Goal: Task Accomplishment & Management: Complete application form

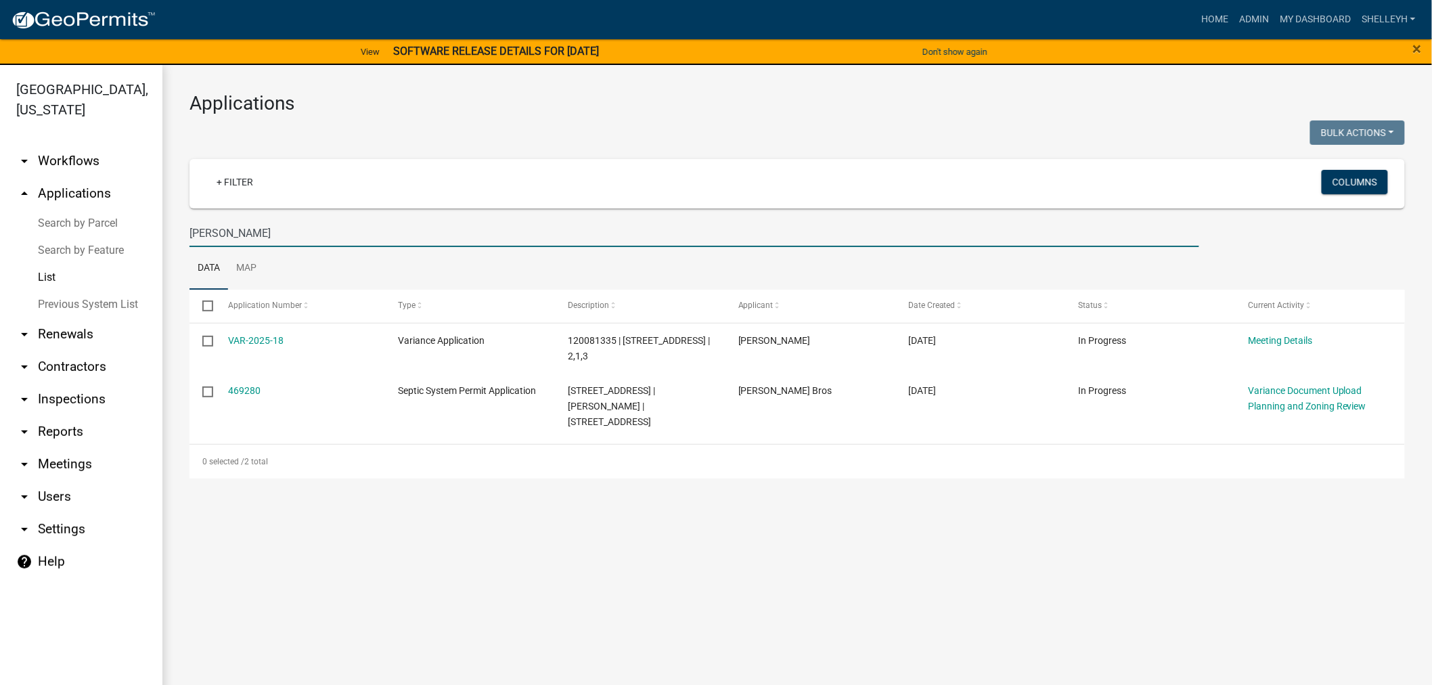
drag, startPoint x: 265, startPoint y: 236, endPoint x: 173, endPoint y: 239, distance: 92.1
click at [173, 239] on div "Applications Bulk Actions Void Expire Lock Withdraw + Filter Columns erin edwar…" at bounding box center [797, 285] width 1270 height 441
type input "[PERSON_NAME]"
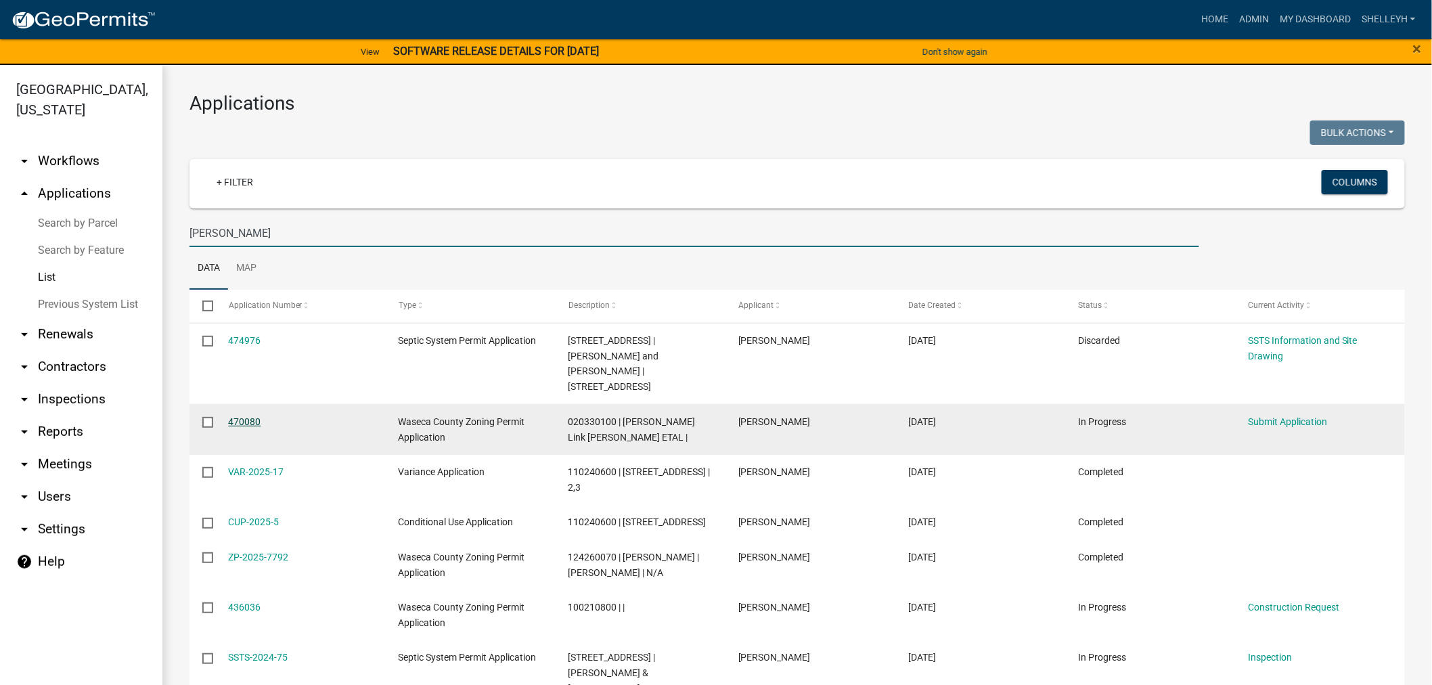
click at [242, 416] on link "470080" at bounding box center [245, 421] width 32 height 11
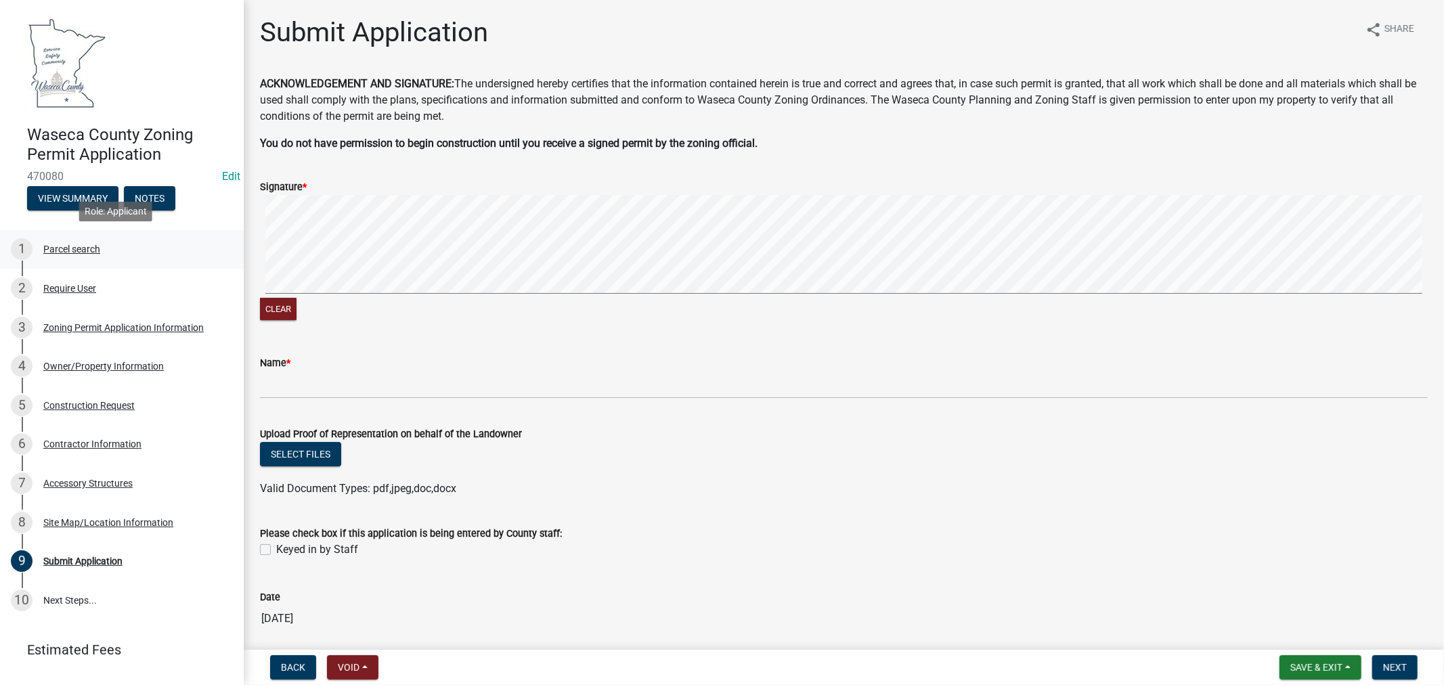
click at [64, 248] on div "Parcel search" at bounding box center [71, 248] width 57 height 9
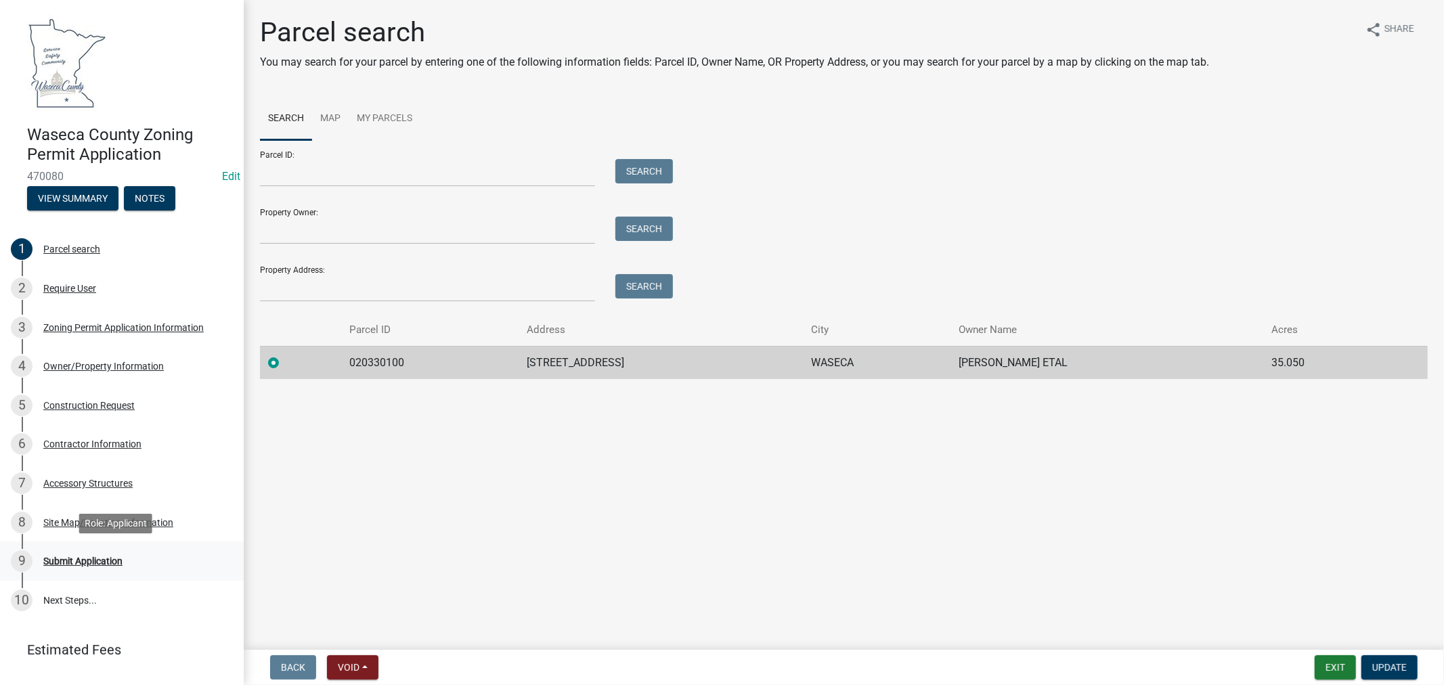
drag, startPoint x: 85, startPoint y: 562, endPoint x: 122, endPoint y: 559, distance: 36.7
click at [85, 562] on div "Submit Application" at bounding box center [82, 560] width 79 height 9
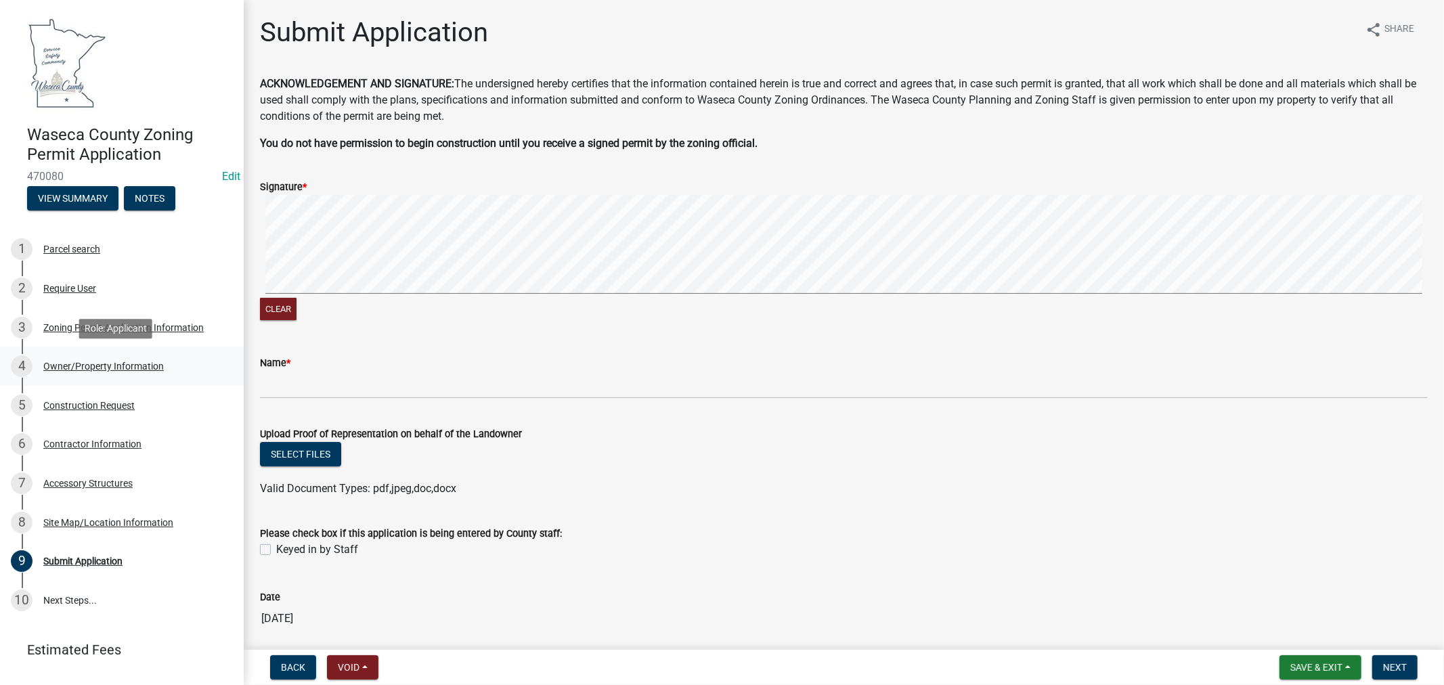
click at [83, 362] on div "Owner/Property Information" at bounding box center [103, 365] width 120 height 9
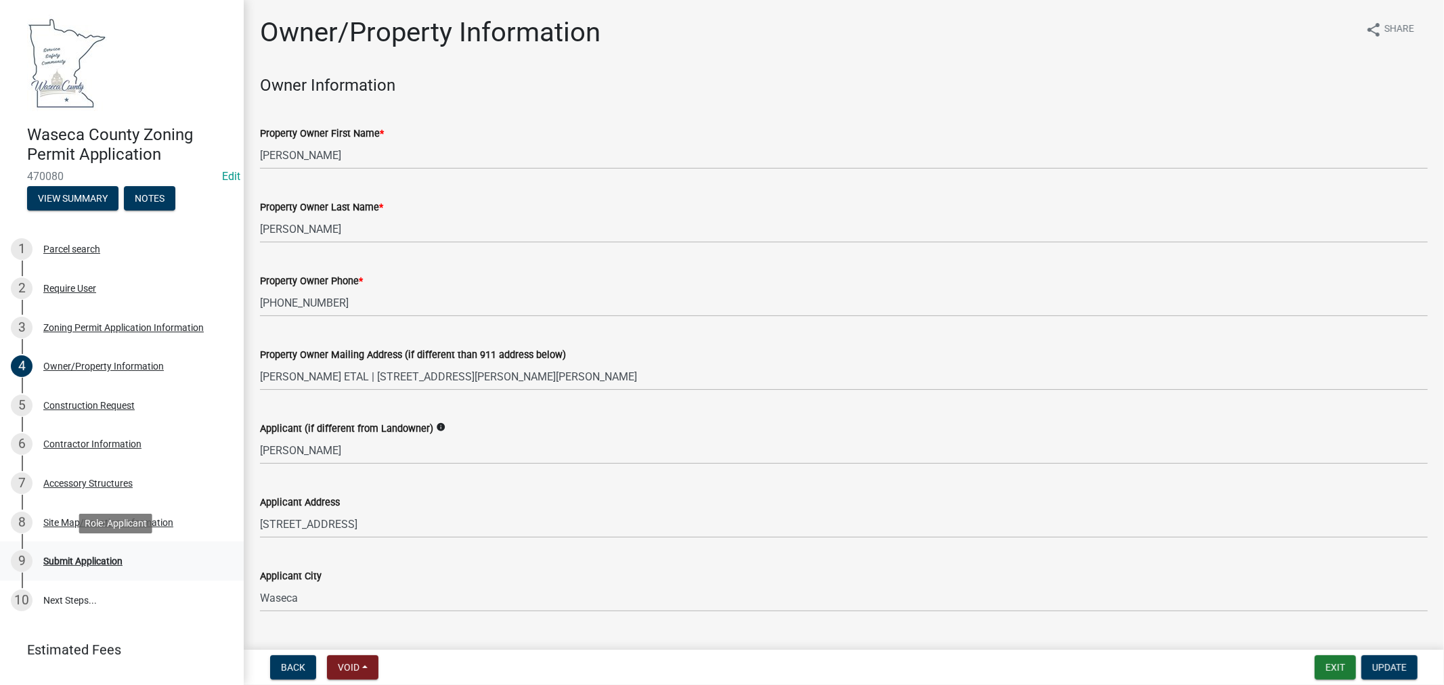
click at [88, 560] on div "Submit Application" at bounding box center [82, 560] width 79 height 9
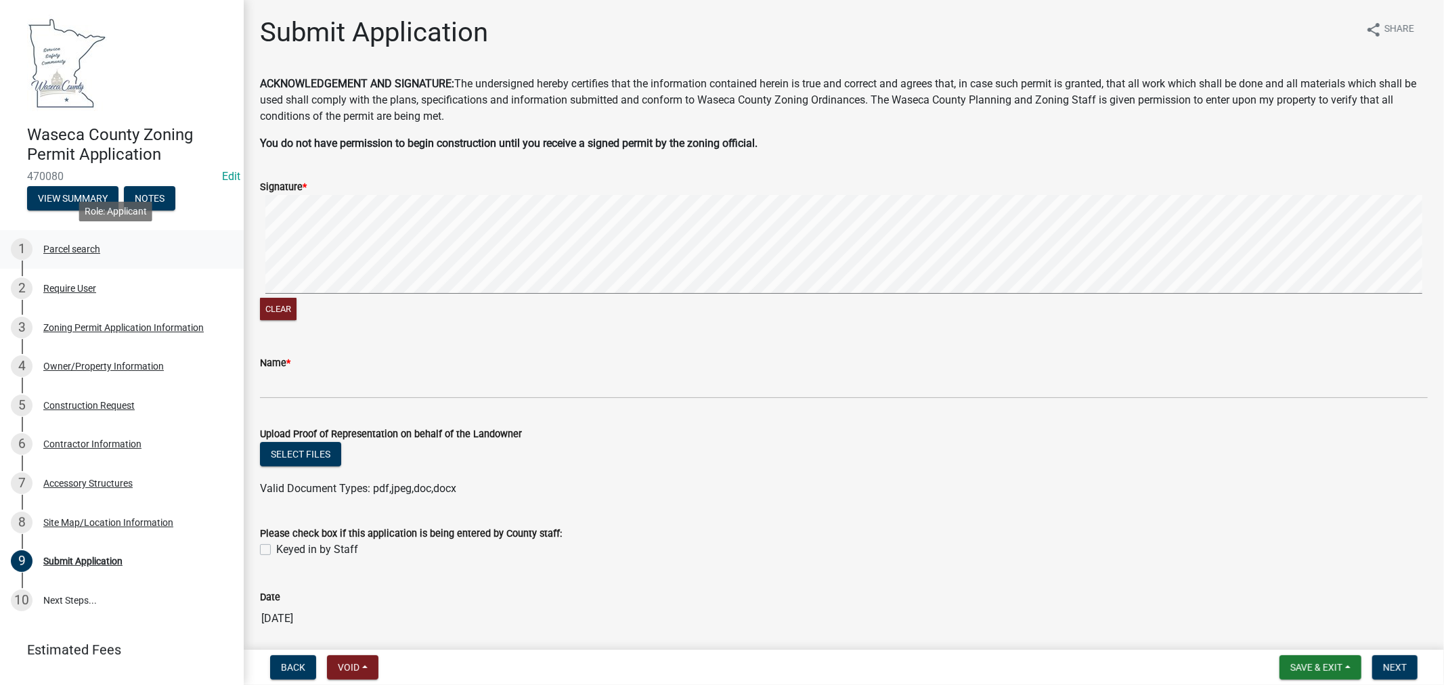
click at [63, 248] on div "Parcel search" at bounding box center [71, 248] width 57 height 9
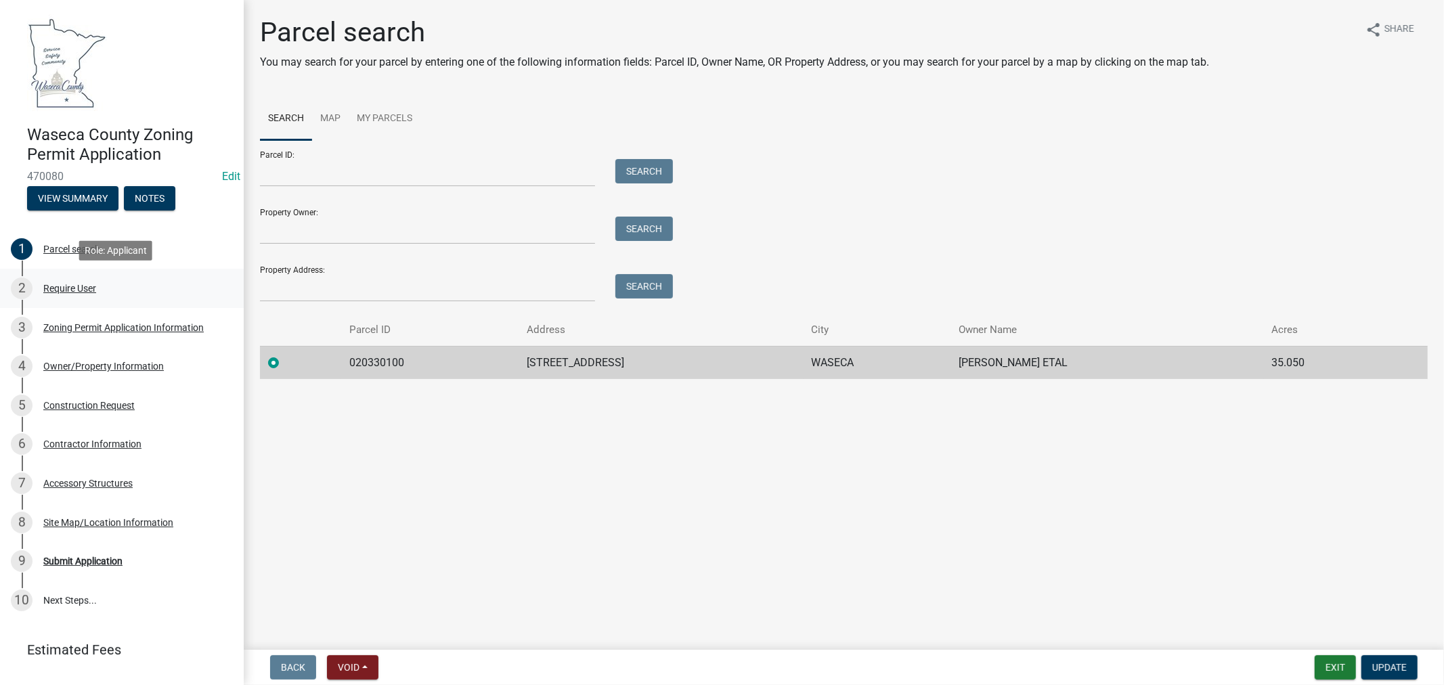
click at [62, 285] on div "Require User" at bounding box center [69, 288] width 53 height 9
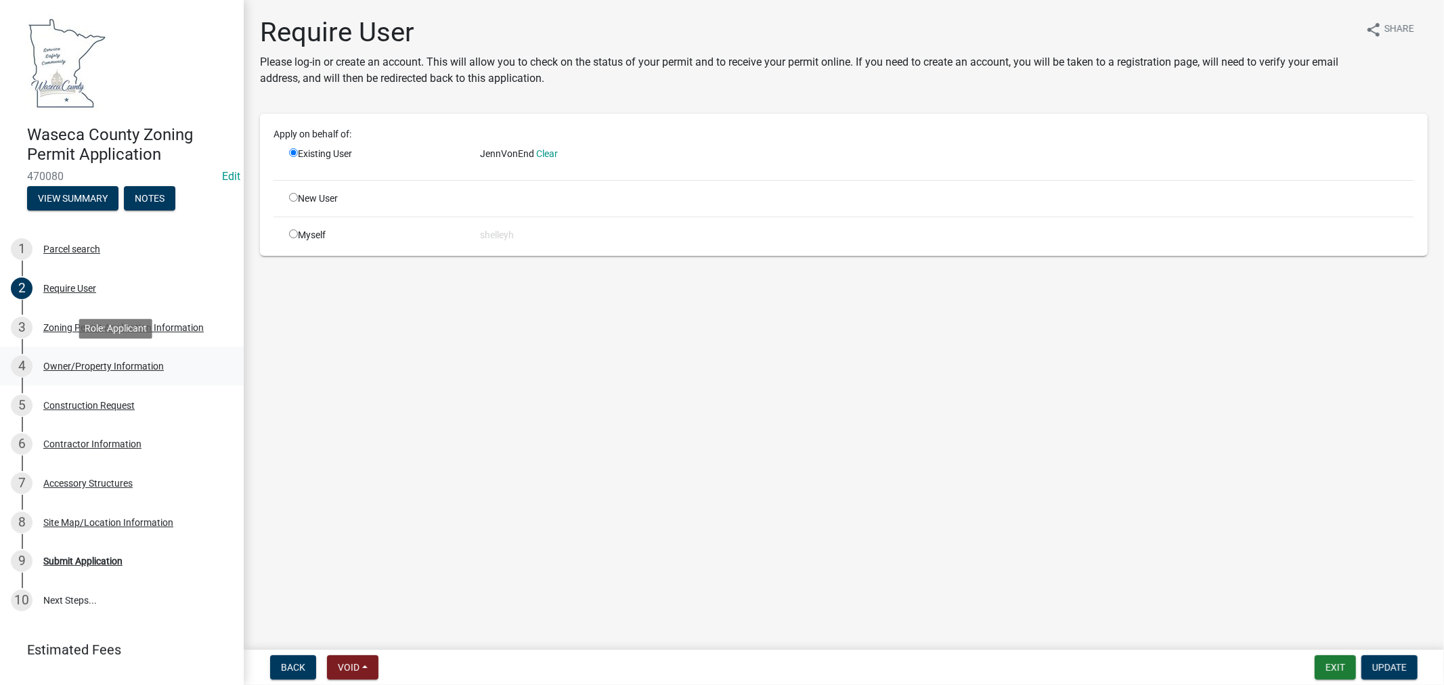
click at [55, 363] on div "Owner/Property Information" at bounding box center [103, 365] width 120 height 9
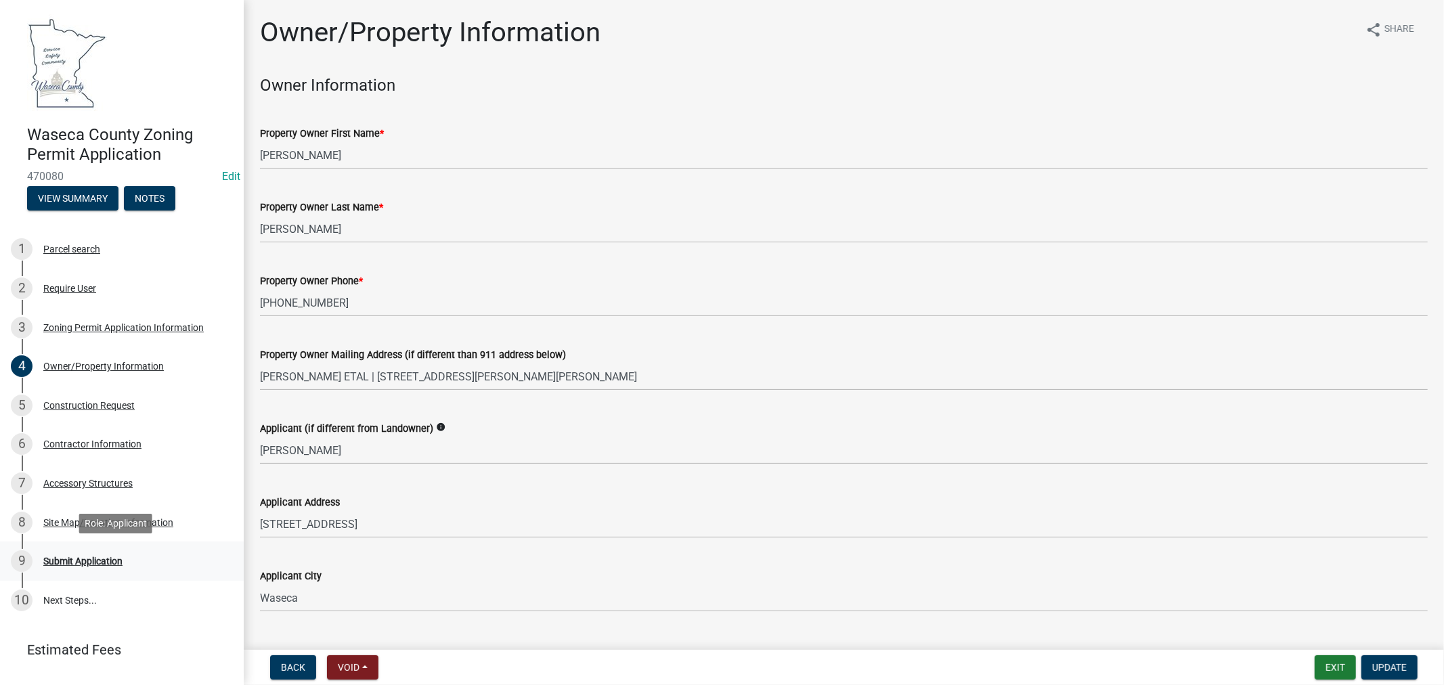
click at [79, 562] on div "Submit Application" at bounding box center [82, 560] width 79 height 9
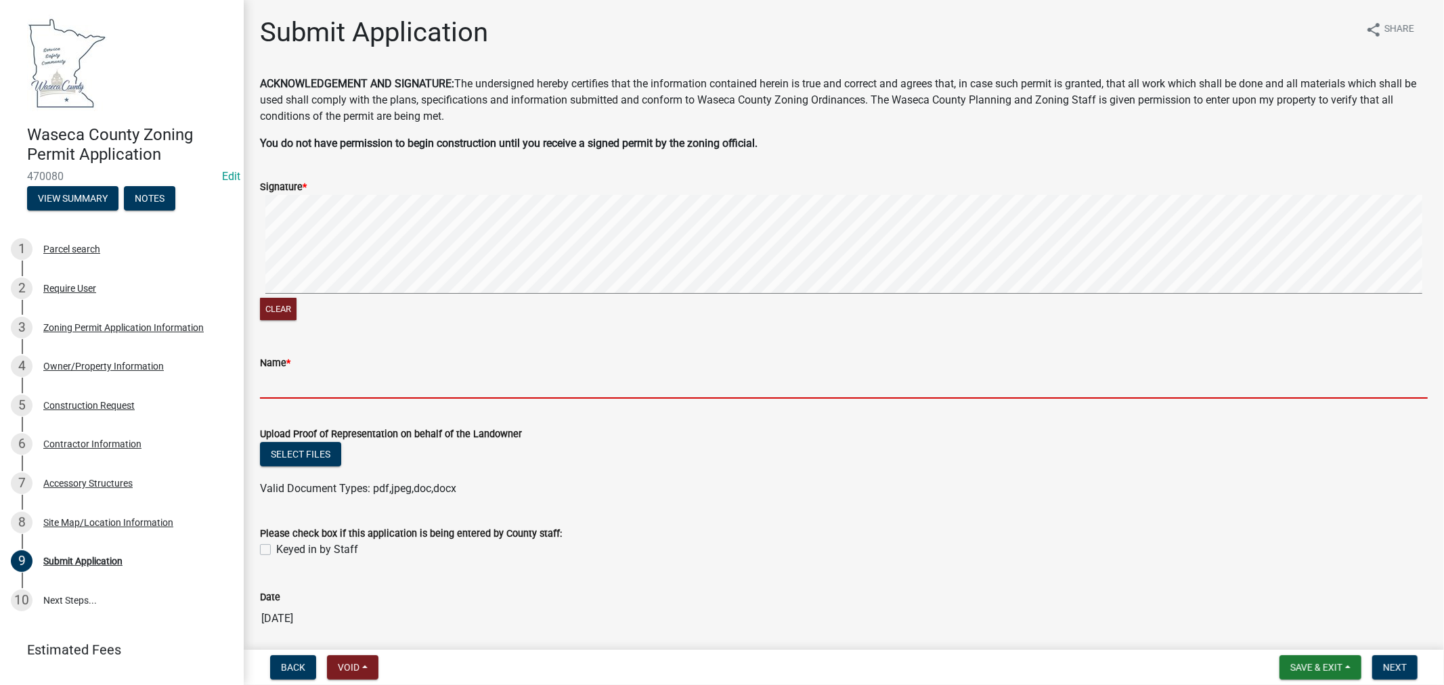
click at [288, 382] on input "Name *" at bounding box center [844, 385] width 1168 height 28
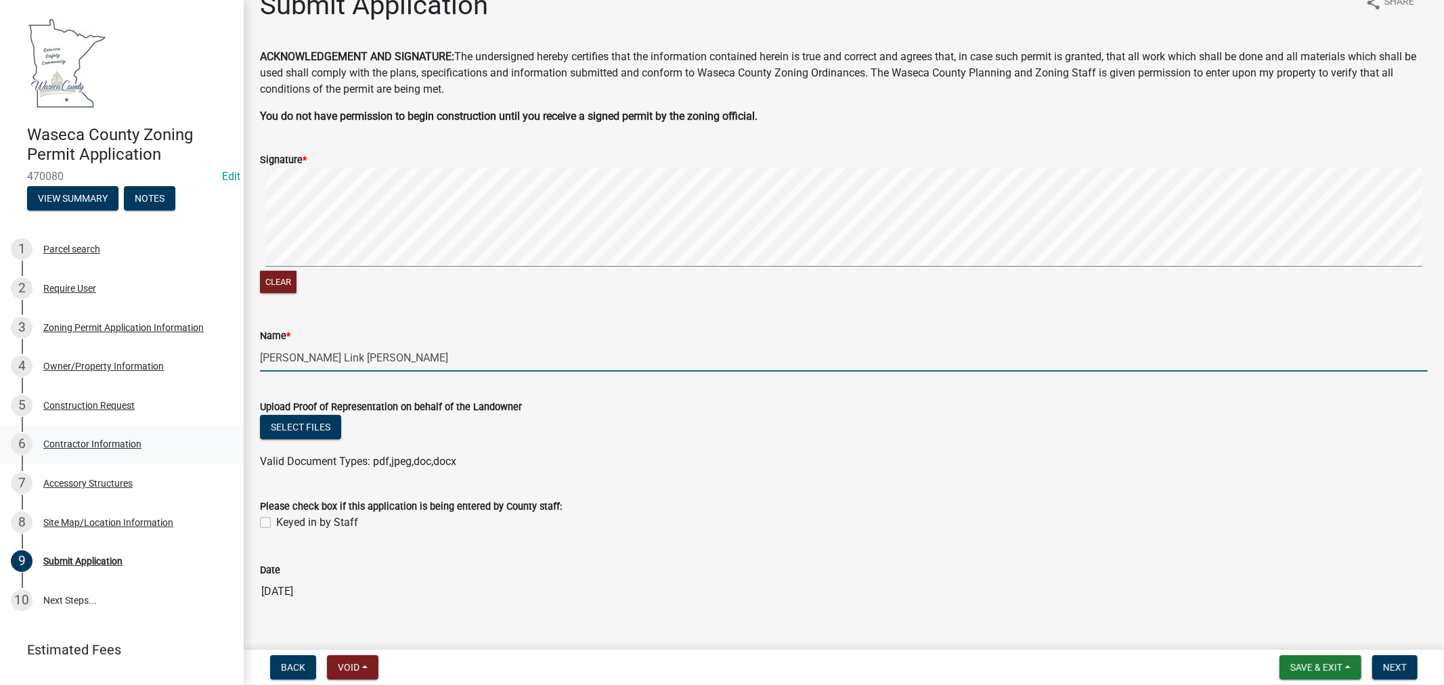
scroll to position [51, 0]
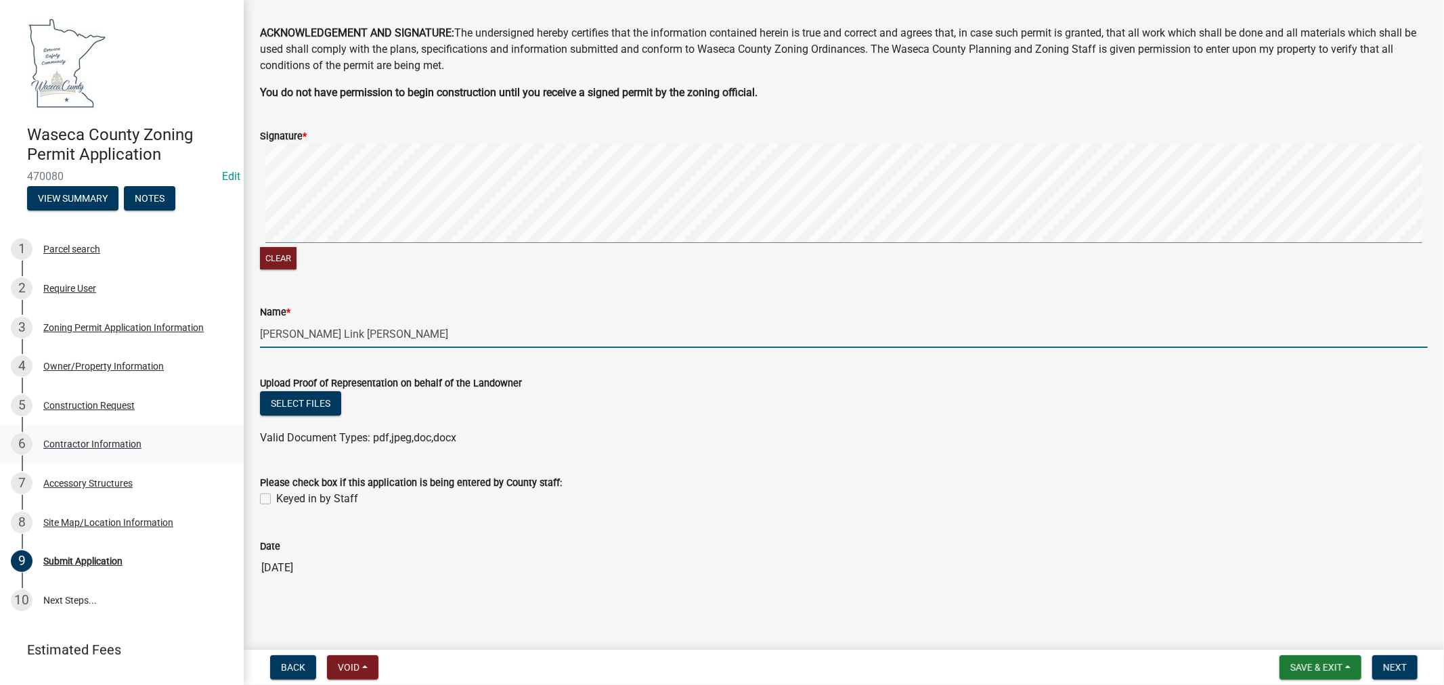
type input "Laura Link Stewart"
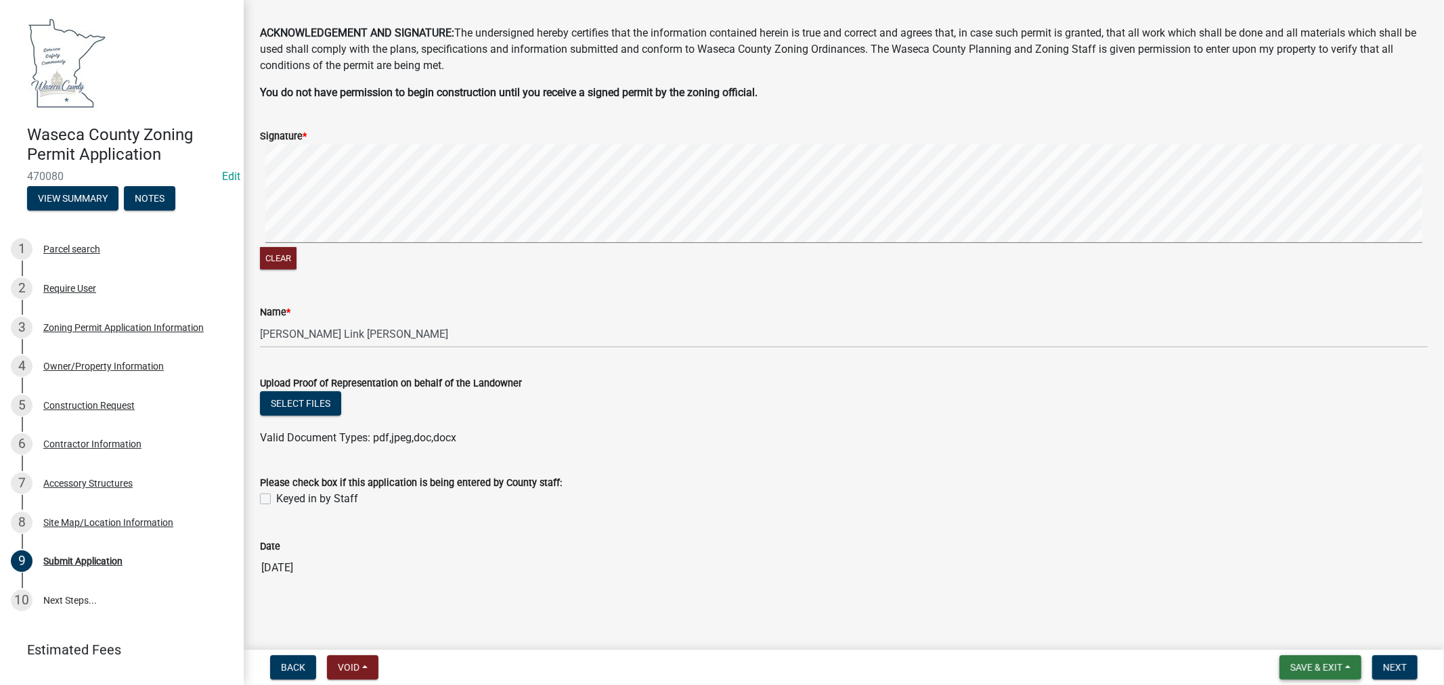
click at [1317, 667] on span "Save & Exit" at bounding box center [1316, 667] width 52 height 11
click at [1306, 637] on button "Save & Exit" at bounding box center [1307, 632] width 108 height 32
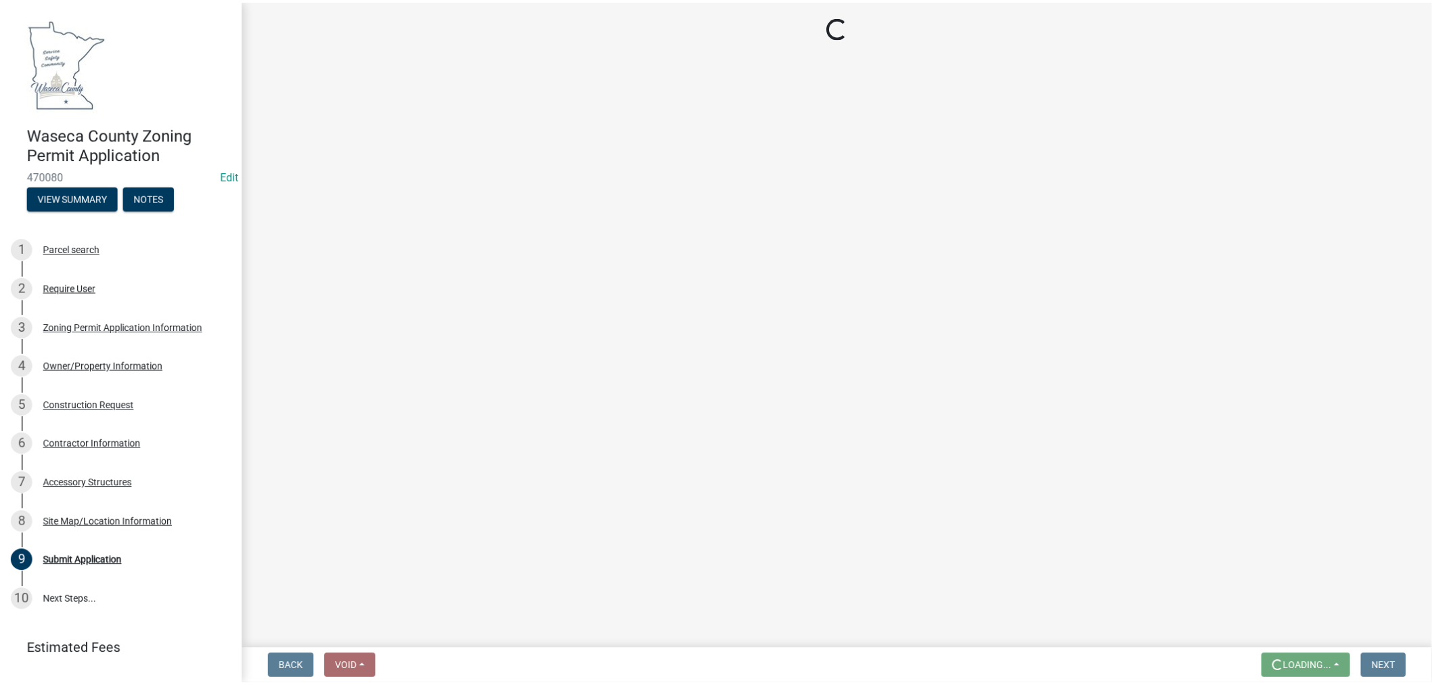
scroll to position [0, 0]
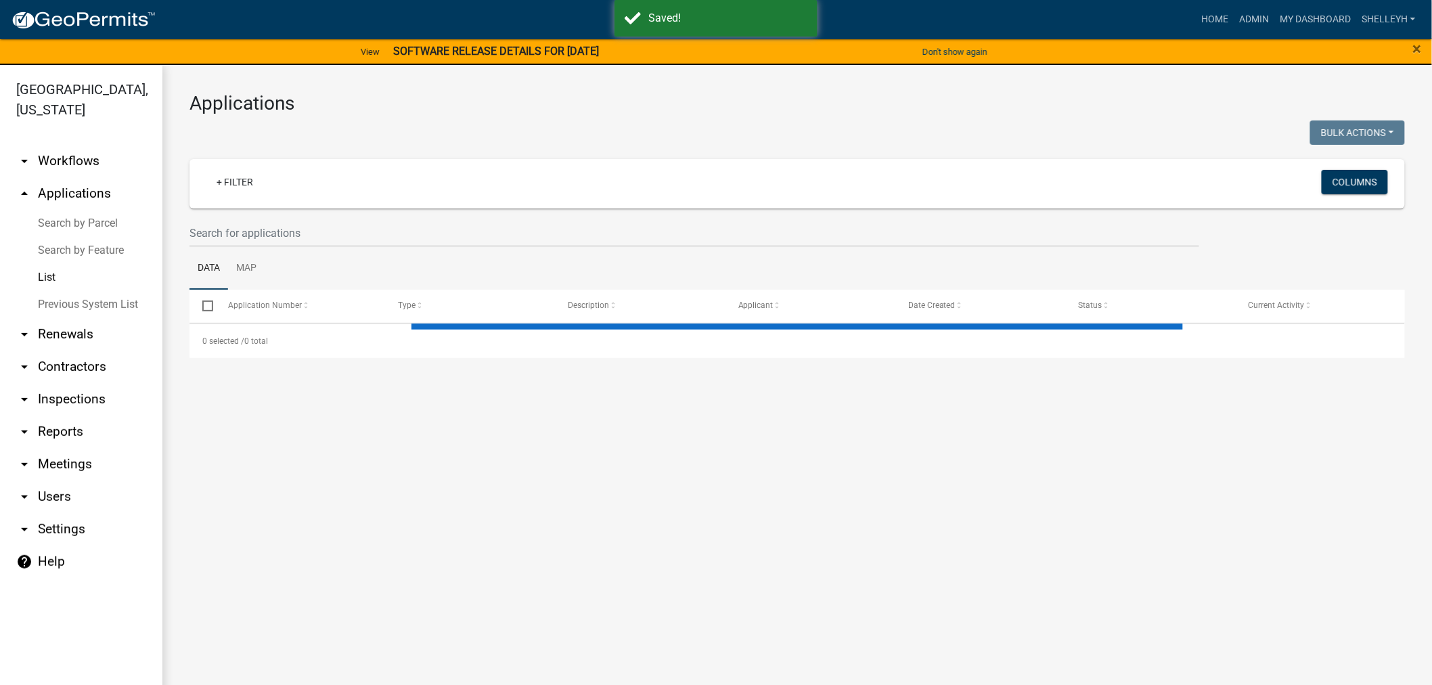
select select "1: 25"
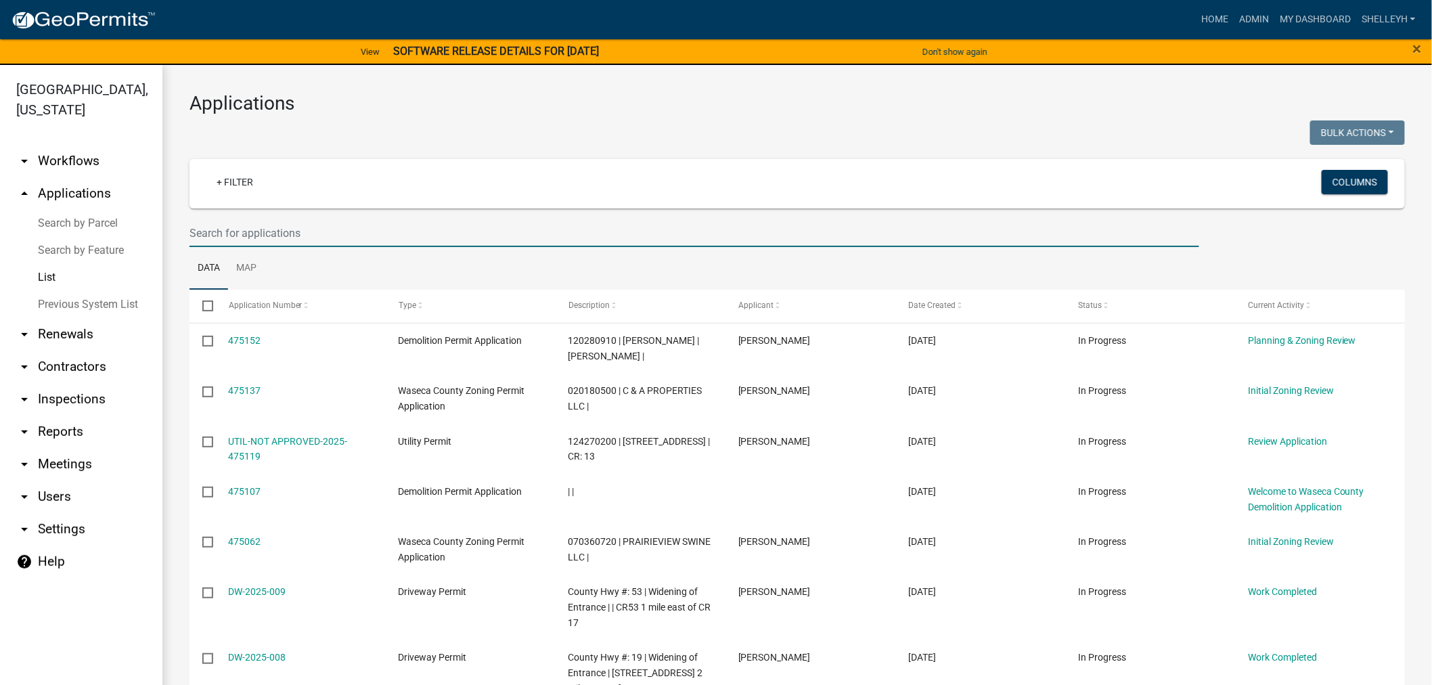
click at [260, 236] on input "text" at bounding box center [695, 233] width 1010 height 28
type input "jennifer"
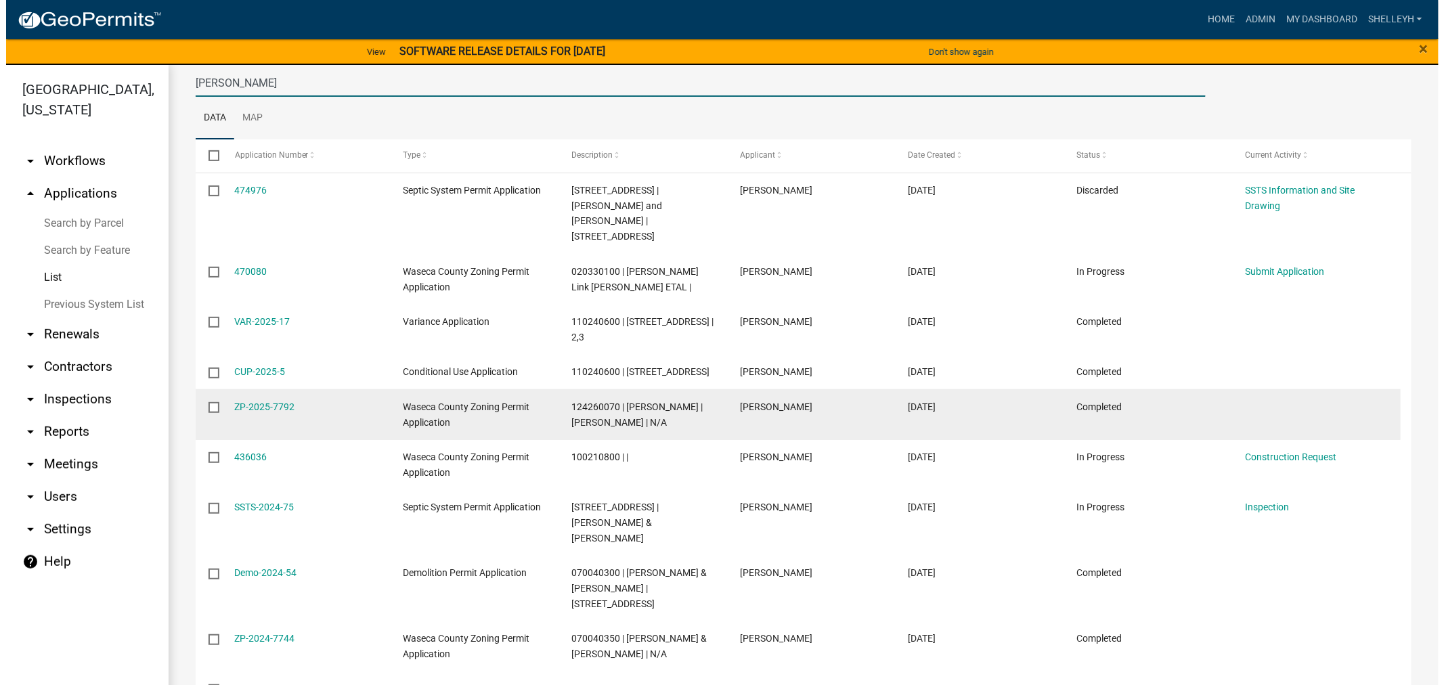
scroll to position [221, 0]
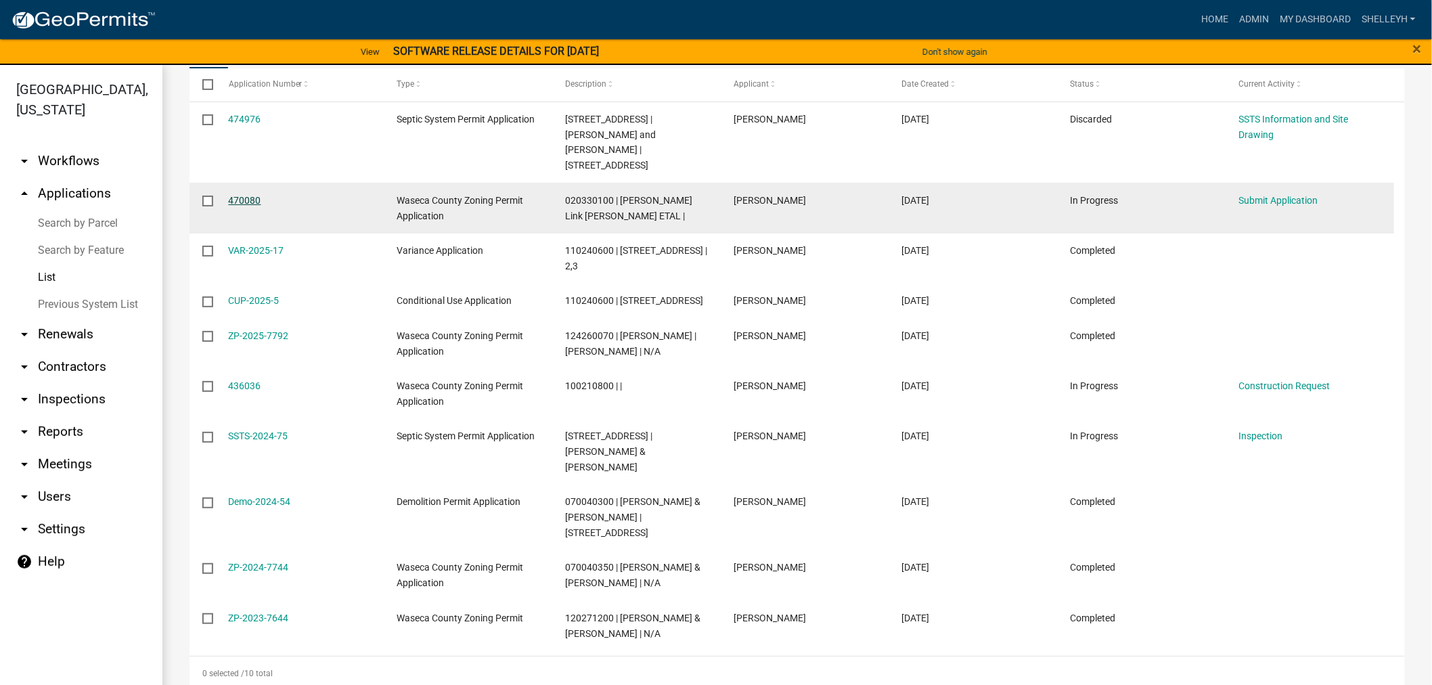
click at [251, 195] on link "470080" at bounding box center [245, 200] width 32 height 11
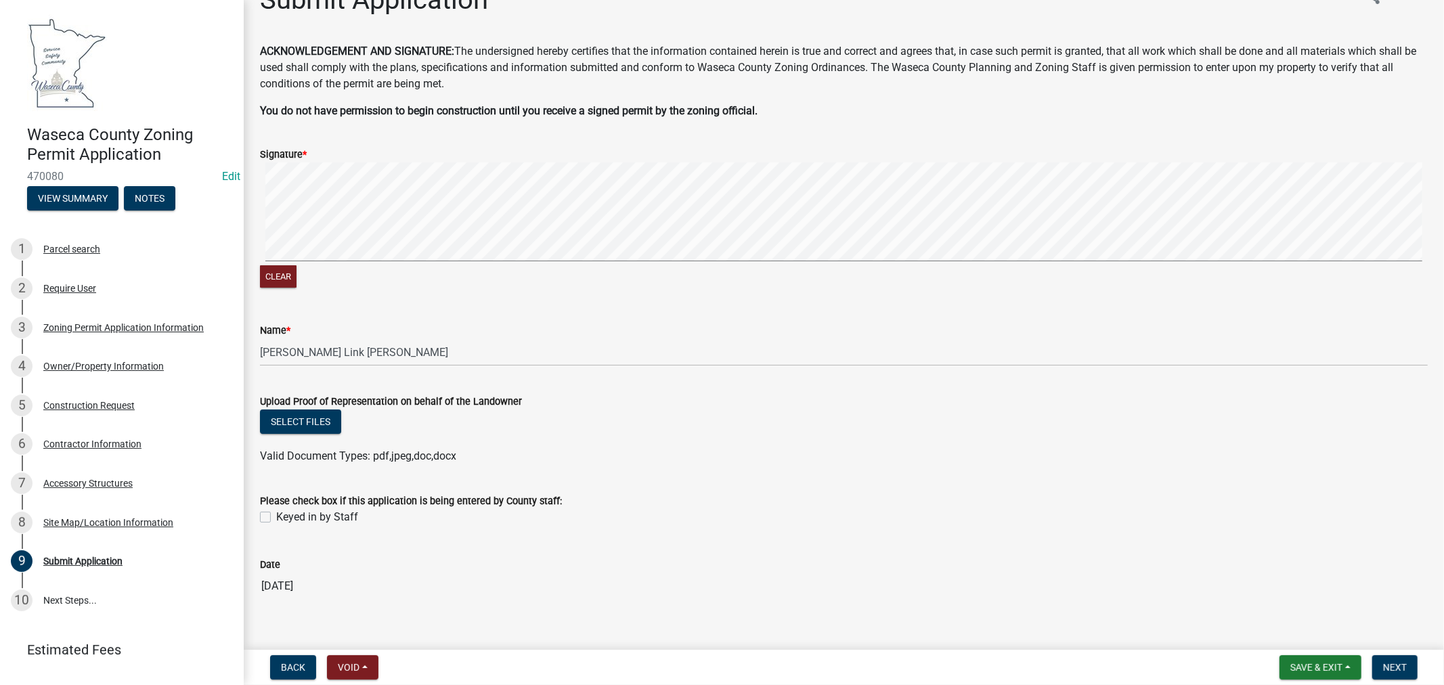
scroll to position [51, 0]
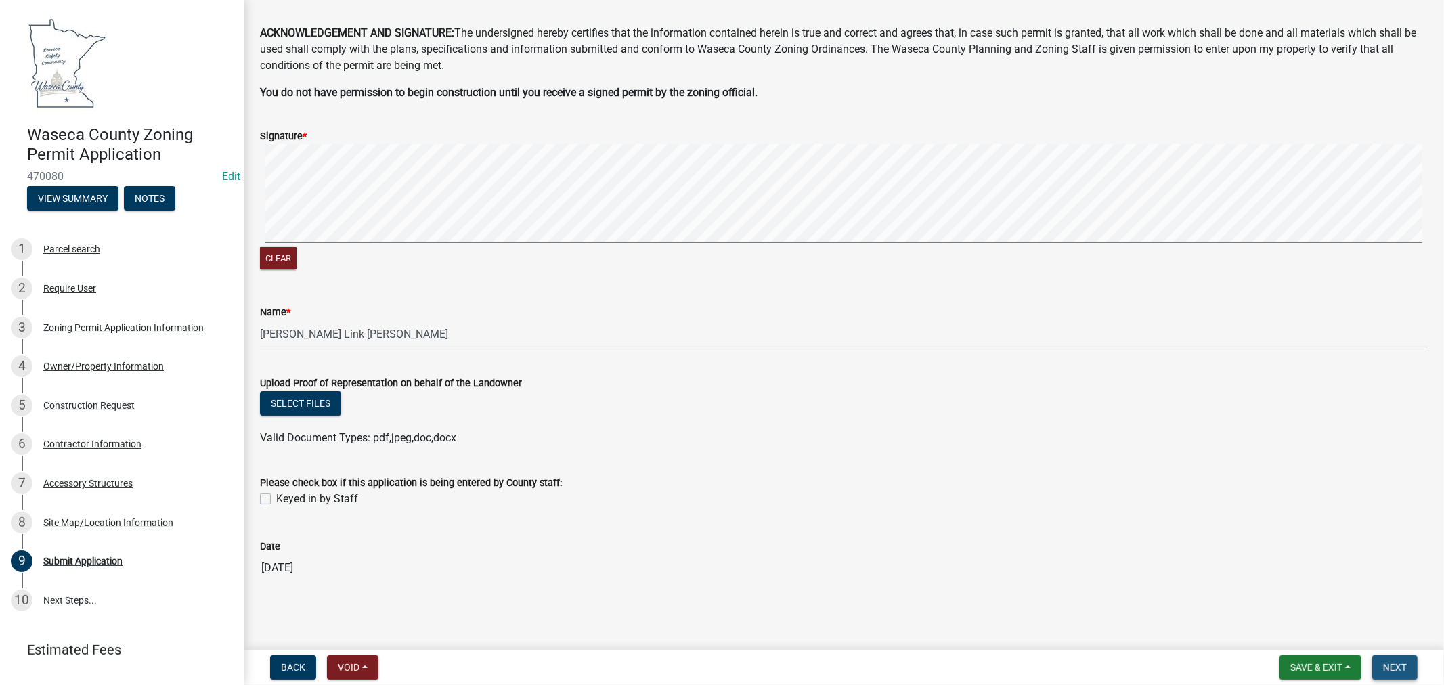
click at [1391, 670] on span "Next" at bounding box center [1395, 667] width 24 height 11
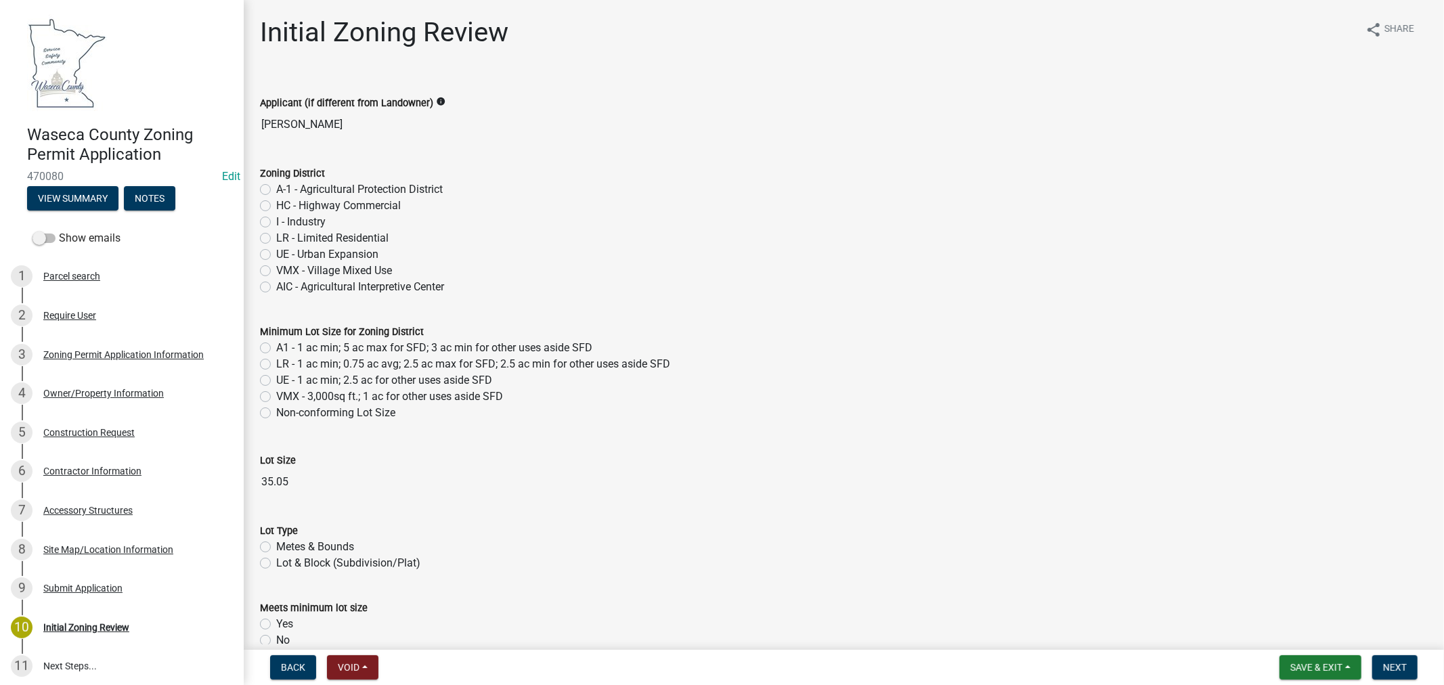
click at [276, 188] on label "A-1 - Agricultural Protection District" at bounding box center [359, 189] width 166 height 16
click at [276, 188] on input "A-1 - Agricultural Protection District" at bounding box center [280, 185] width 9 height 9
radio input "true"
click at [276, 348] on label "A1 - 1 ac min; 5 ac max for SFD; 3 ac min for other uses aside SFD" at bounding box center [434, 348] width 316 height 16
click at [276, 348] on input "A1 - 1 ac min; 5 ac max for SFD; 3 ac min for other uses aside SFD" at bounding box center [280, 344] width 9 height 9
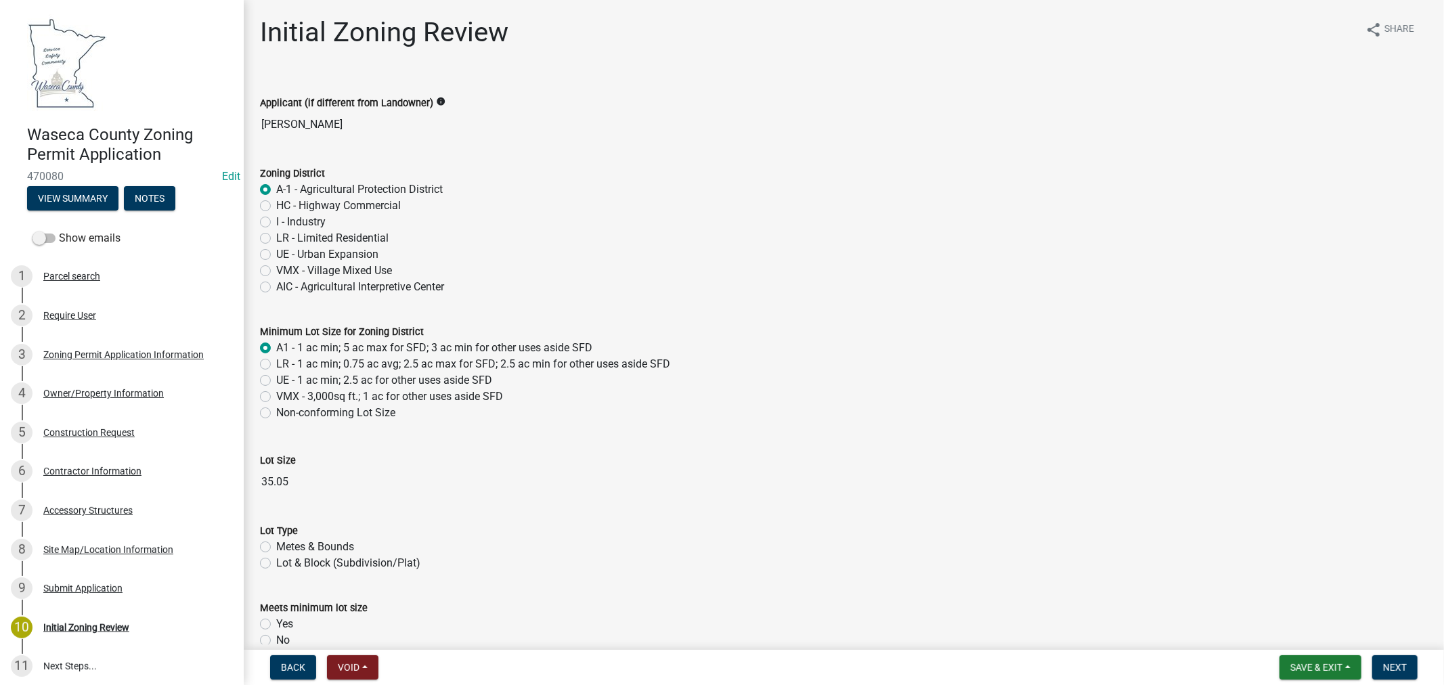
radio input "true"
click at [276, 546] on label "Metes & Bounds" at bounding box center [315, 547] width 78 height 16
click at [276, 546] on input "Metes & Bounds" at bounding box center [280, 543] width 9 height 9
radio input "true"
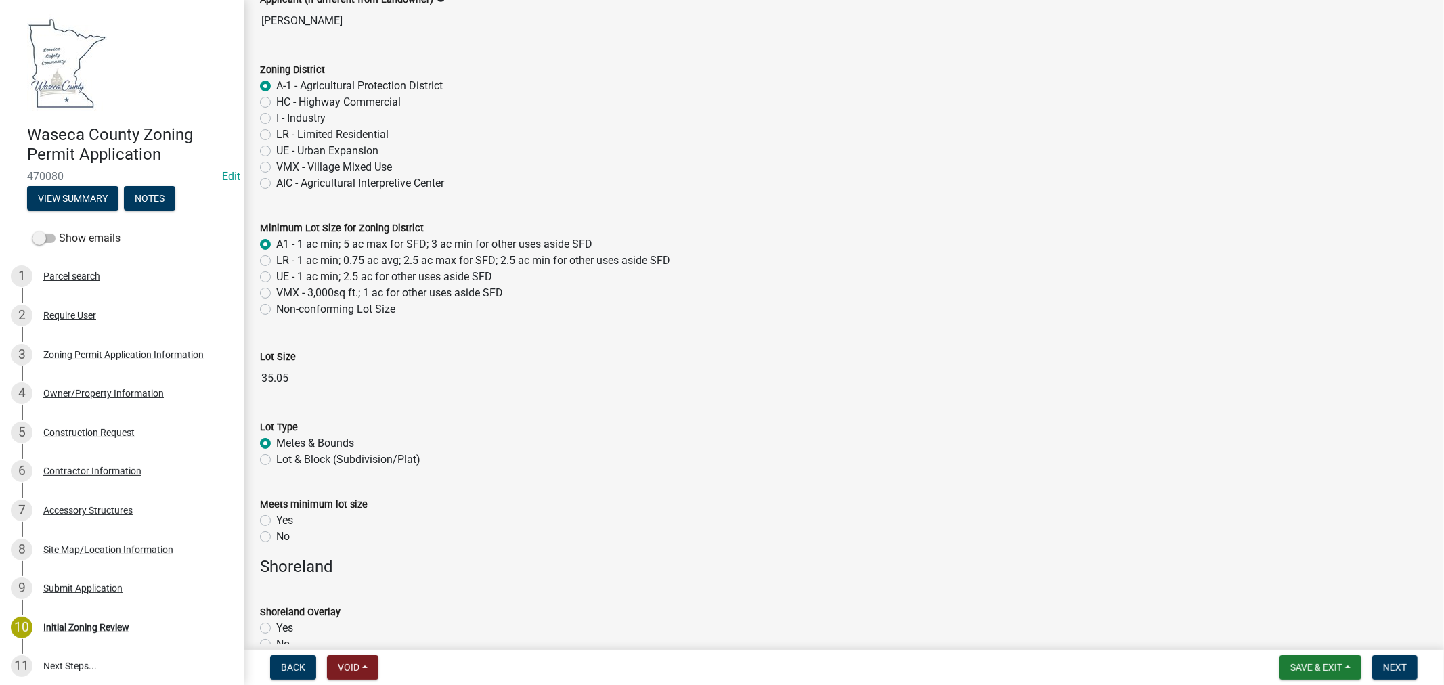
scroll to position [150, 0]
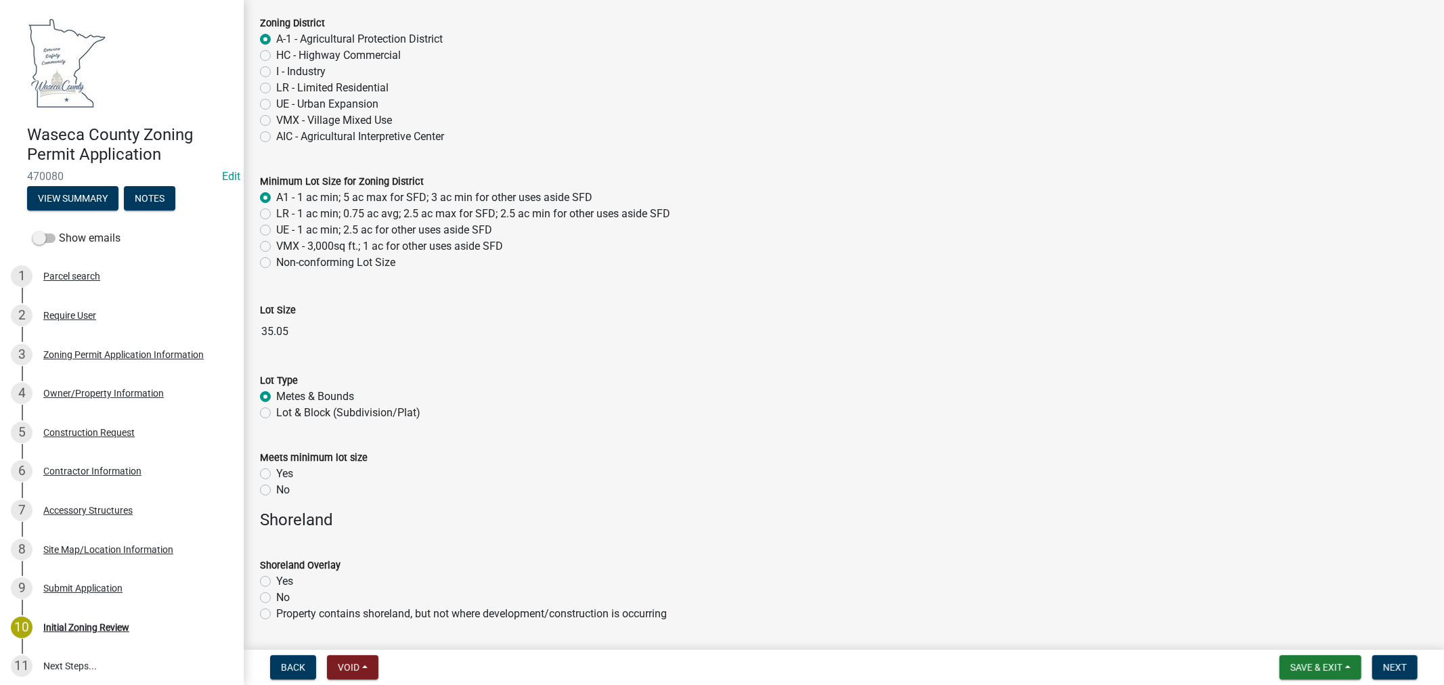
click at [276, 472] on label "Yes" at bounding box center [284, 474] width 17 height 16
click at [276, 472] on input "Yes" at bounding box center [280, 470] width 9 height 9
radio input "true"
click at [276, 577] on label "Yes" at bounding box center [284, 581] width 17 height 16
click at [276, 577] on input "Yes" at bounding box center [280, 577] width 9 height 9
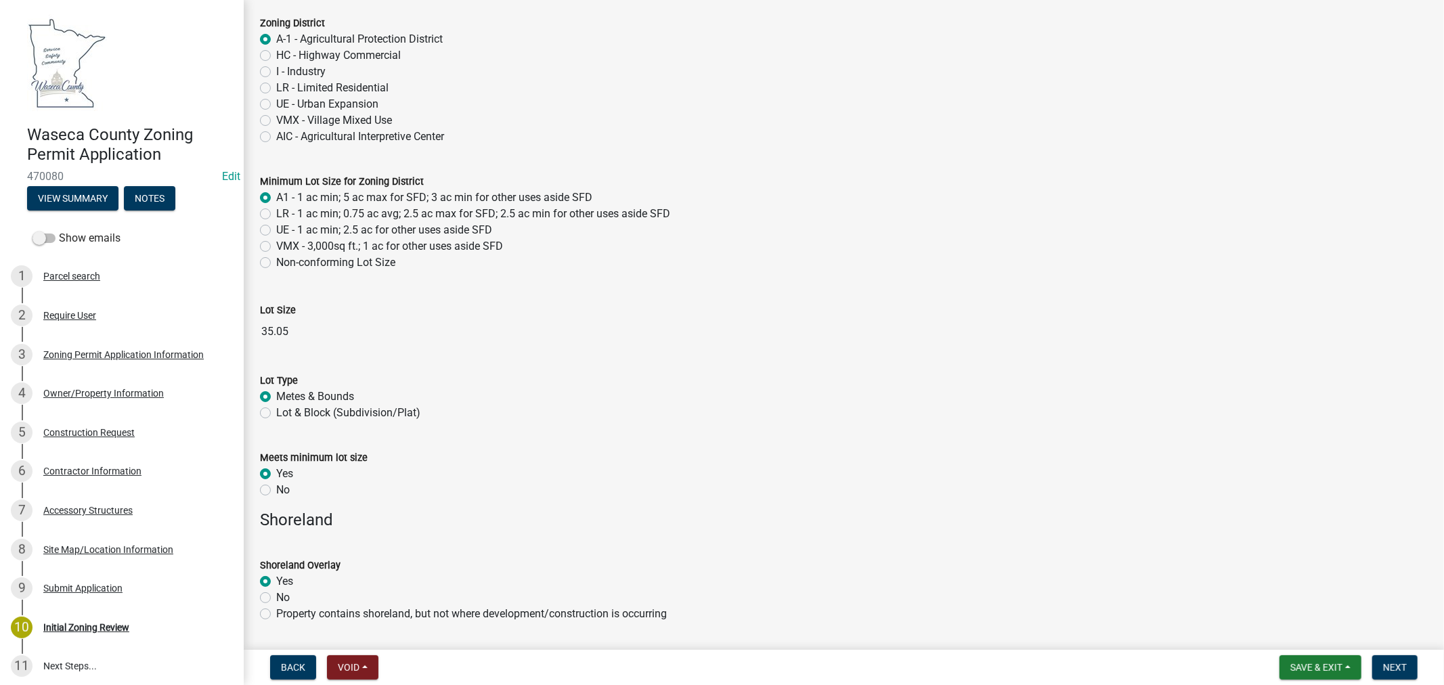
radio input "true"
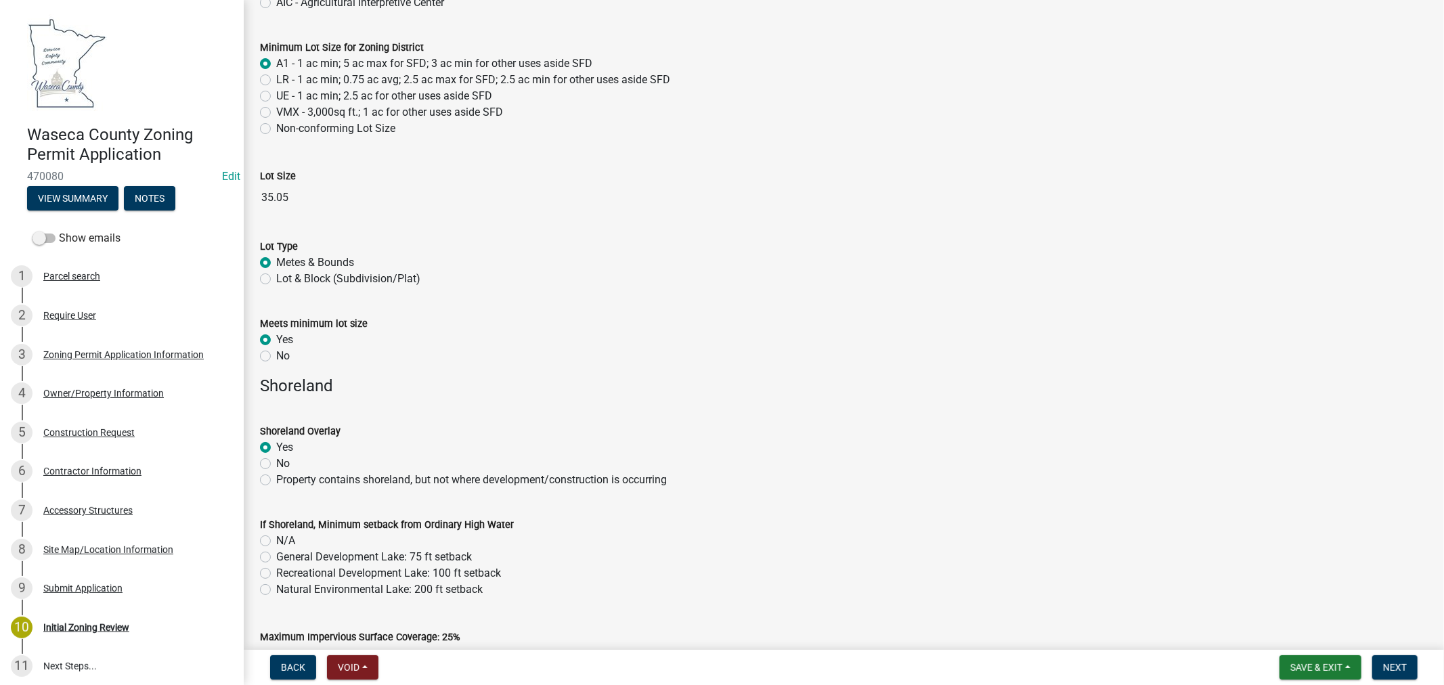
scroll to position [301, 0]
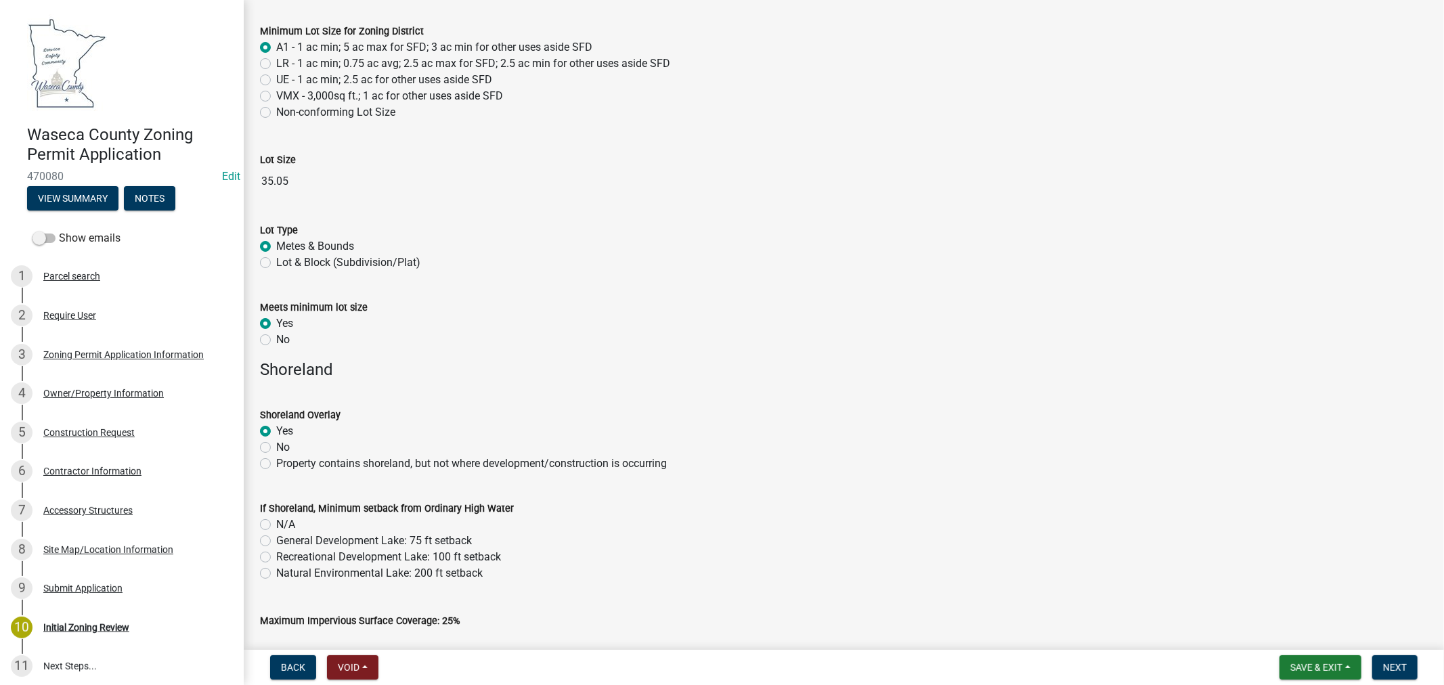
click at [276, 524] on label "N/A" at bounding box center [285, 524] width 19 height 16
click at [276, 524] on input "N/A" at bounding box center [280, 520] width 9 height 9
radio input "true"
drag, startPoint x: 262, startPoint y: 570, endPoint x: 272, endPoint y: 567, distance: 10.5
click at [276, 570] on label "Natural Environmental Lake: 200 ft setback" at bounding box center [379, 573] width 206 height 16
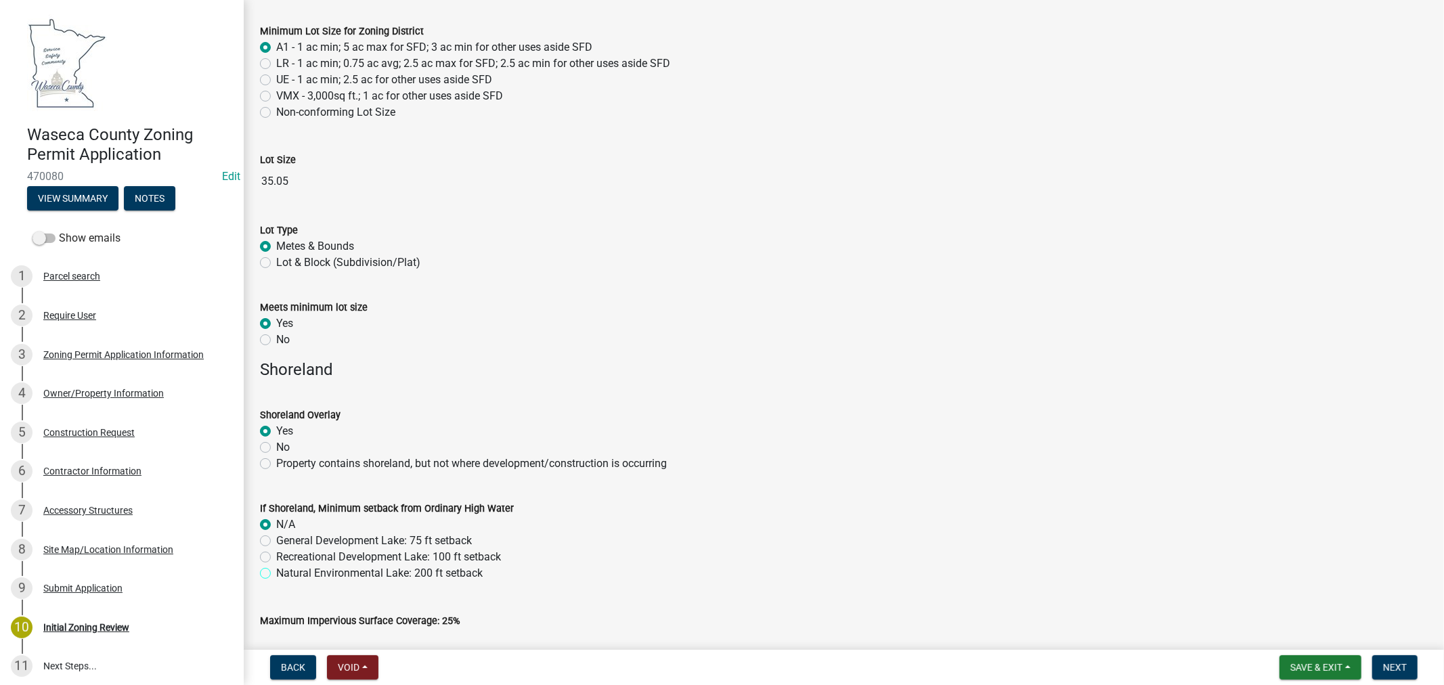
click at [276, 570] on input "Natural Environmental Lake: 200 ft setback" at bounding box center [280, 569] width 9 height 9
radio input "true"
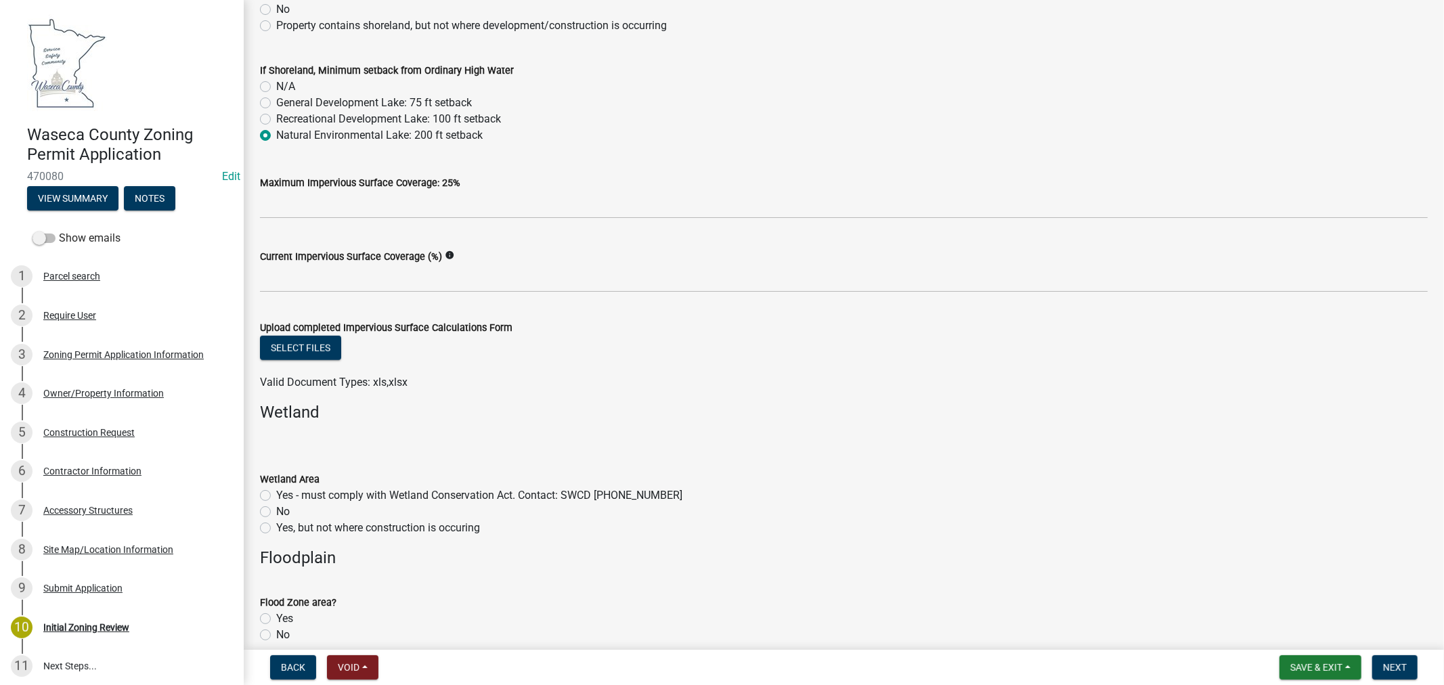
scroll to position [752, 0]
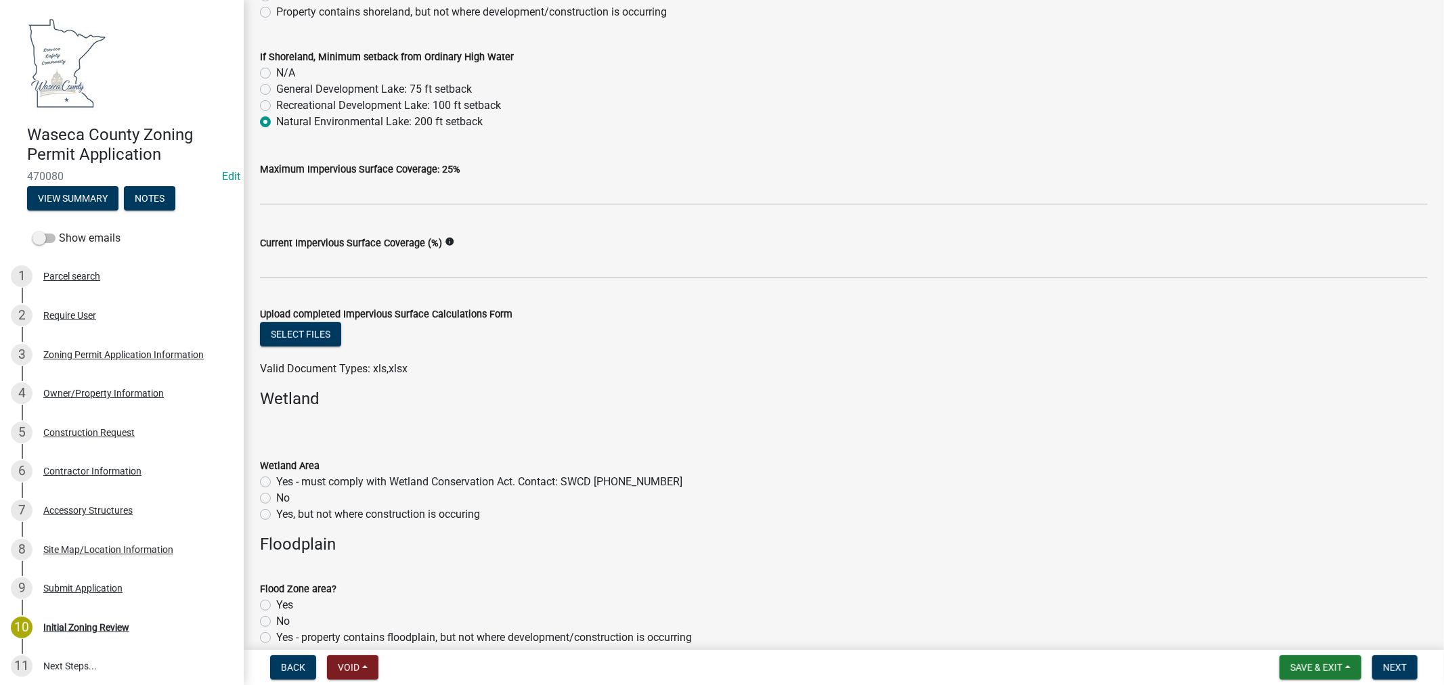
click at [276, 482] on label "Yes - must comply with Wetland Conservation Act. Contact: SWCD 507-835-0623" at bounding box center [479, 482] width 406 height 16
click at [276, 482] on input "Yes - must comply with Wetland Conservation Act. Contact: SWCD 507-835-0623" at bounding box center [280, 478] width 9 height 9
radio input "true"
click at [276, 511] on label "Yes, but not where construction is occuring" at bounding box center [378, 514] width 204 height 16
click at [276, 511] on input "Yes, but not where construction is occuring" at bounding box center [280, 510] width 9 height 9
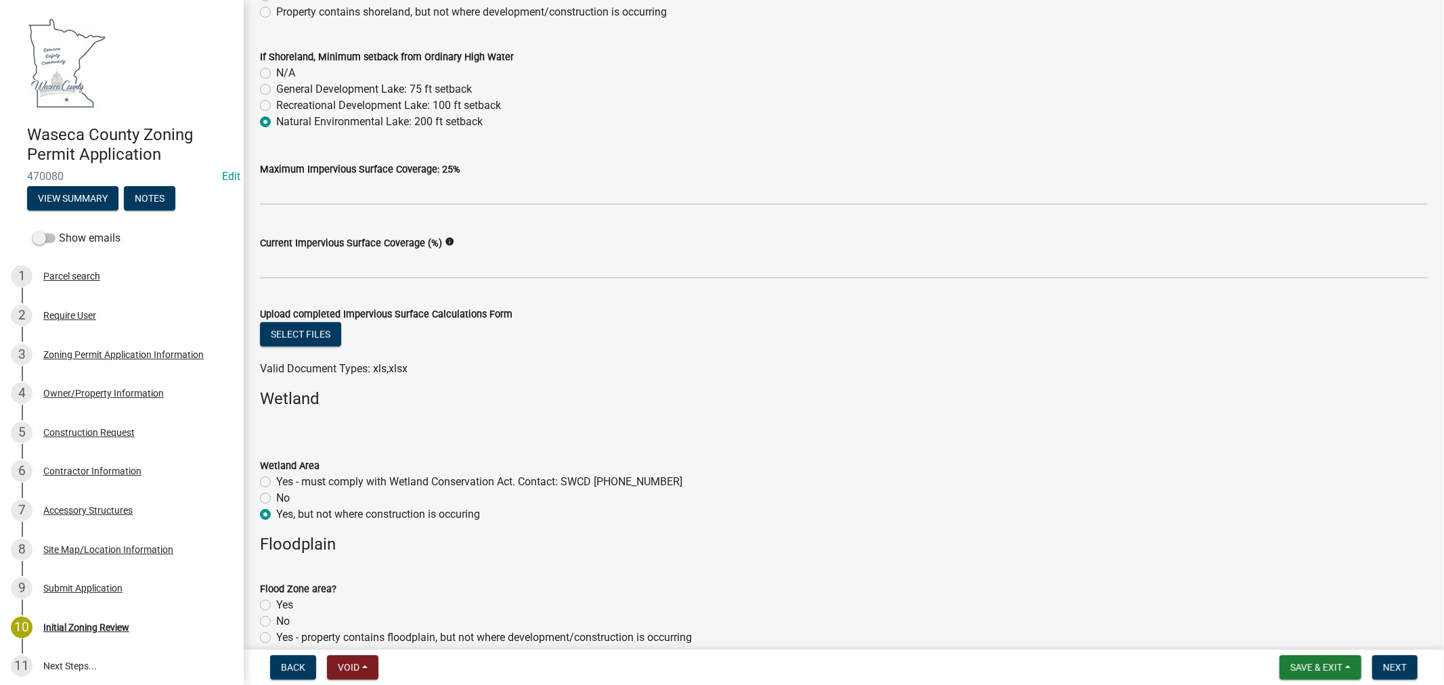
radio input "true"
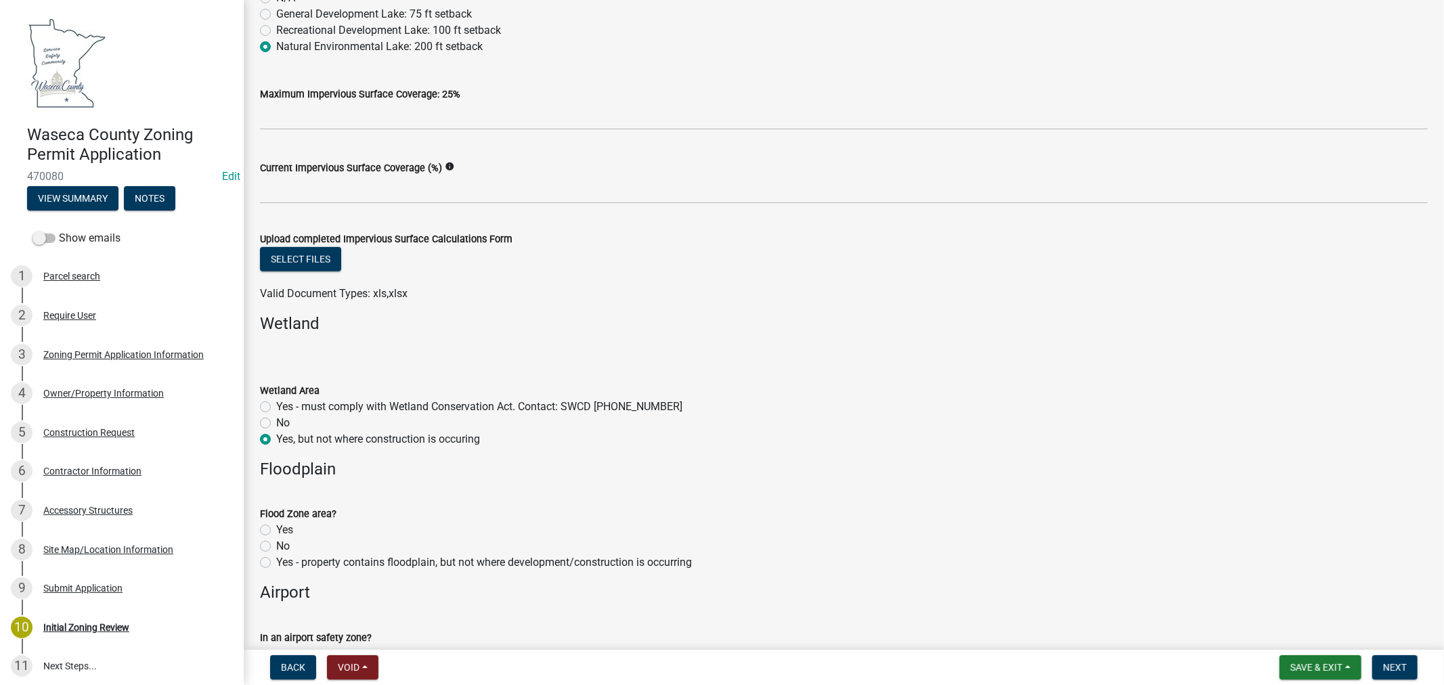
scroll to position [526, 0]
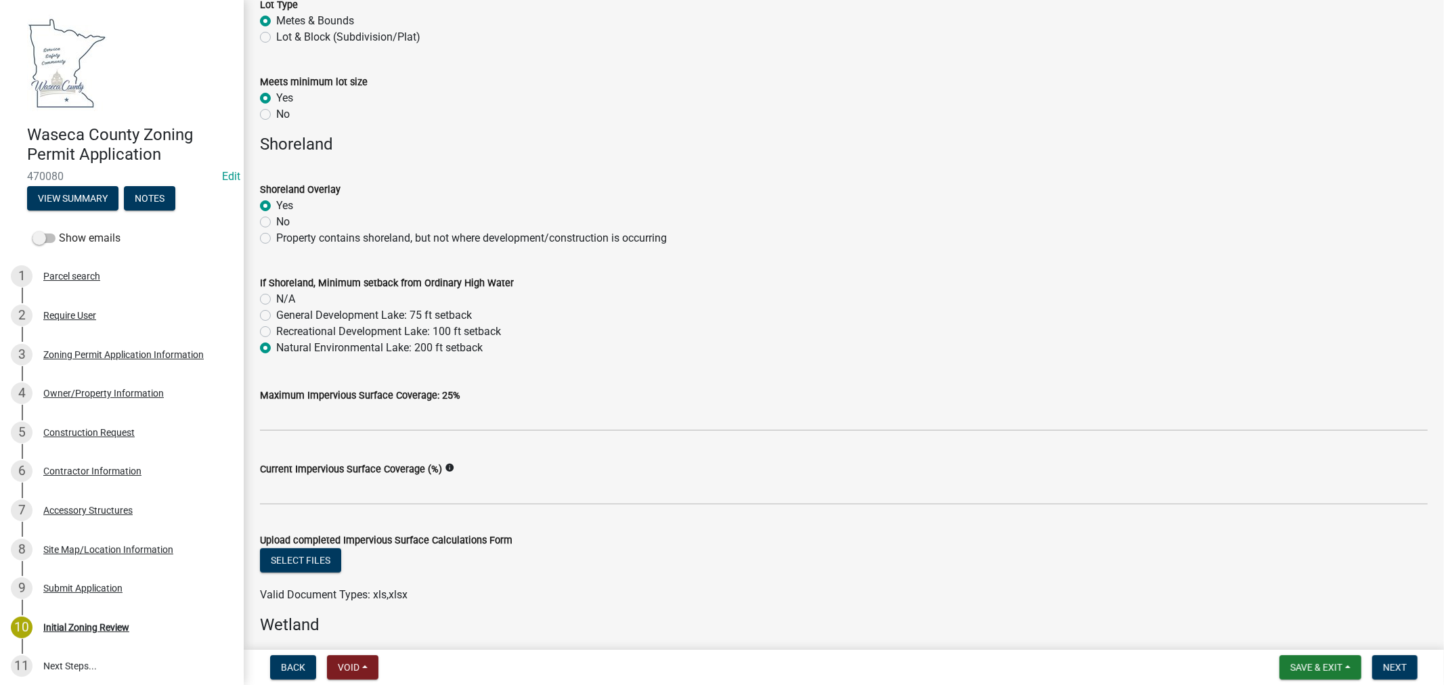
click at [276, 239] on label "Property contains shoreland, but not where development/construction is occurring" at bounding box center [471, 238] width 391 height 16
click at [276, 239] on input "Property contains shoreland, but not where development/construction is occurring" at bounding box center [280, 234] width 9 height 9
radio input "true"
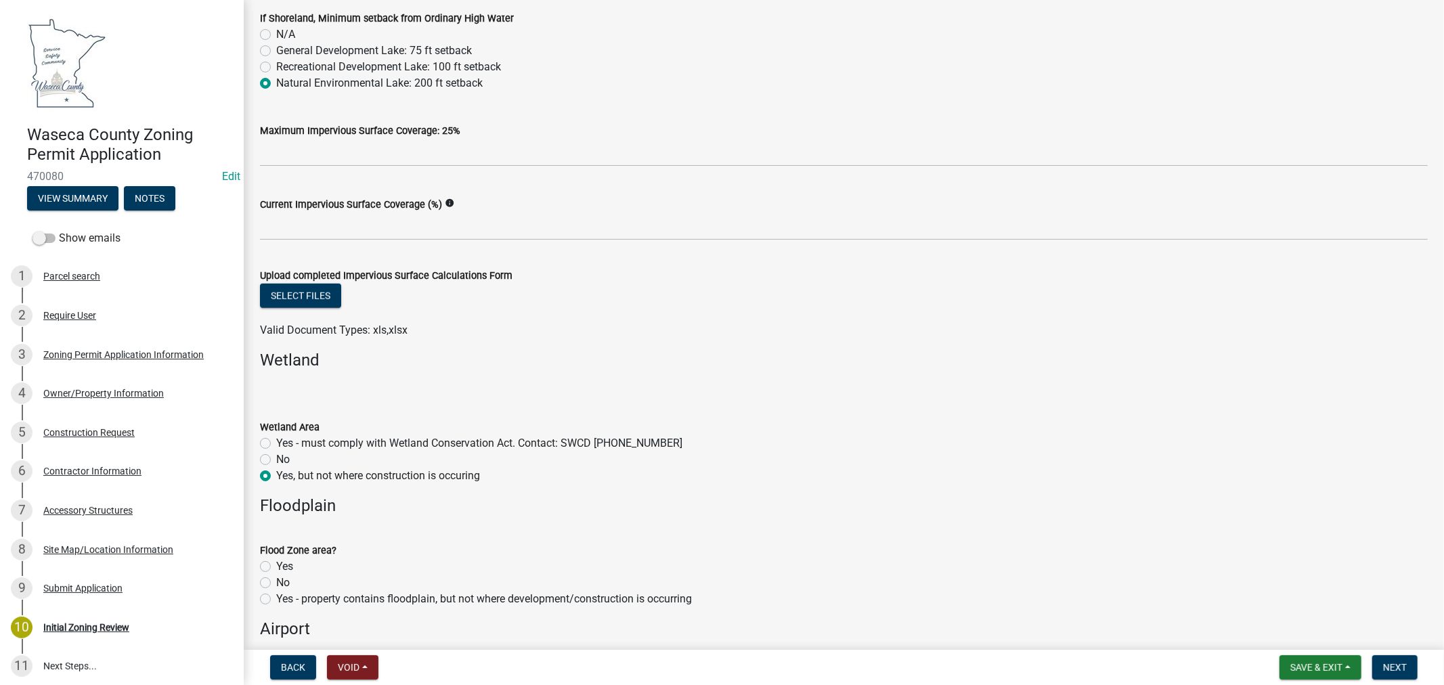
scroll to position [827, 0]
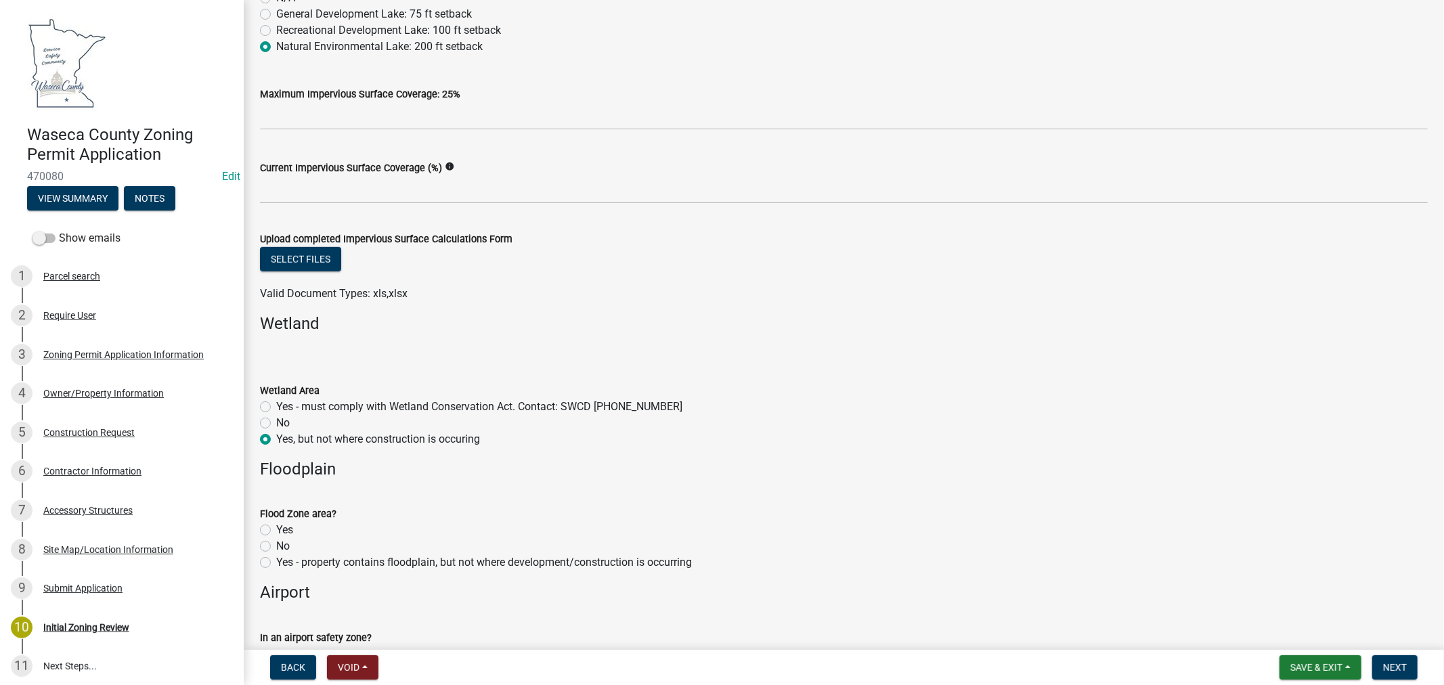
click at [276, 548] on label "No" at bounding box center [283, 546] width 14 height 16
click at [276, 547] on input "No" at bounding box center [280, 542] width 9 height 9
radio input "true"
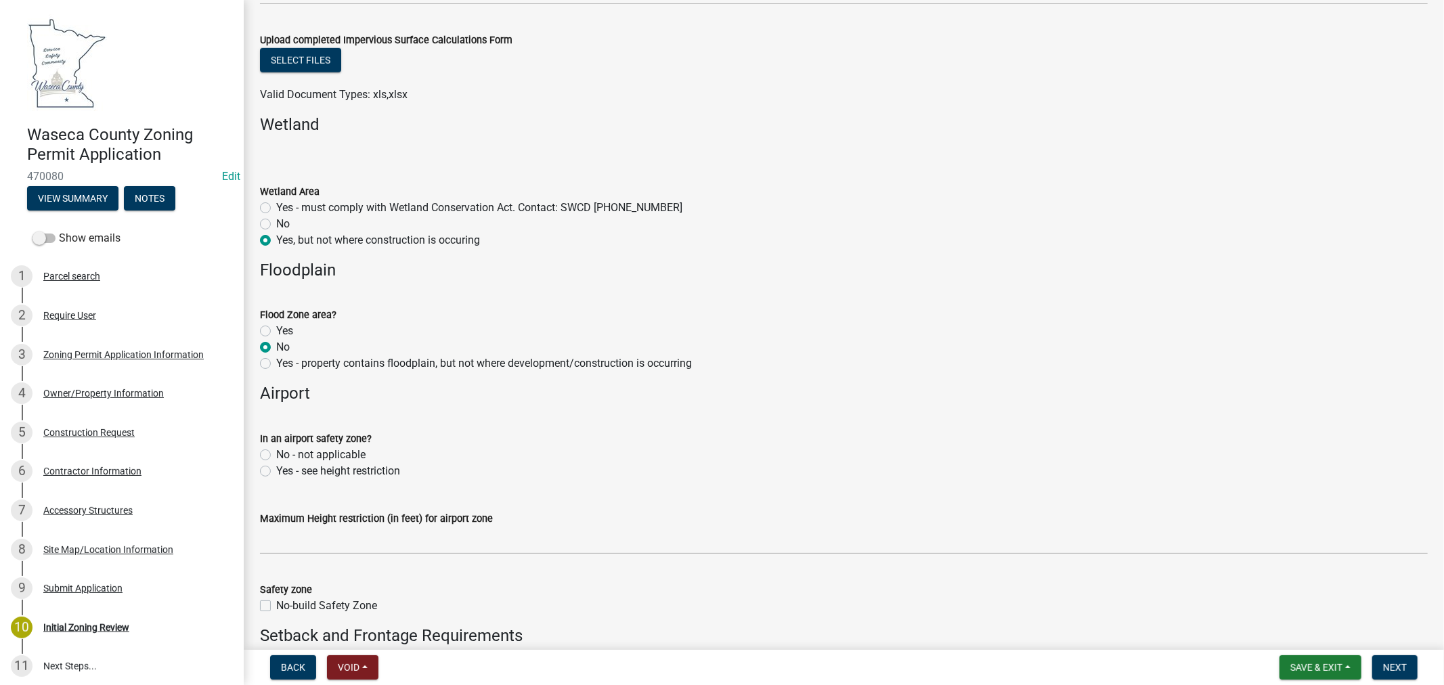
scroll to position [1052, 0]
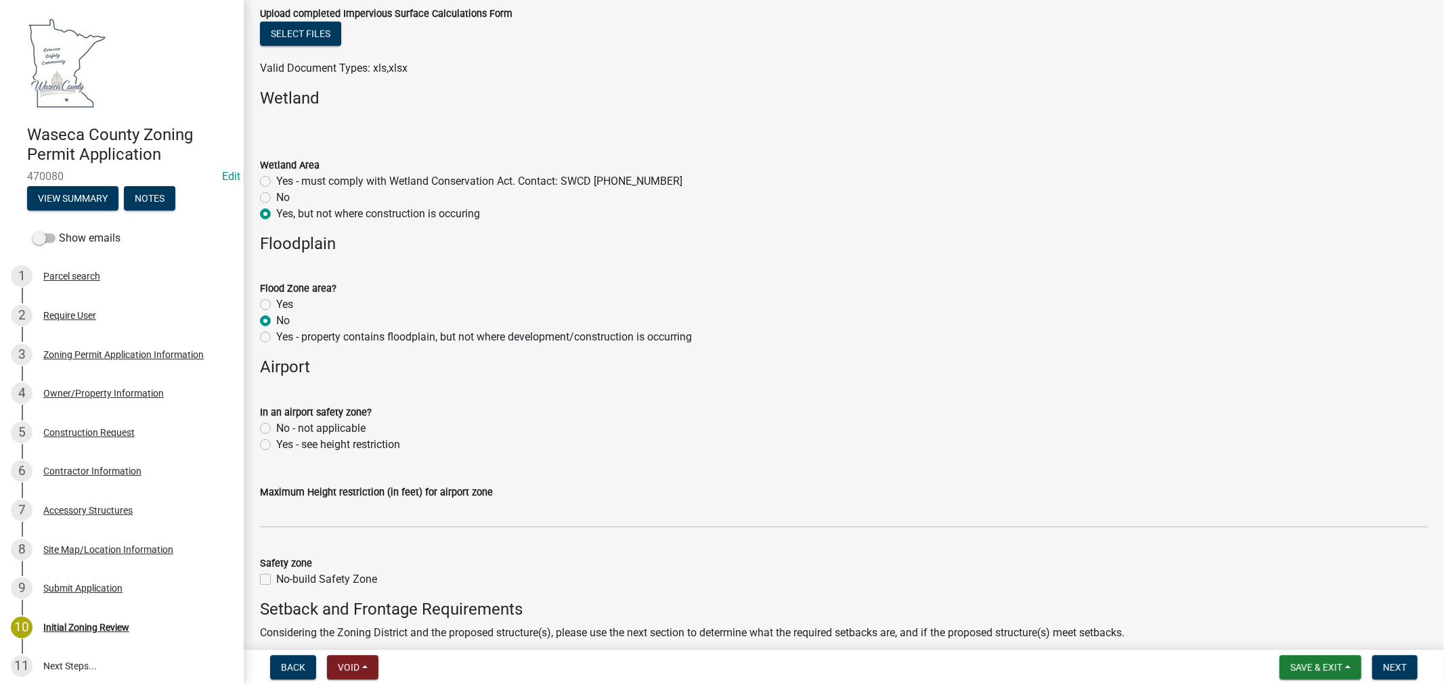
click at [276, 427] on label "No - not applicable" at bounding box center [320, 428] width 89 height 16
click at [276, 427] on input "No - not applicable" at bounding box center [280, 424] width 9 height 9
radio input "true"
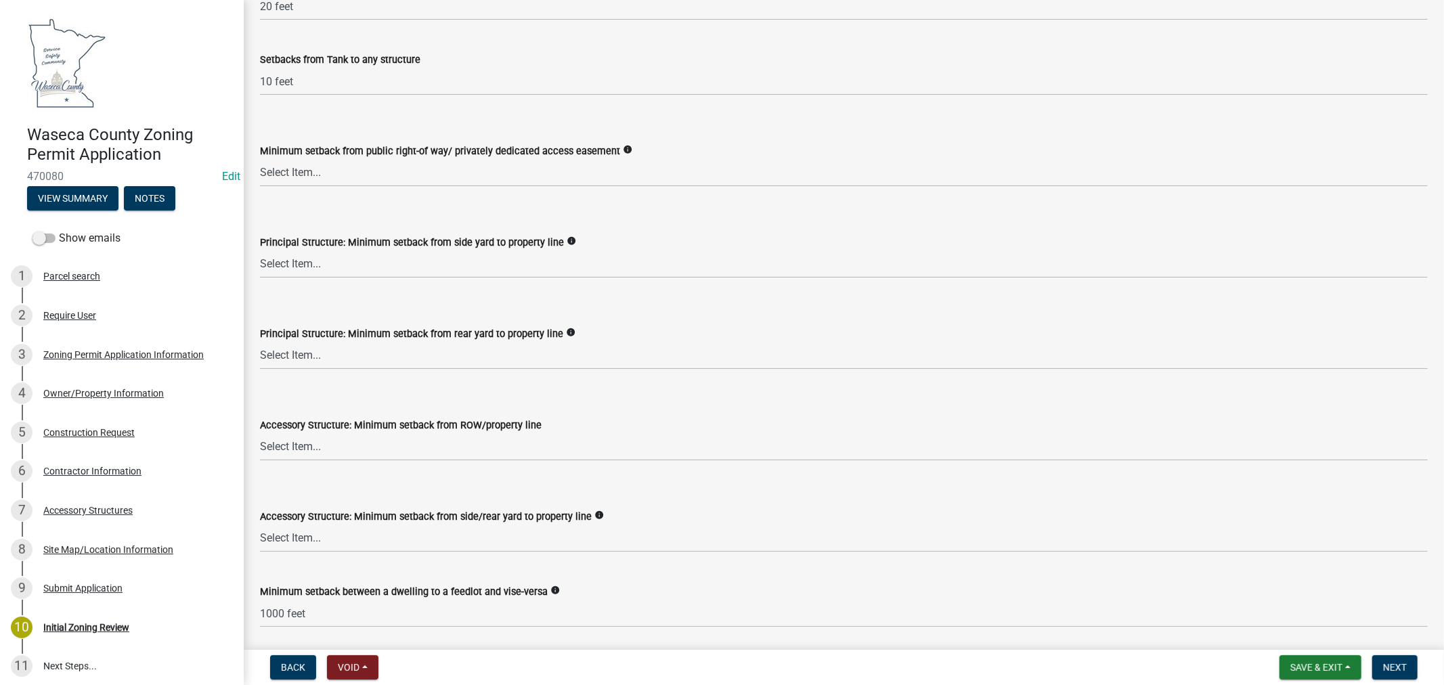
scroll to position [1955, 0]
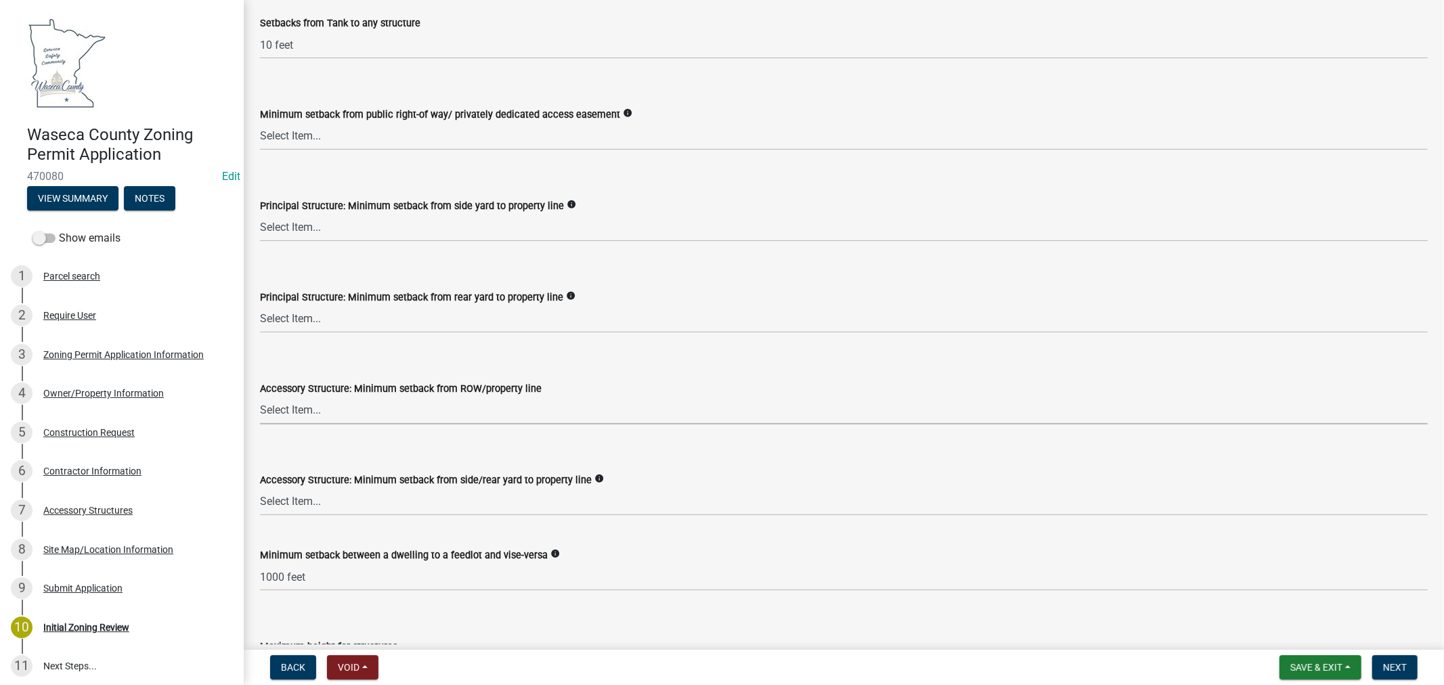
click at [423, 409] on select "Select Item... 75 feet = Ag Zone 40 feet or 30 feet = LR 20 feet = UE, I, HC Zo…" at bounding box center [844, 411] width 1168 height 28
click at [260, 397] on select "Select Item... 75 feet = Ag Zone 40 feet or 30 feet = LR 20 feet = UE, I, HC Zo…" at bounding box center [844, 411] width 1168 height 28
select select "9e7e0f1a-162d-468c-937f-cc7884b0d28a"
click at [362, 498] on select "Select Item... 15 feet = LR Zone 20 feet = Ag, UE, VMX, HC Zone 10 feet = I Zone" at bounding box center [844, 502] width 1168 height 28
click at [260, 488] on select "Select Item... 15 feet = LR Zone 20 feet = Ag, UE, VMX, HC Zone 10 feet = I Zone" at bounding box center [844, 502] width 1168 height 28
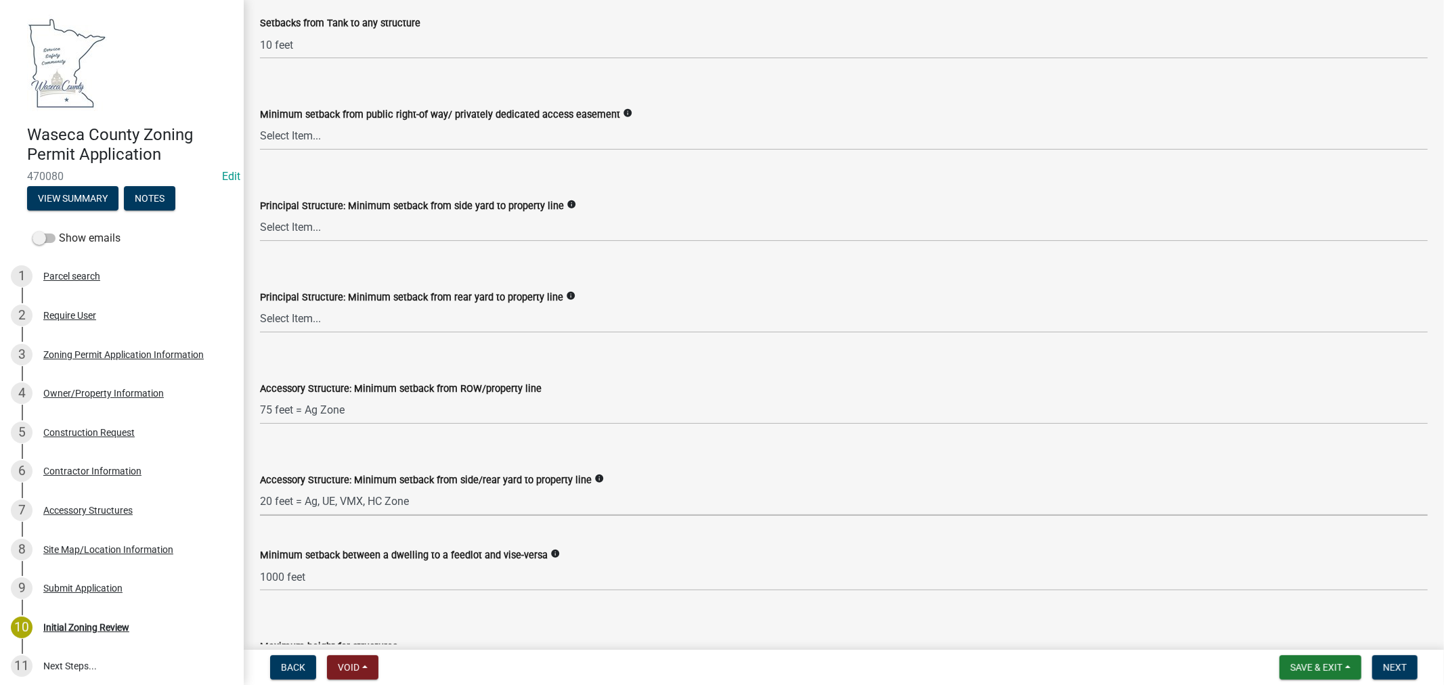
select select "6d839d38-f784-434a-a355-9dbcceaeb93c"
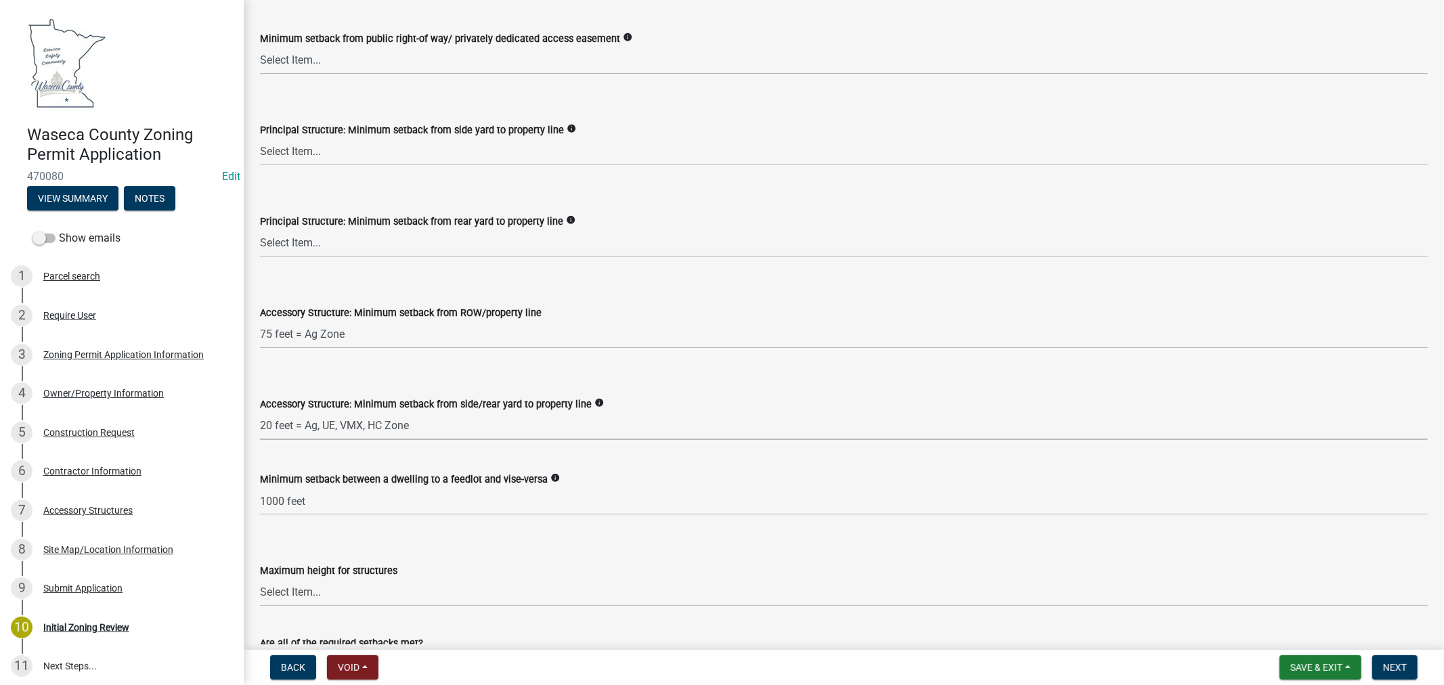
scroll to position [2106, 0]
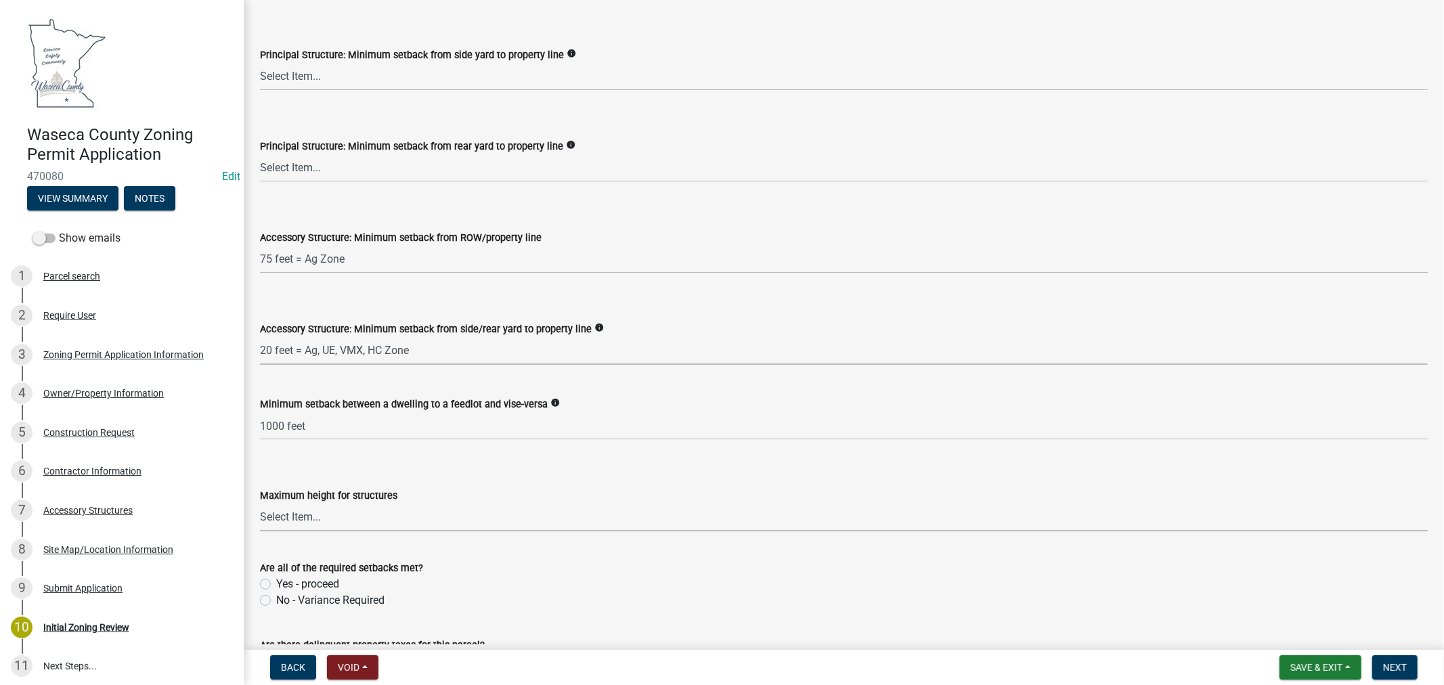
click at [345, 512] on select "Select Item... 35 feet 70 feet" at bounding box center [844, 518] width 1168 height 28
click at [260, 504] on select "Select Item... 35 feet 70 feet" at bounding box center [844, 518] width 1168 height 28
select select "f85b0be6-0ba0-4e52-abd8-9a831d915a76"
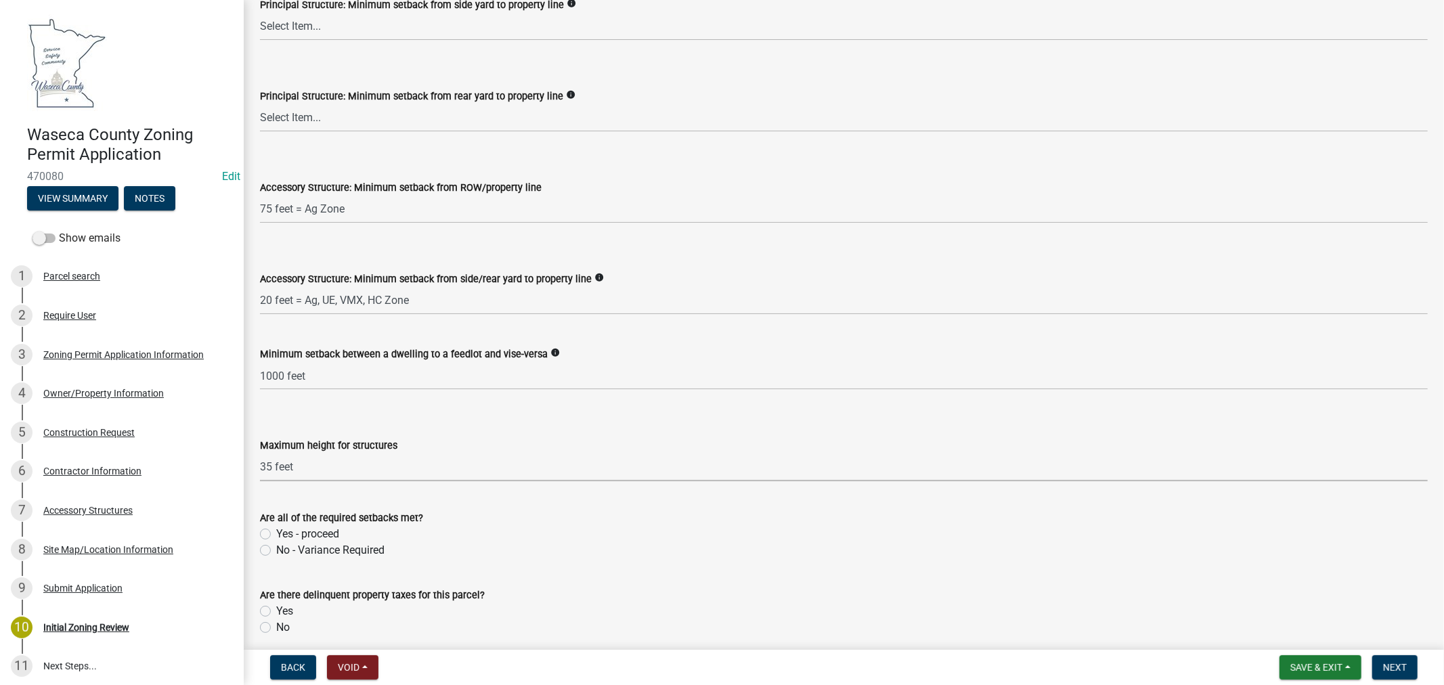
scroll to position [2181, 0]
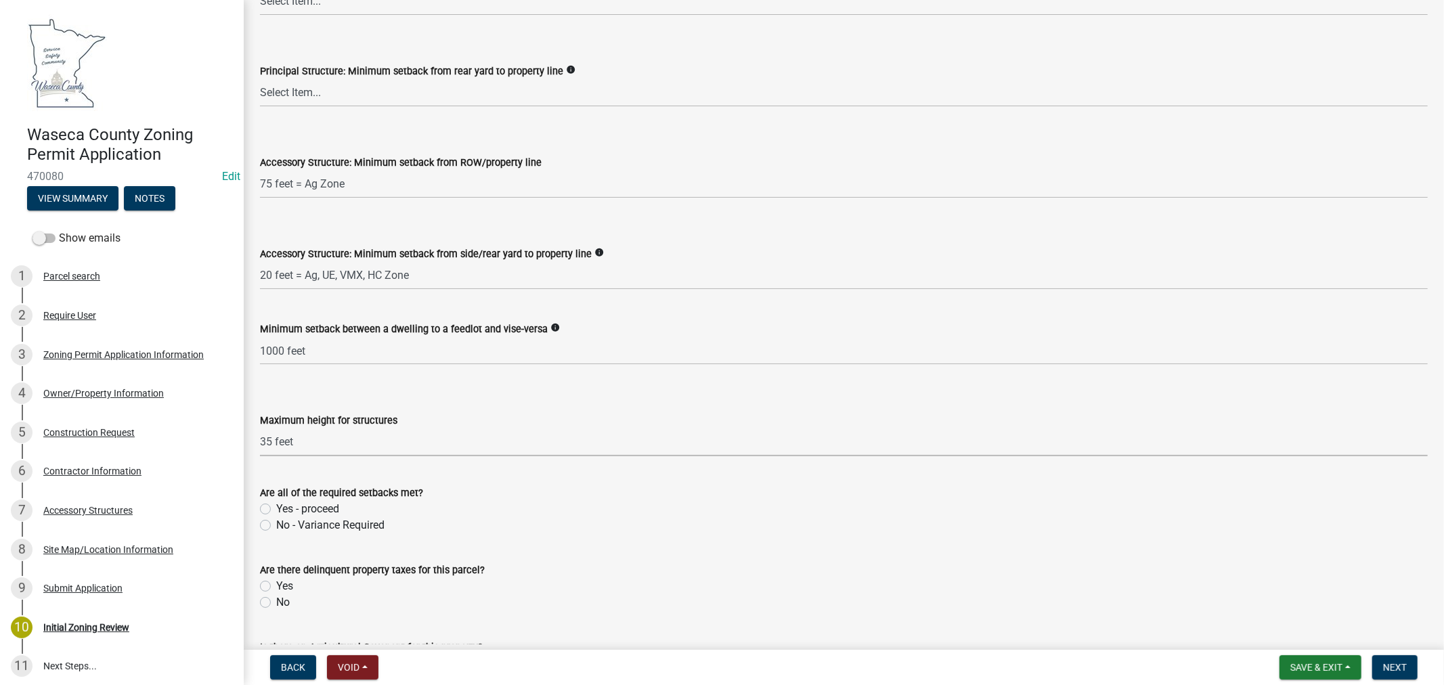
click at [276, 506] on label "Yes - proceed" at bounding box center [307, 509] width 63 height 16
click at [276, 506] on input "Yes - proceed" at bounding box center [280, 505] width 9 height 9
radio input "true"
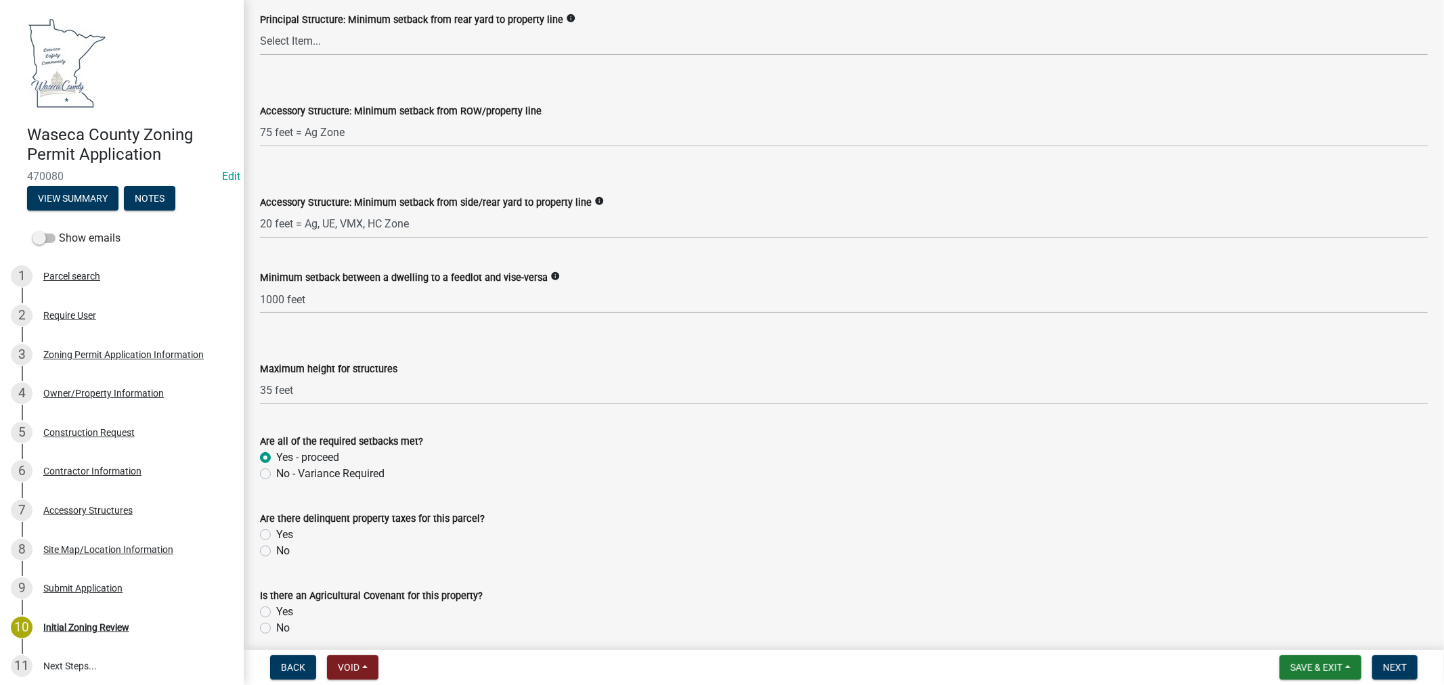
scroll to position [2256, 0]
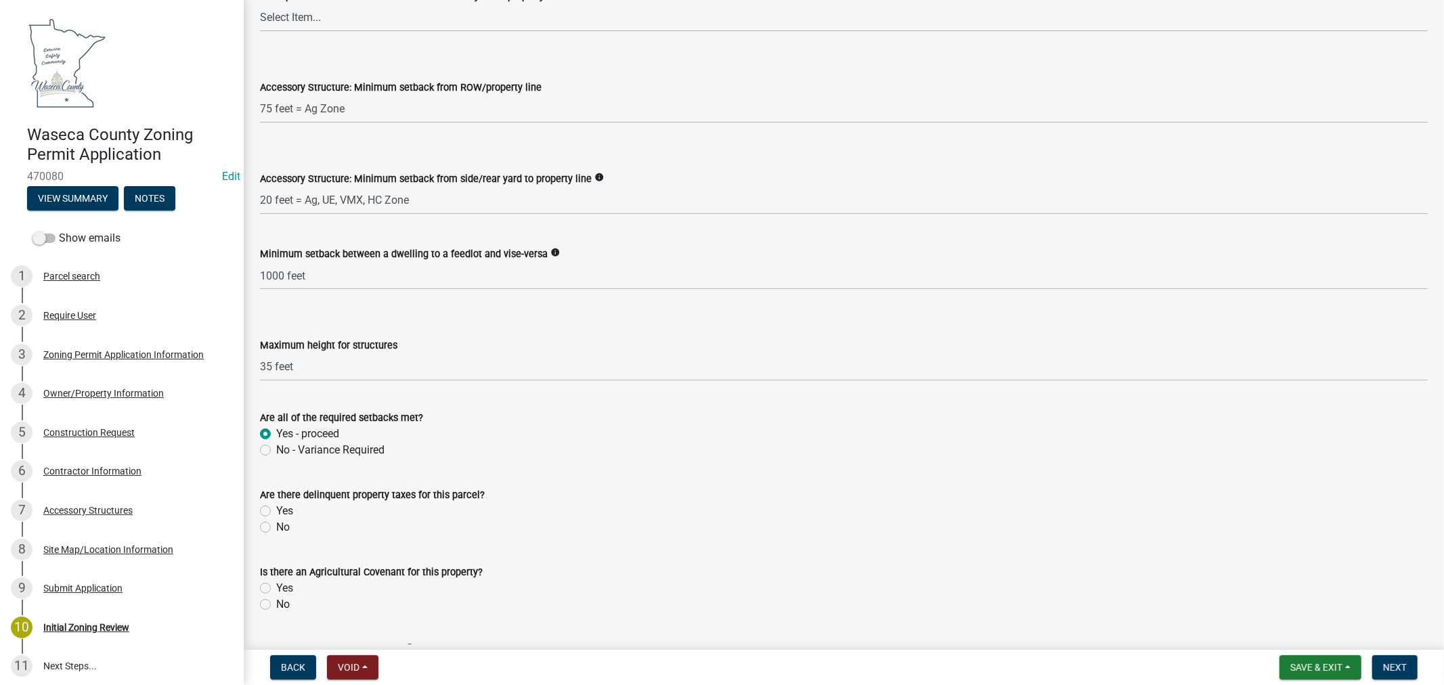
click at [276, 529] on label "No" at bounding box center [283, 527] width 14 height 16
click at [276, 528] on input "No" at bounding box center [280, 523] width 9 height 9
radio input "true"
click at [276, 583] on label "Yes" at bounding box center [284, 588] width 17 height 16
click at [276, 583] on input "Yes" at bounding box center [280, 584] width 9 height 9
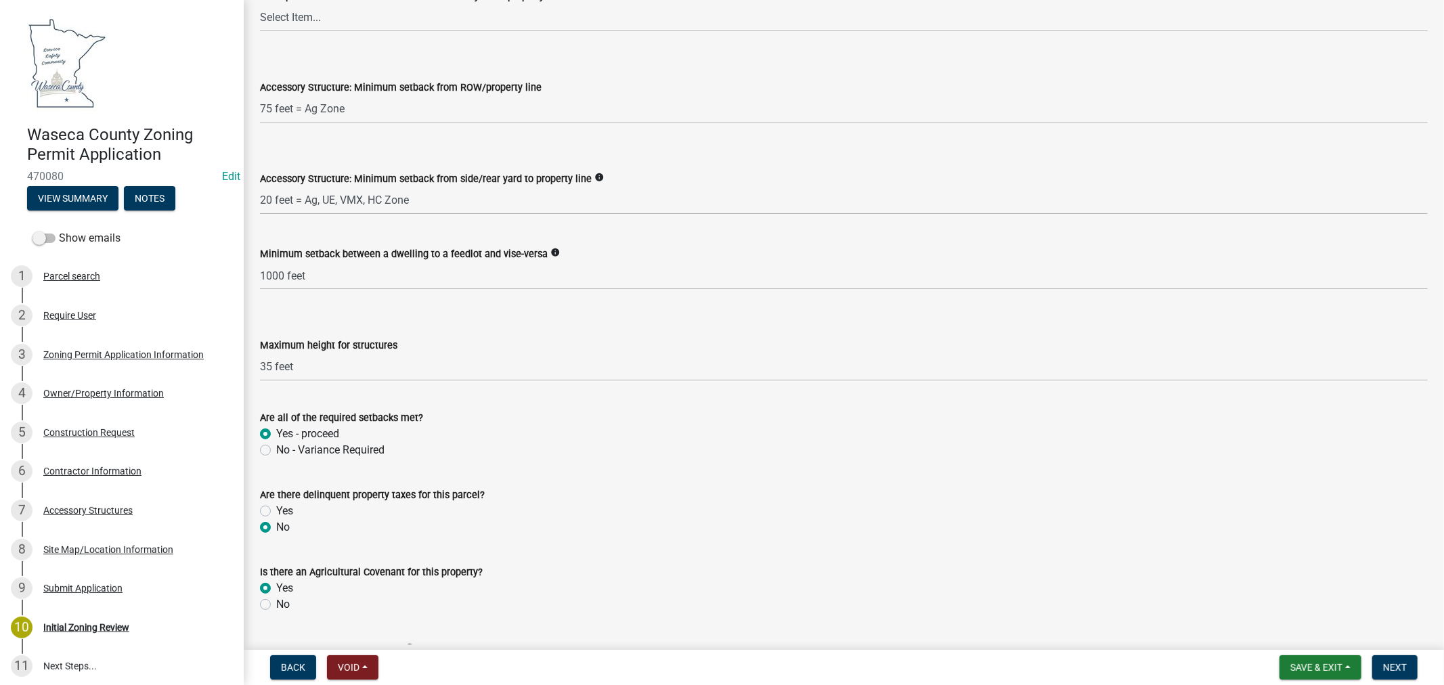
radio input "true"
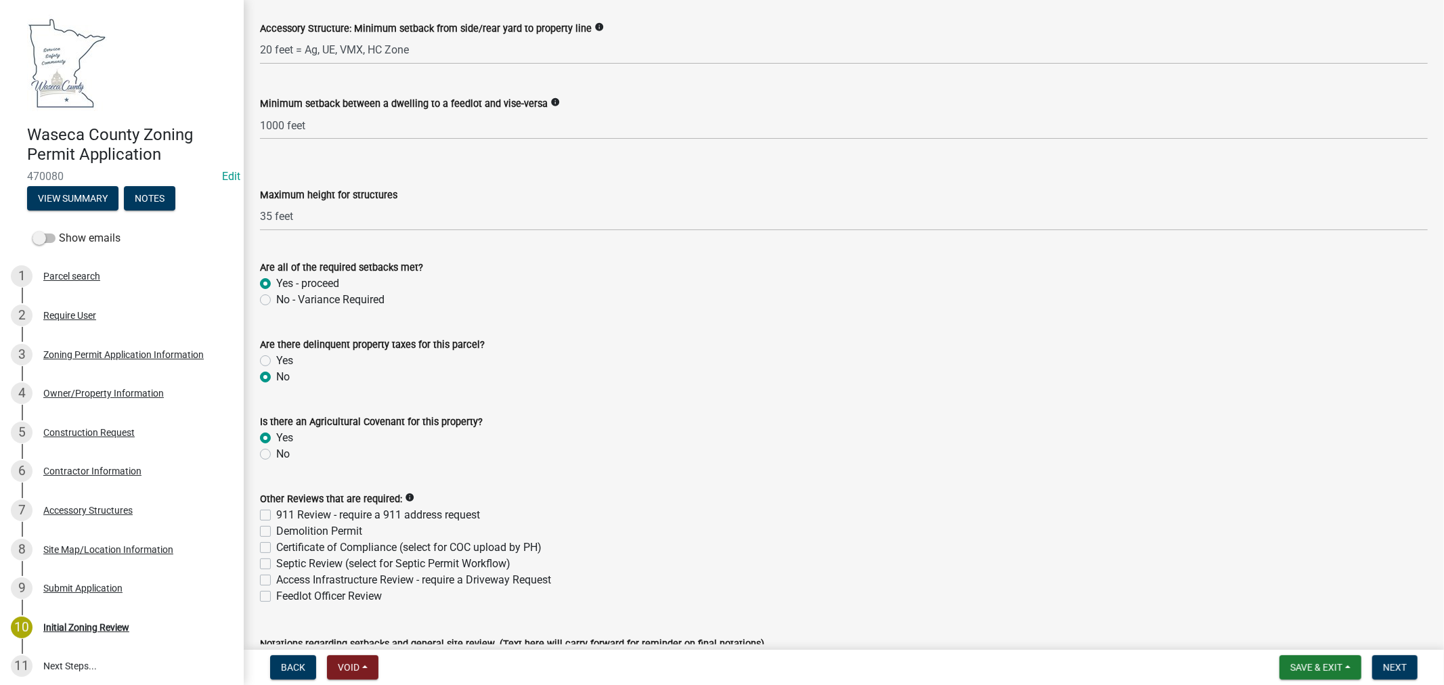
scroll to position [2481, 0]
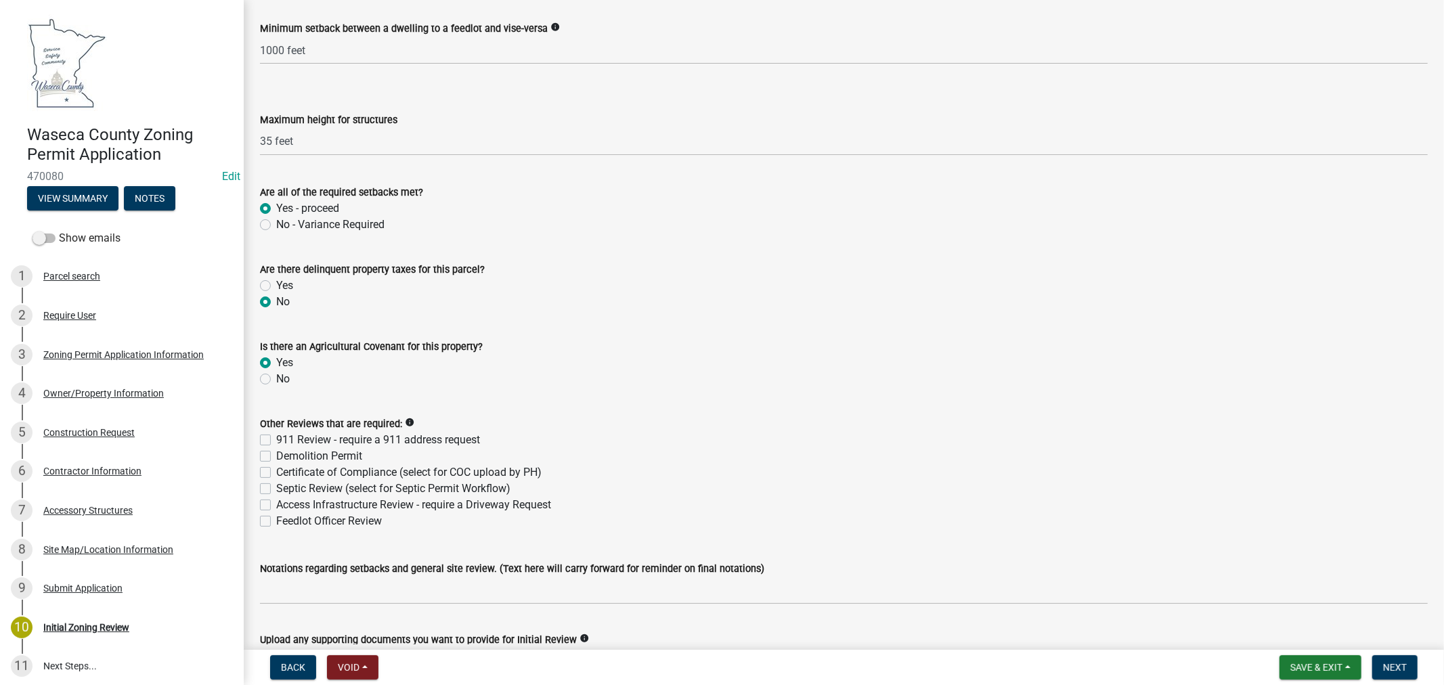
click at [276, 458] on label "Demolition Permit" at bounding box center [319, 456] width 86 height 16
click at [276, 457] on input "Demolition Permit" at bounding box center [280, 452] width 9 height 9
checkbox input "true"
checkbox input "false"
checkbox input "true"
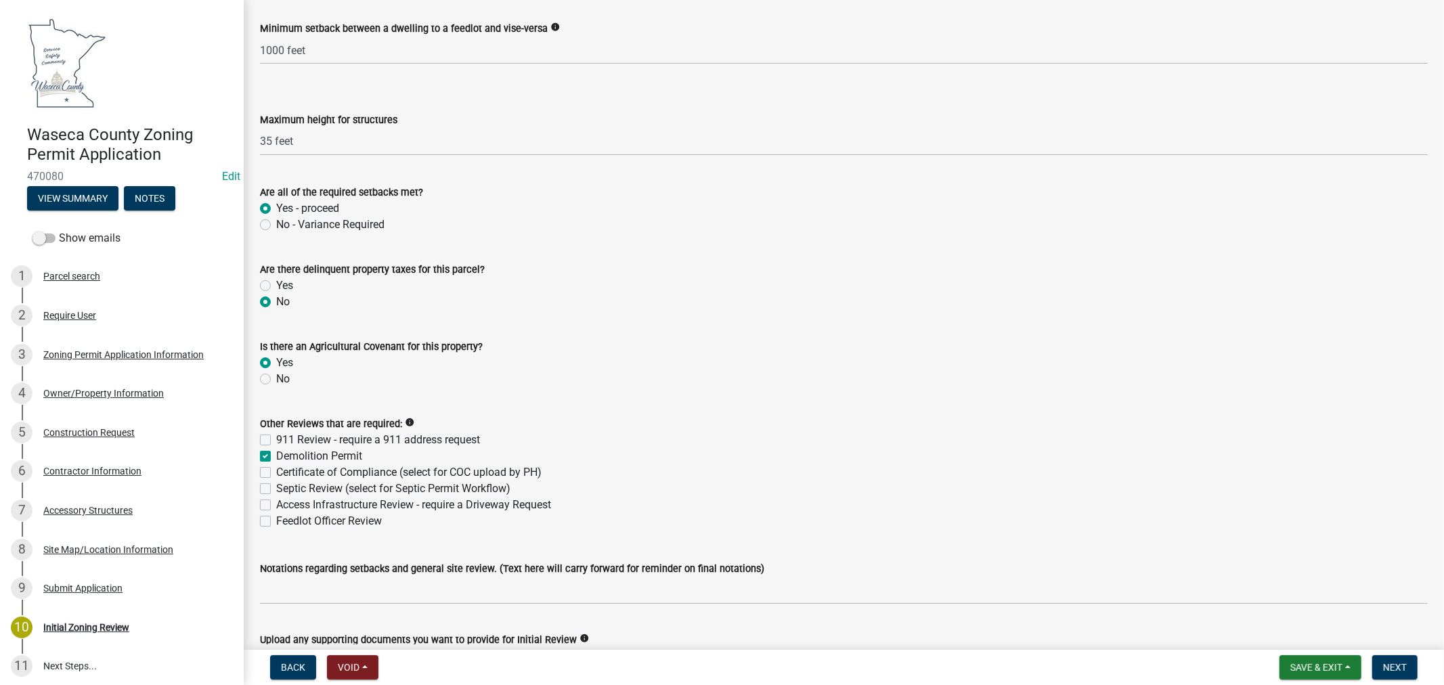
checkbox input "false"
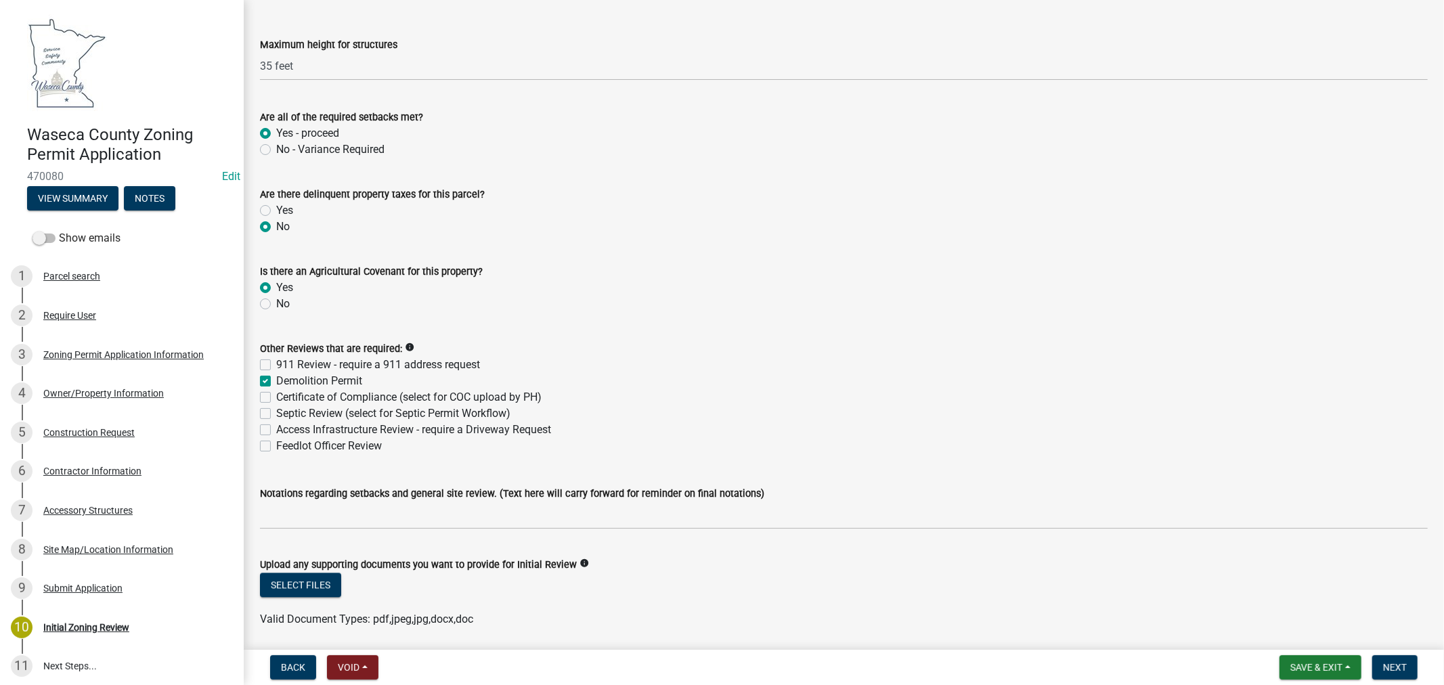
scroll to position [2631, 0]
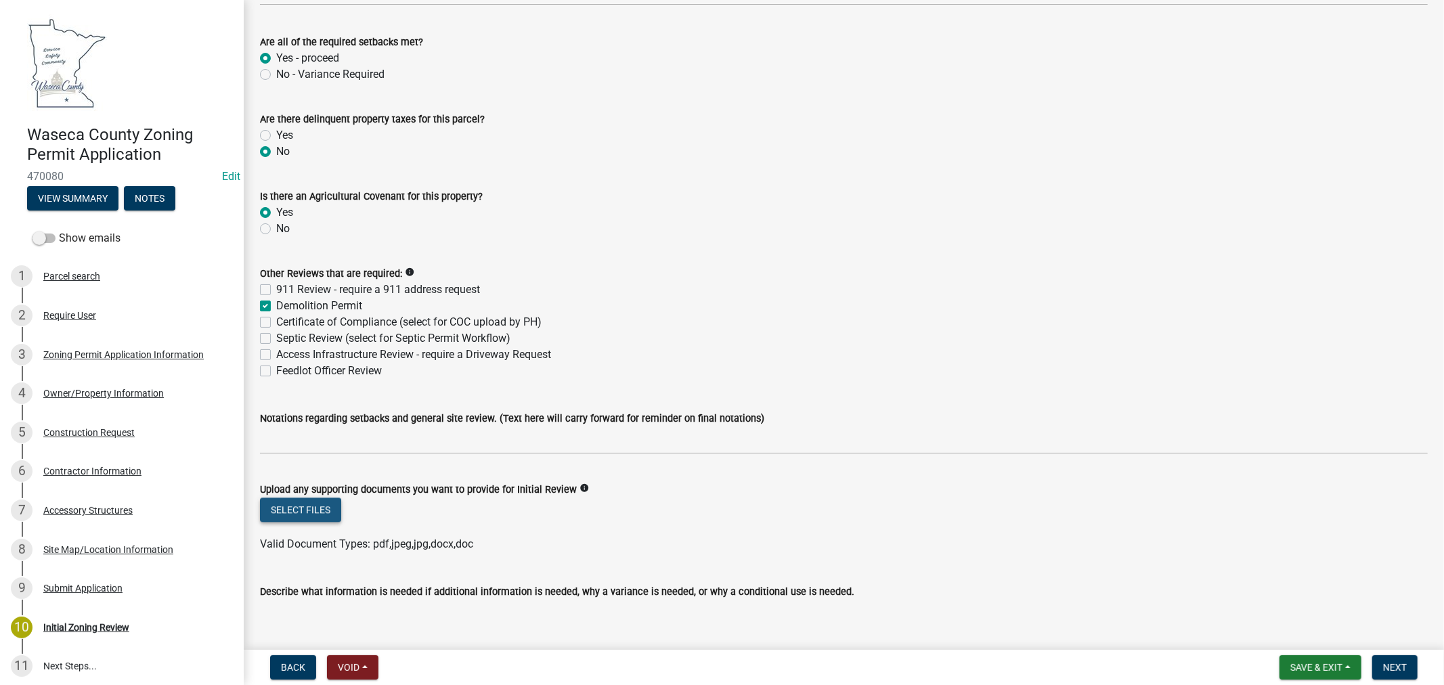
click at [292, 509] on button "Select files" at bounding box center [300, 509] width 81 height 24
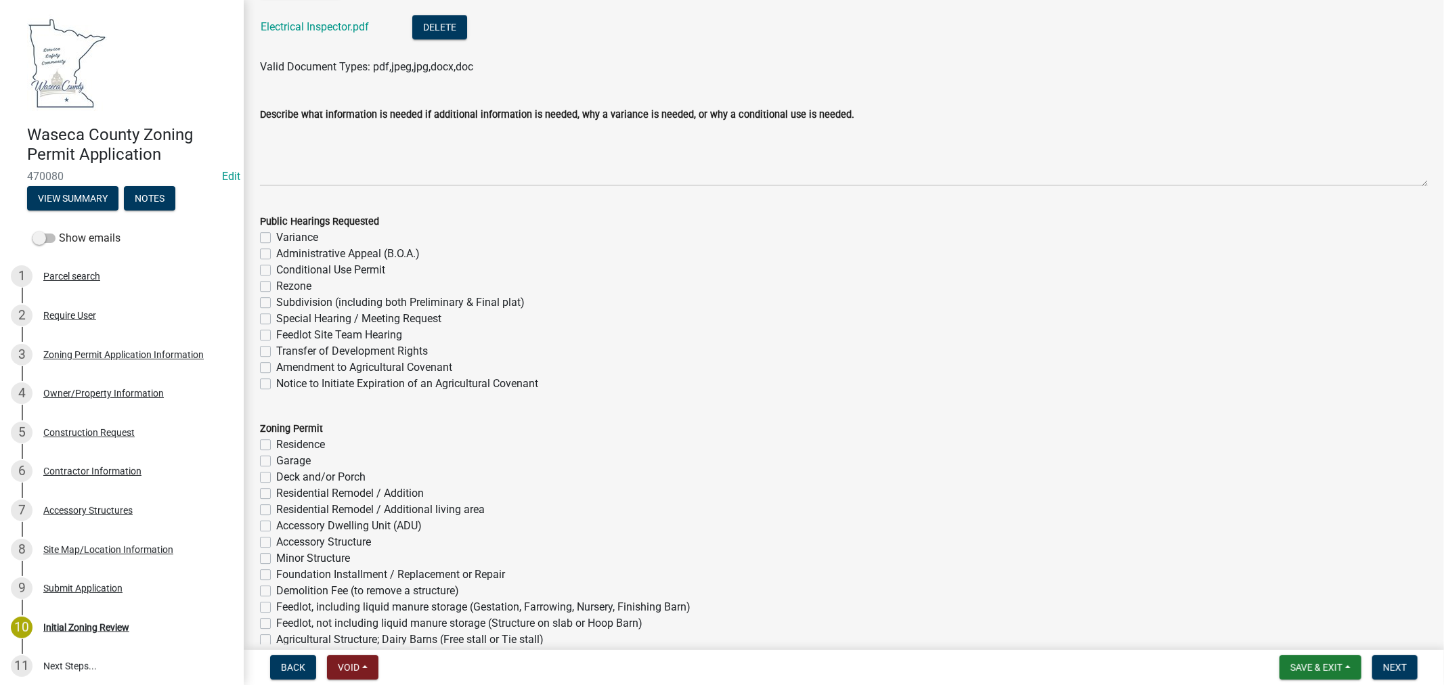
scroll to position [3233, 0]
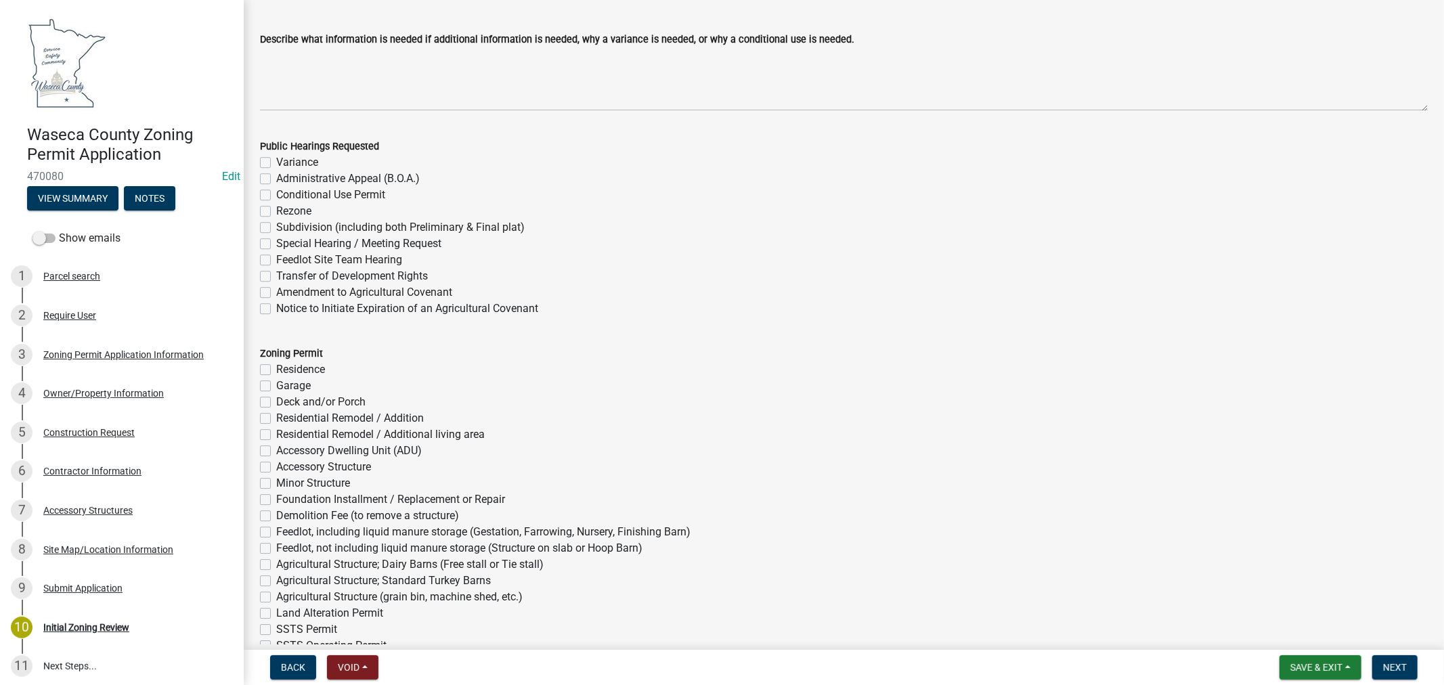
click at [276, 502] on label "Foundation Installment / Replacement or Repair" at bounding box center [390, 499] width 229 height 16
click at [276, 500] on input "Foundation Installment / Replacement or Repair" at bounding box center [280, 495] width 9 height 9
checkbox input "true"
checkbox input "false"
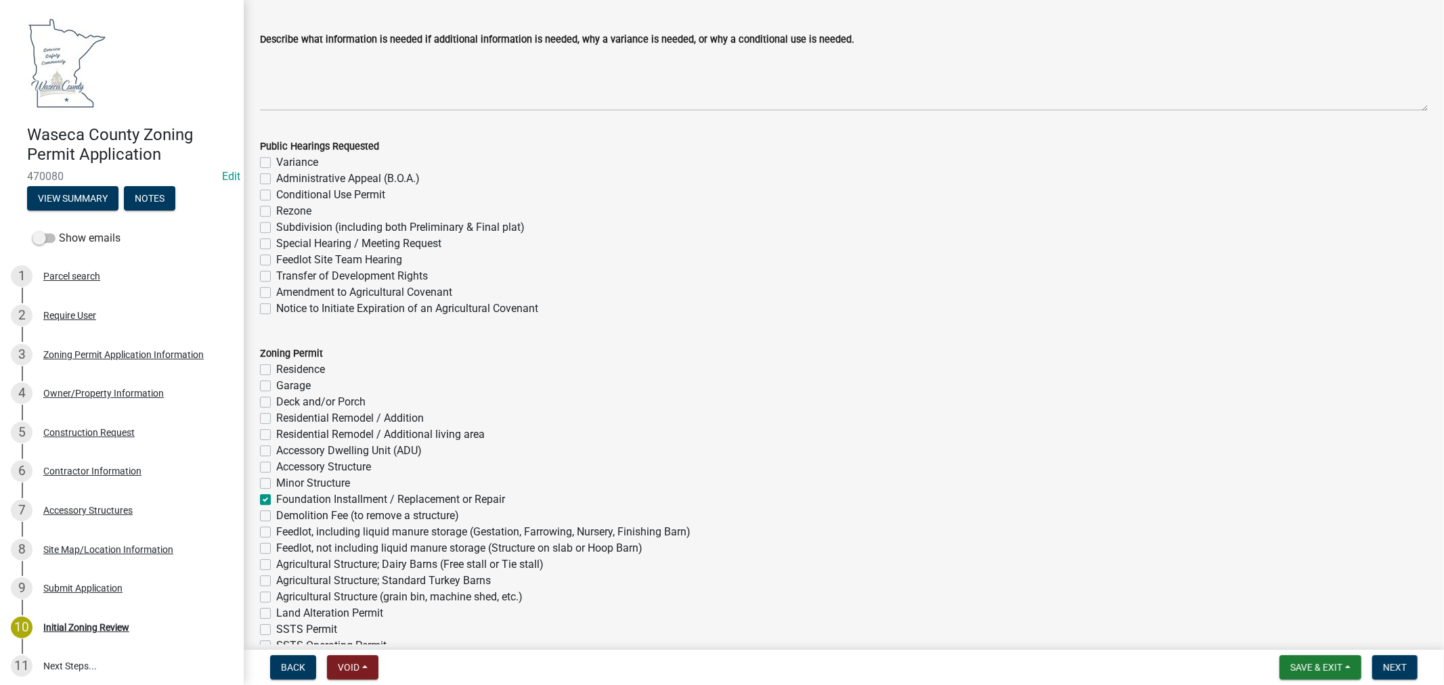
checkbox input "false"
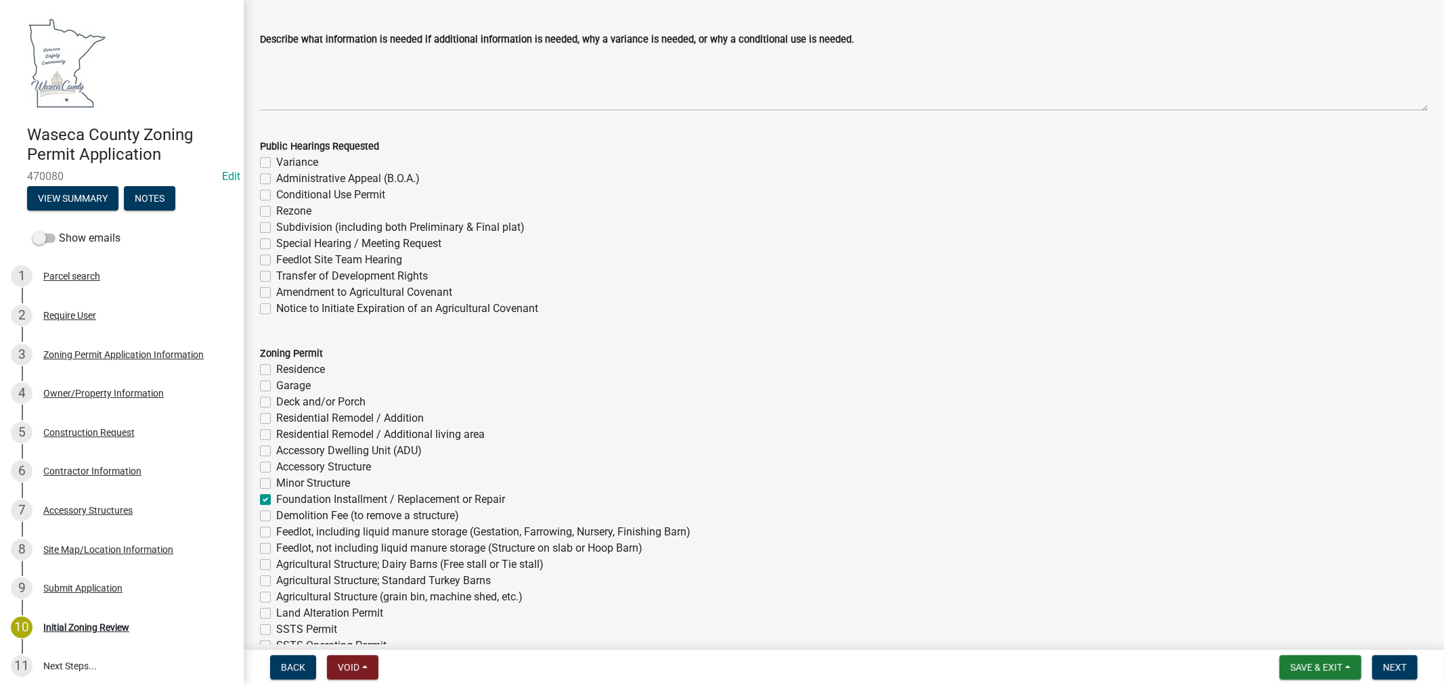
checkbox input "false"
checkbox input "true"
checkbox input "false"
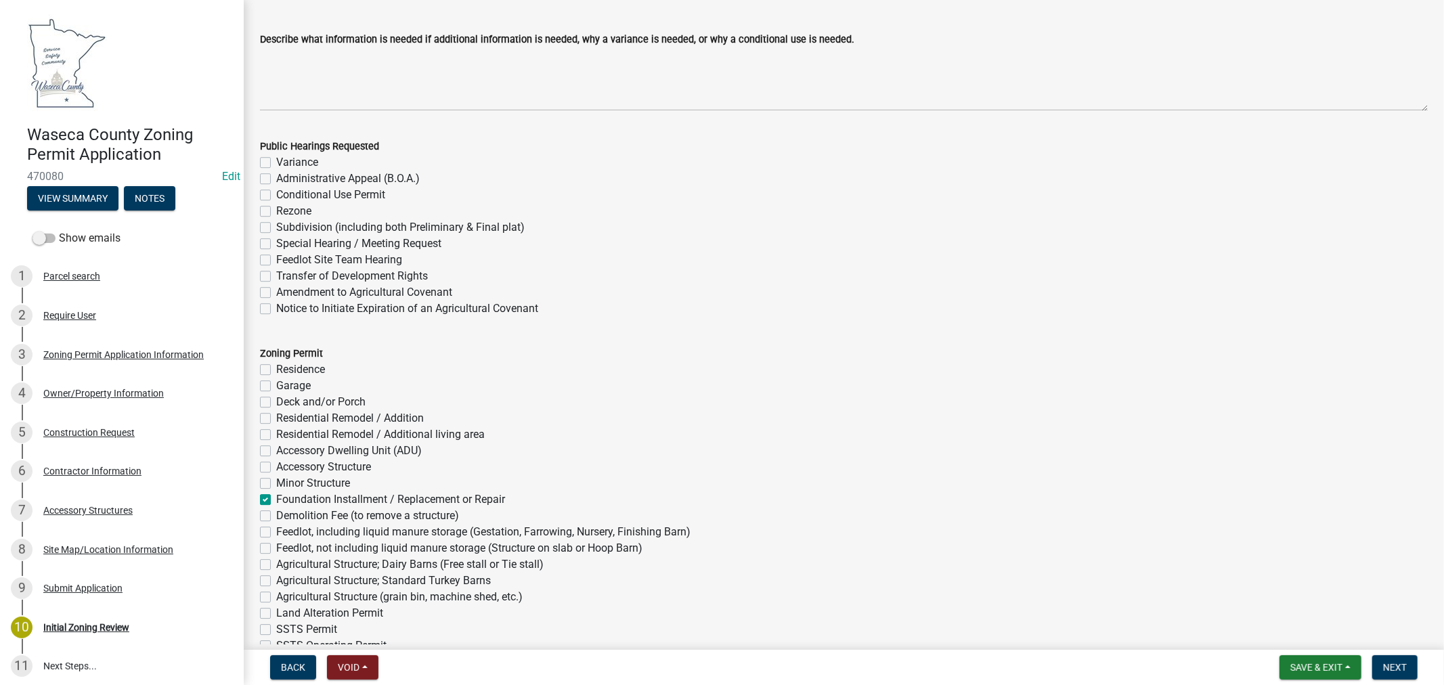
checkbox input "false"
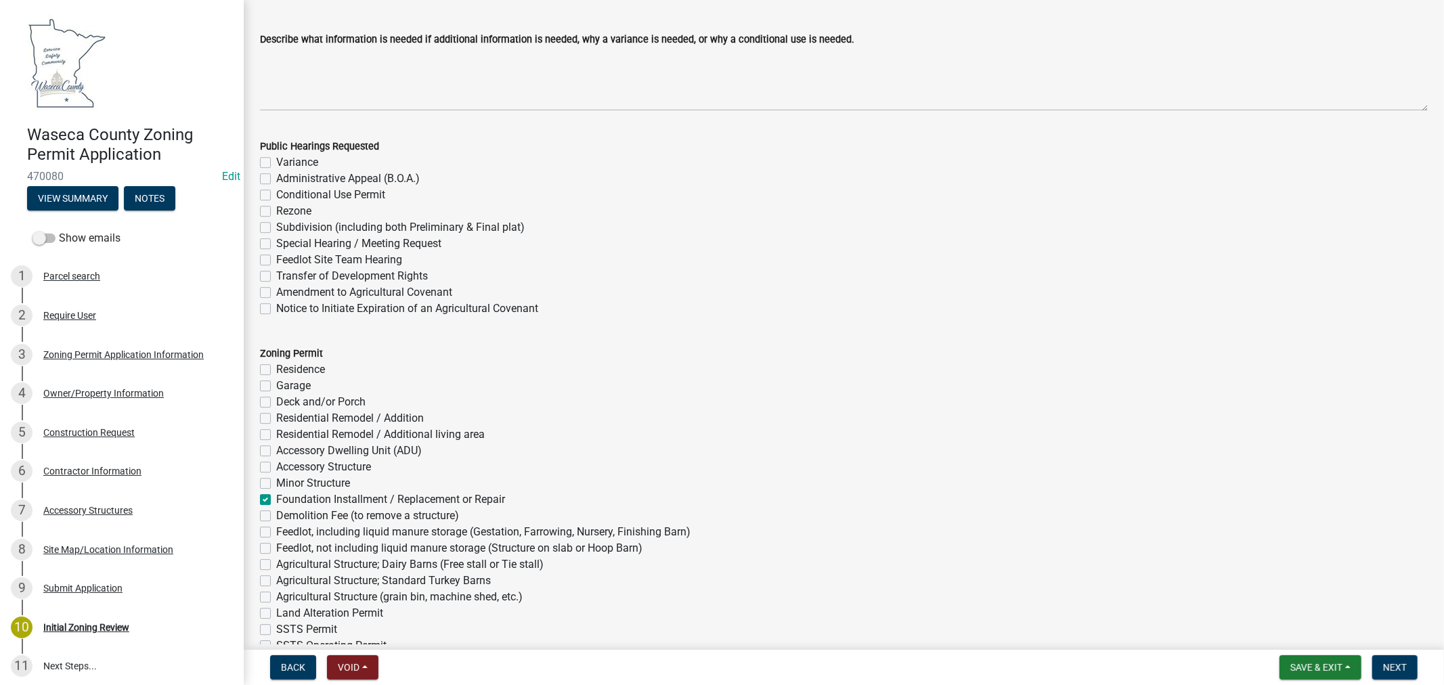
checkbox input "false"
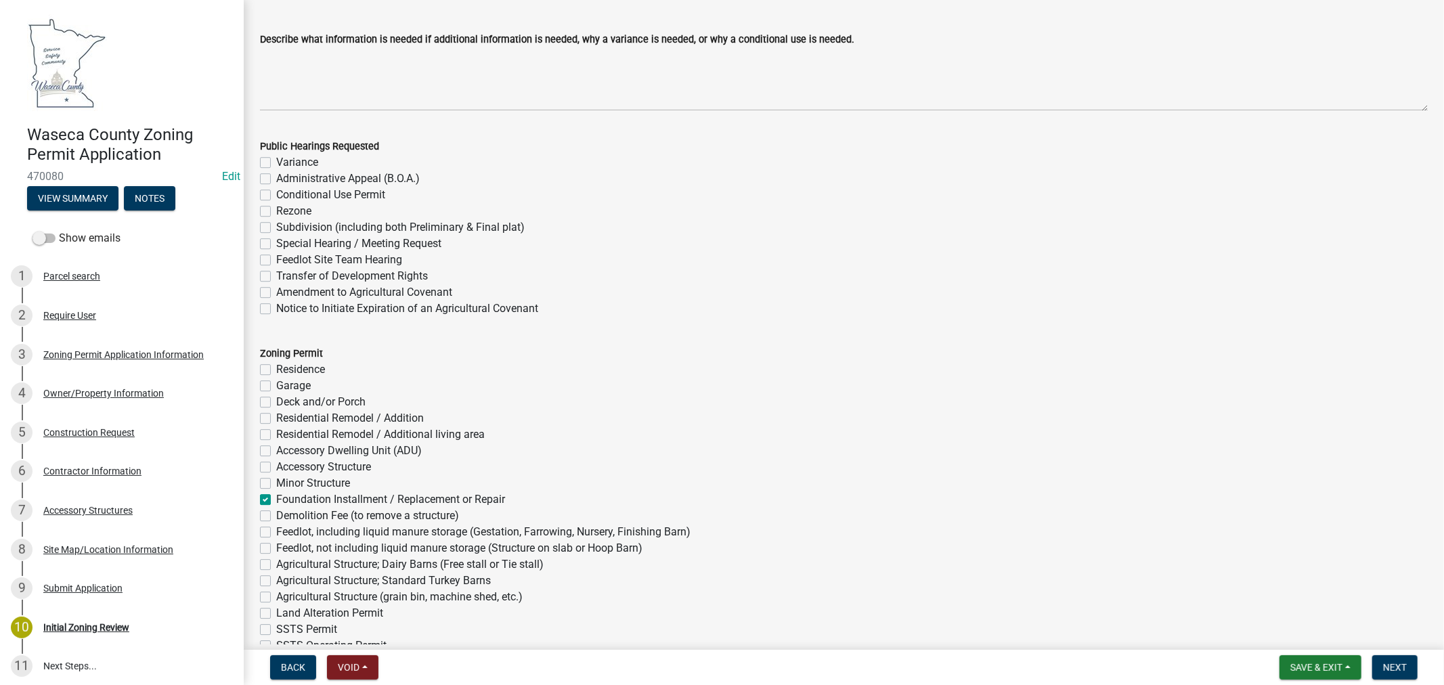
checkbox input "false"
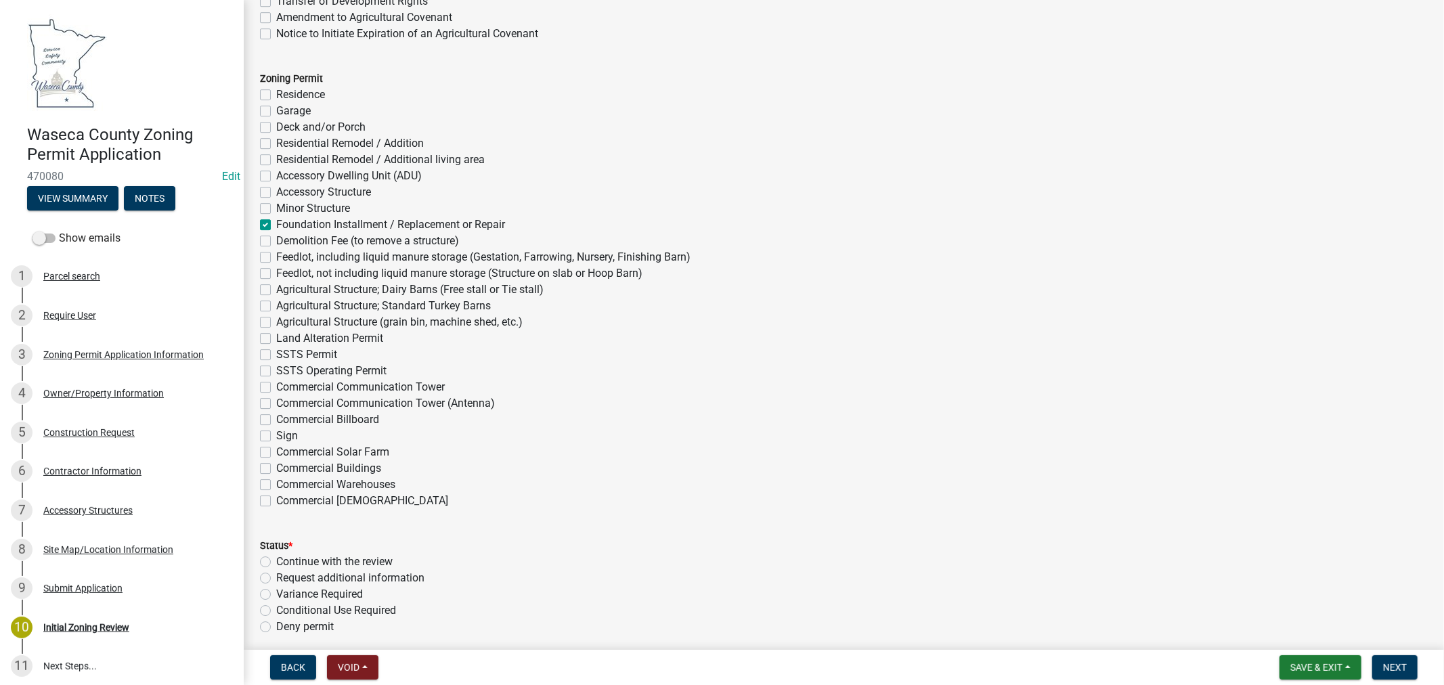
scroll to position [3534, 0]
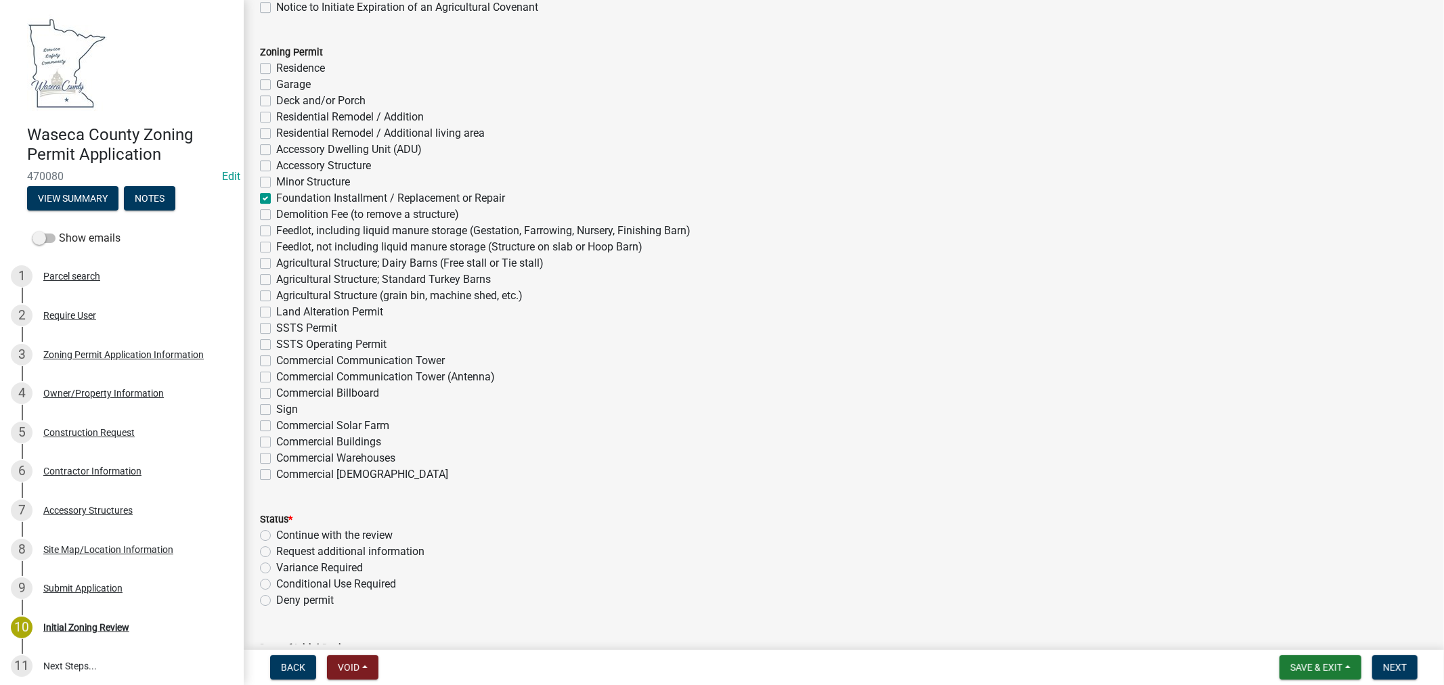
drag, startPoint x: 260, startPoint y: 535, endPoint x: 439, endPoint y: 525, distance: 178.9
click at [276, 535] on label "Continue with the review" at bounding box center [334, 535] width 116 height 16
click at [276, 535] on input "Continue with the review" at bounding box center [280, 531] width 9 height 9
radio input "true"
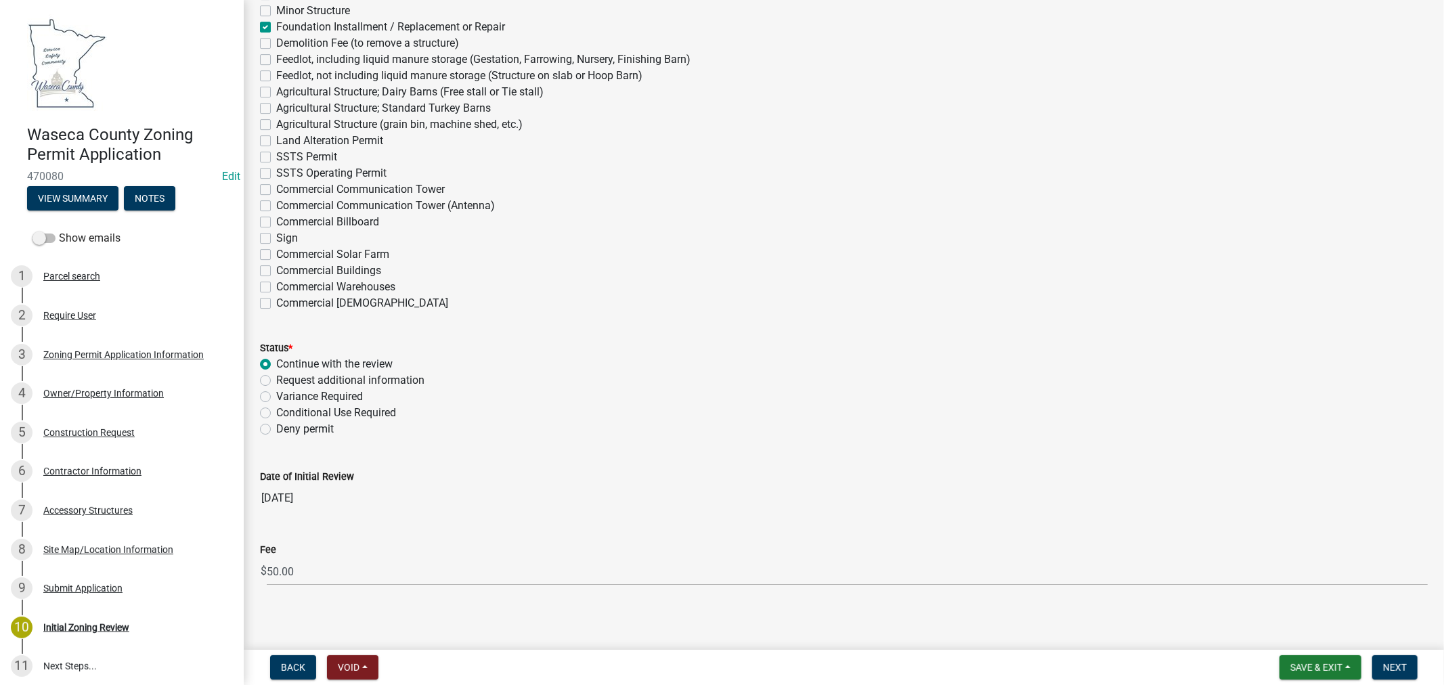
scroll to position [3712, 0]
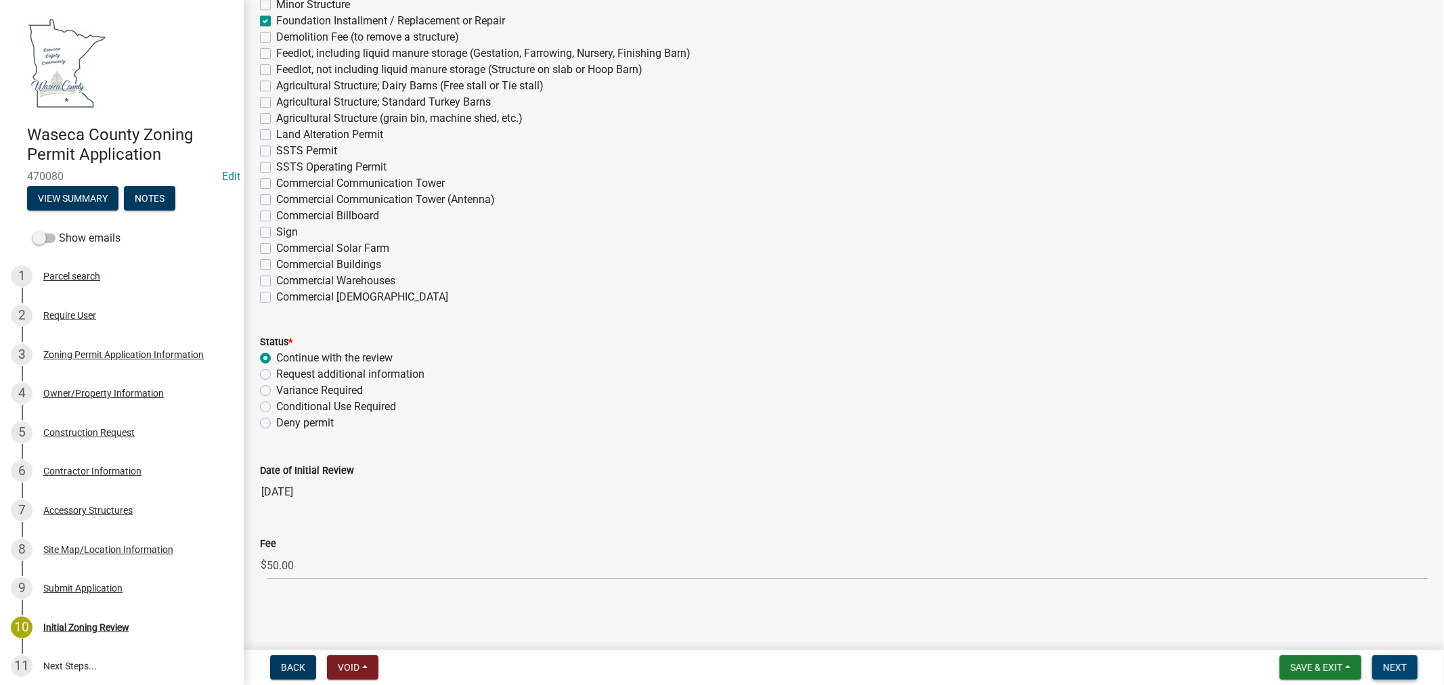
click at [1383, 667] on span "Next" at bounding box center [1395, 667] width 24 height 11
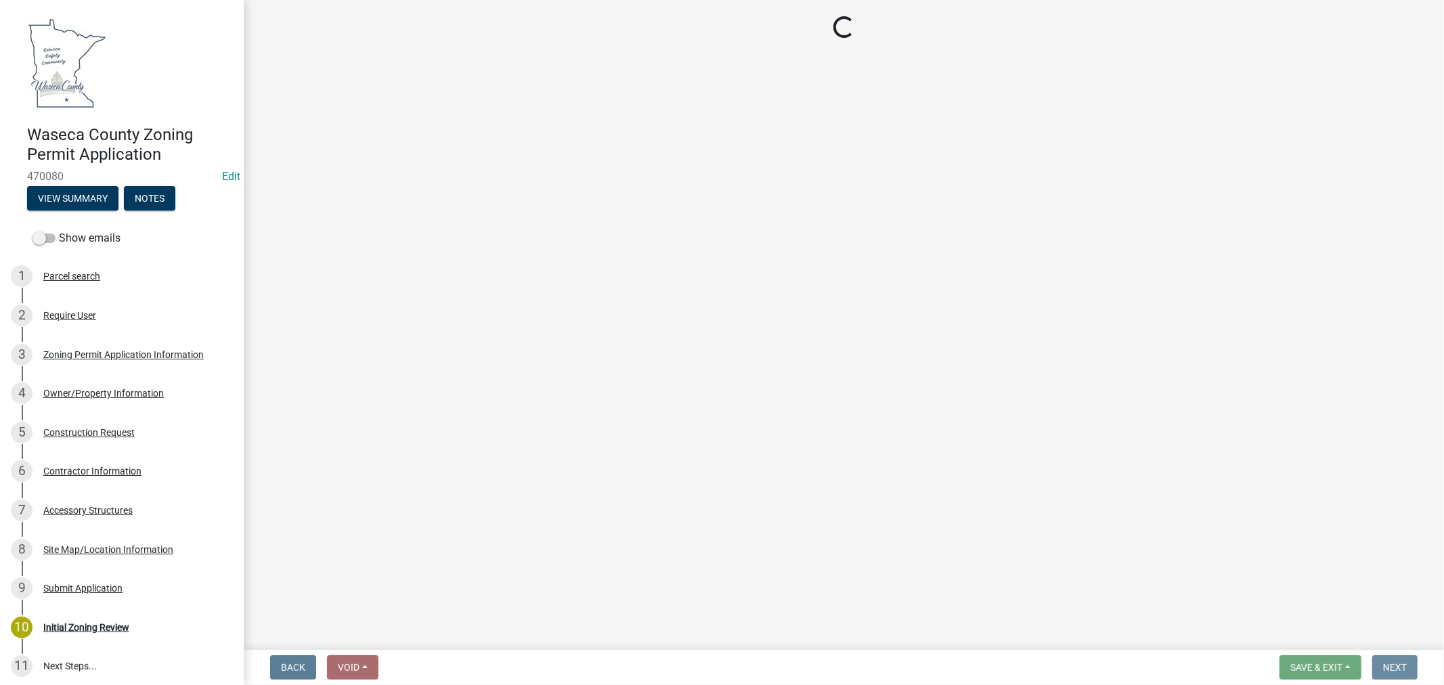
scroll to position [0, 0]
select select "3: 3"
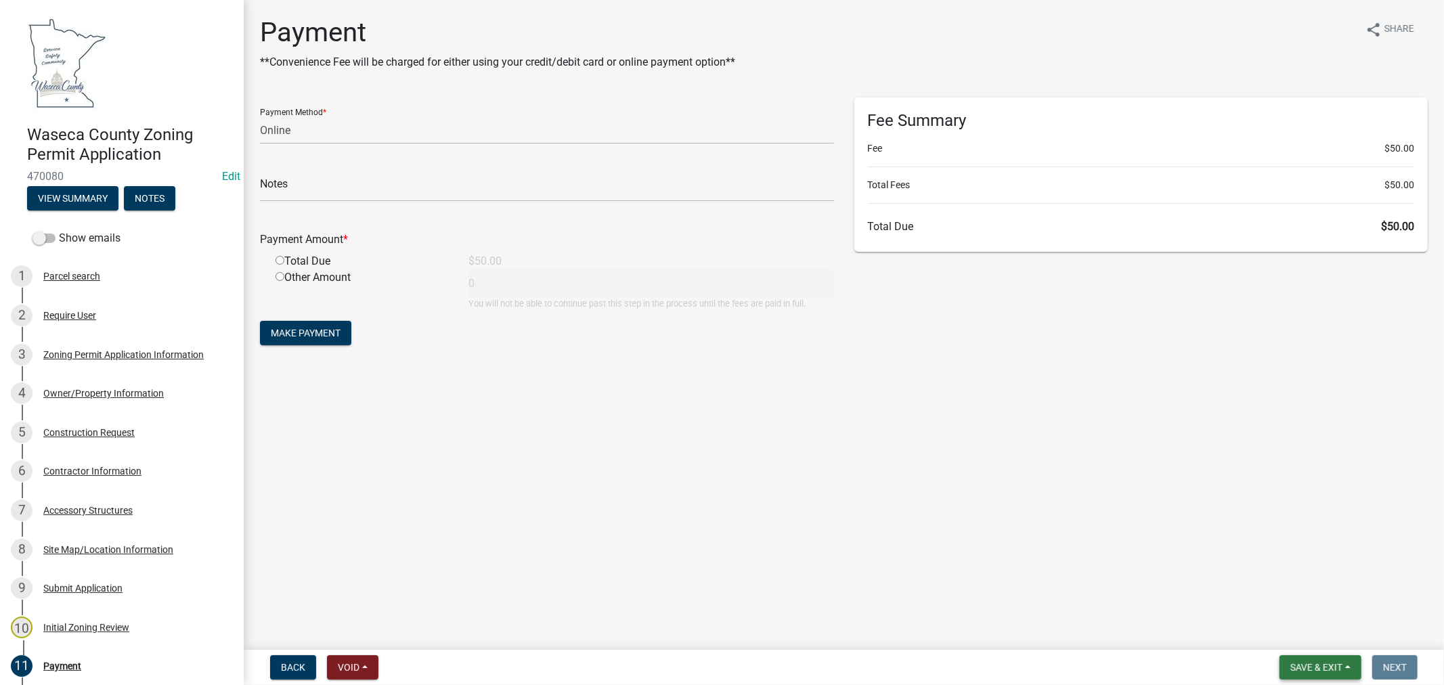
click at [1306, 665] on span "Save & Exit" at bounding box center [1316, 667] width 52 height 11
click at [1304, 632] on button "Save & Exit" at bounding box center [1307, 632] width 108 height 32
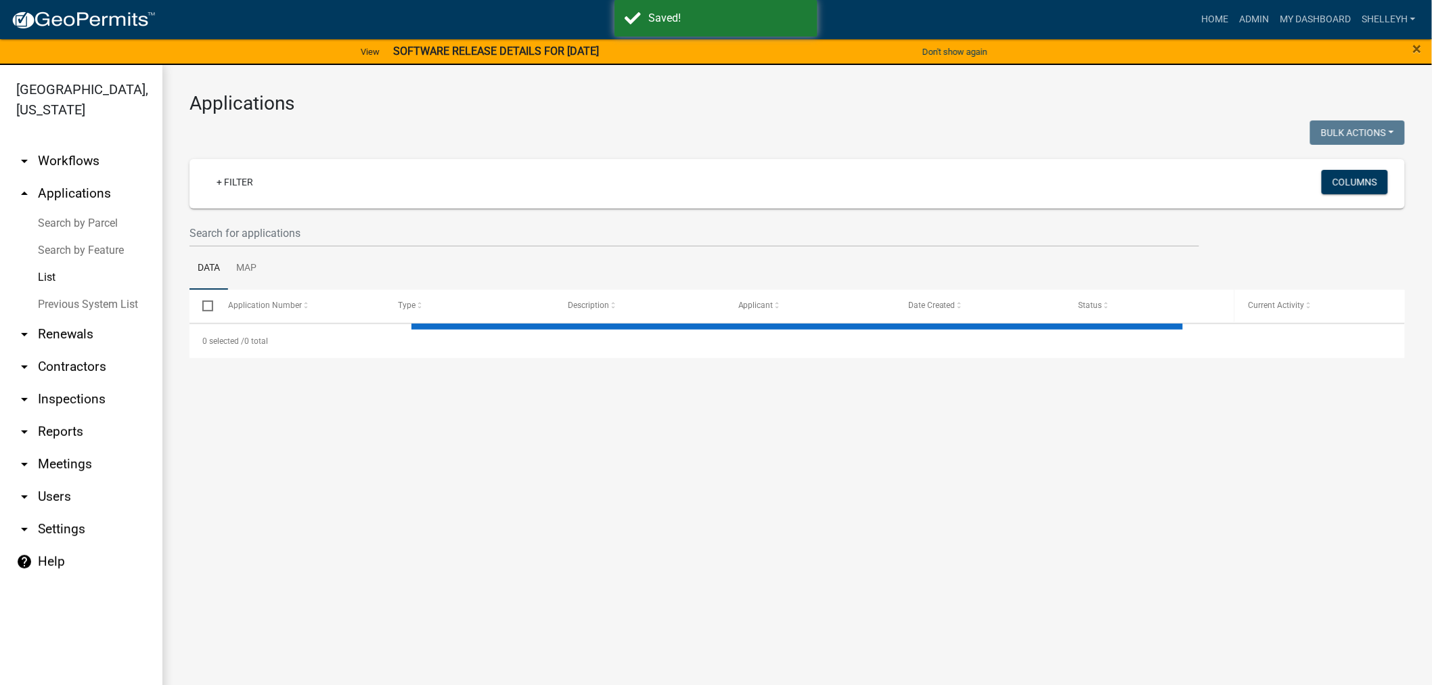
select select "1: 25"
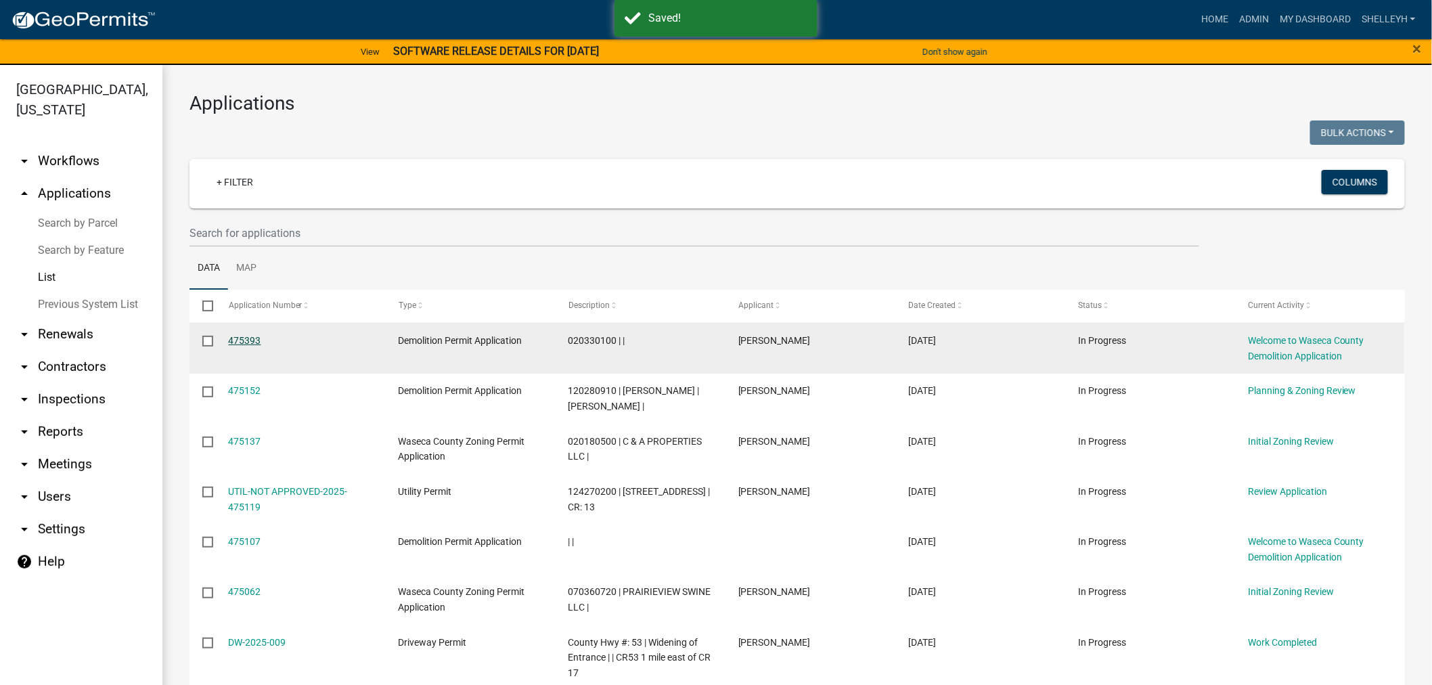
click at [244, 339] on link "475393" at bounding box center [245, 340] width 32 height 11
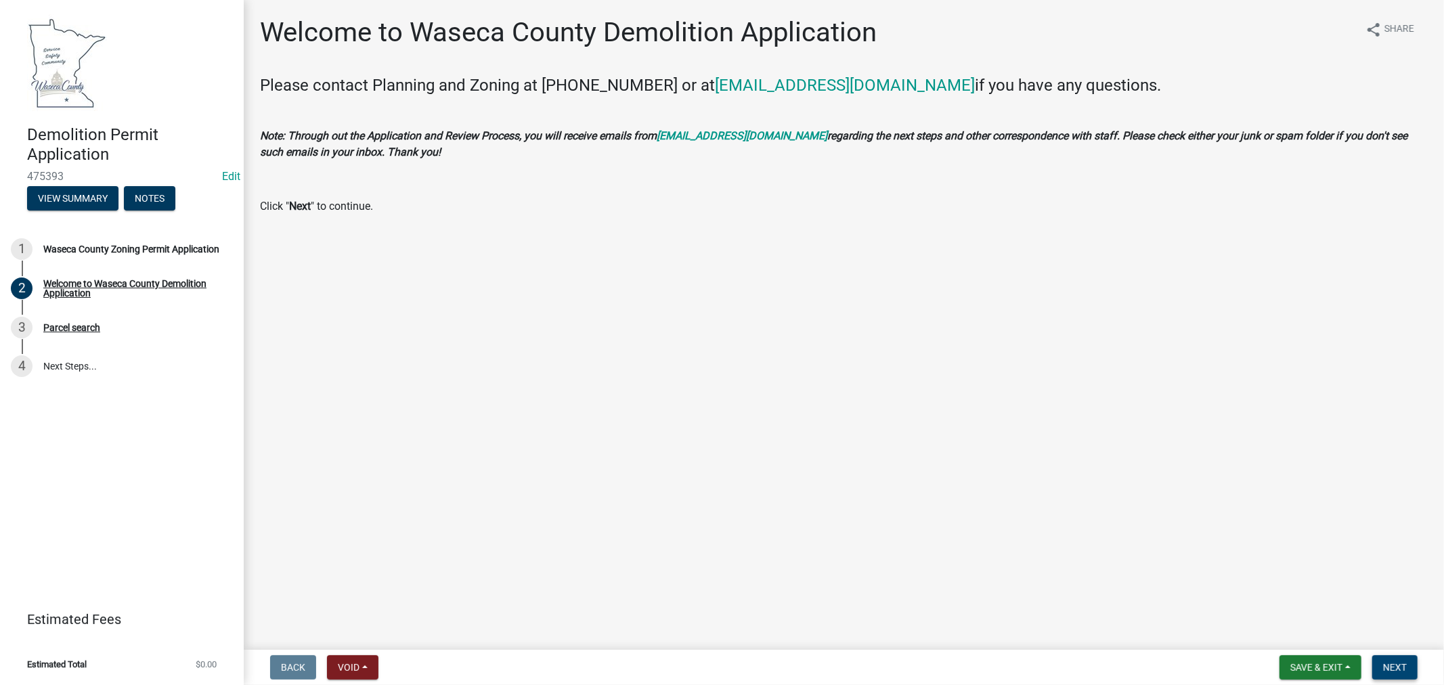
click at [1390, 669] on span "Next" at bounding box center [1395, 667] width 24 height 11
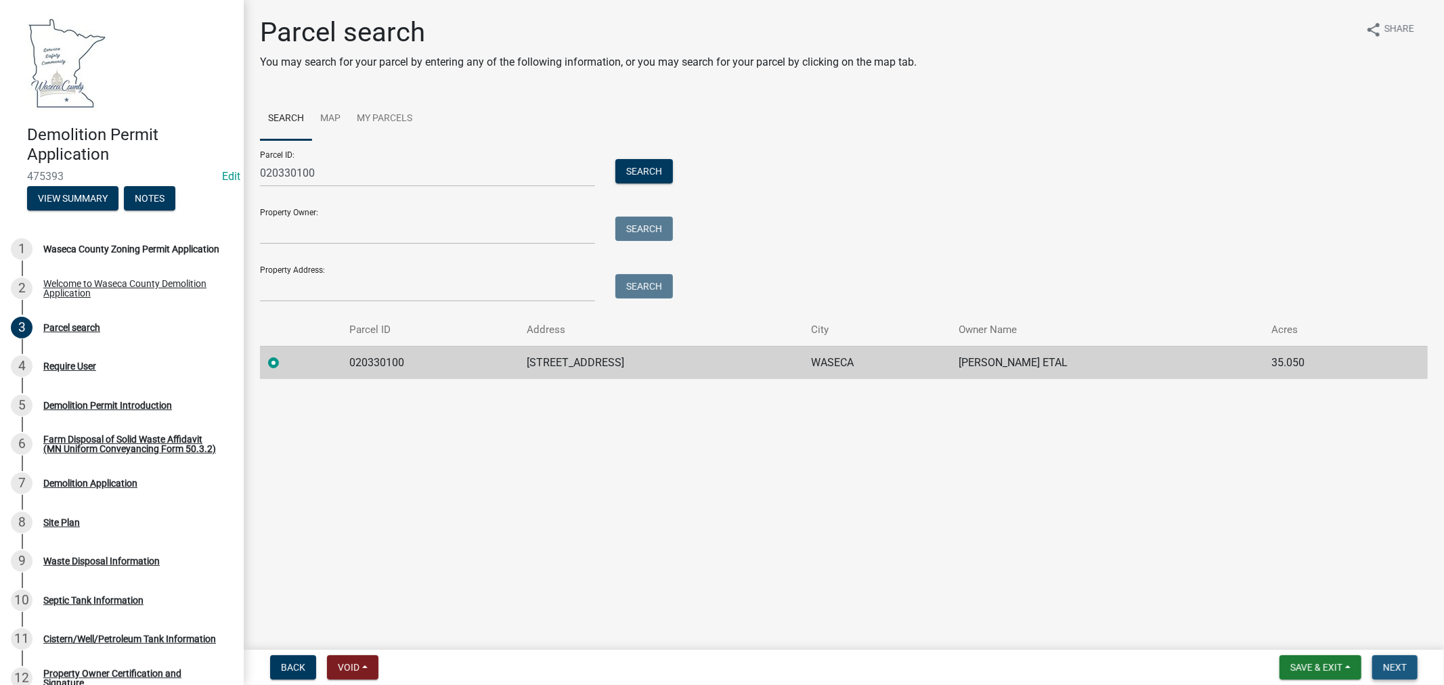
click at [1391, 665] on span "Next" at bounding box center [1395, 667] width 24 height 11
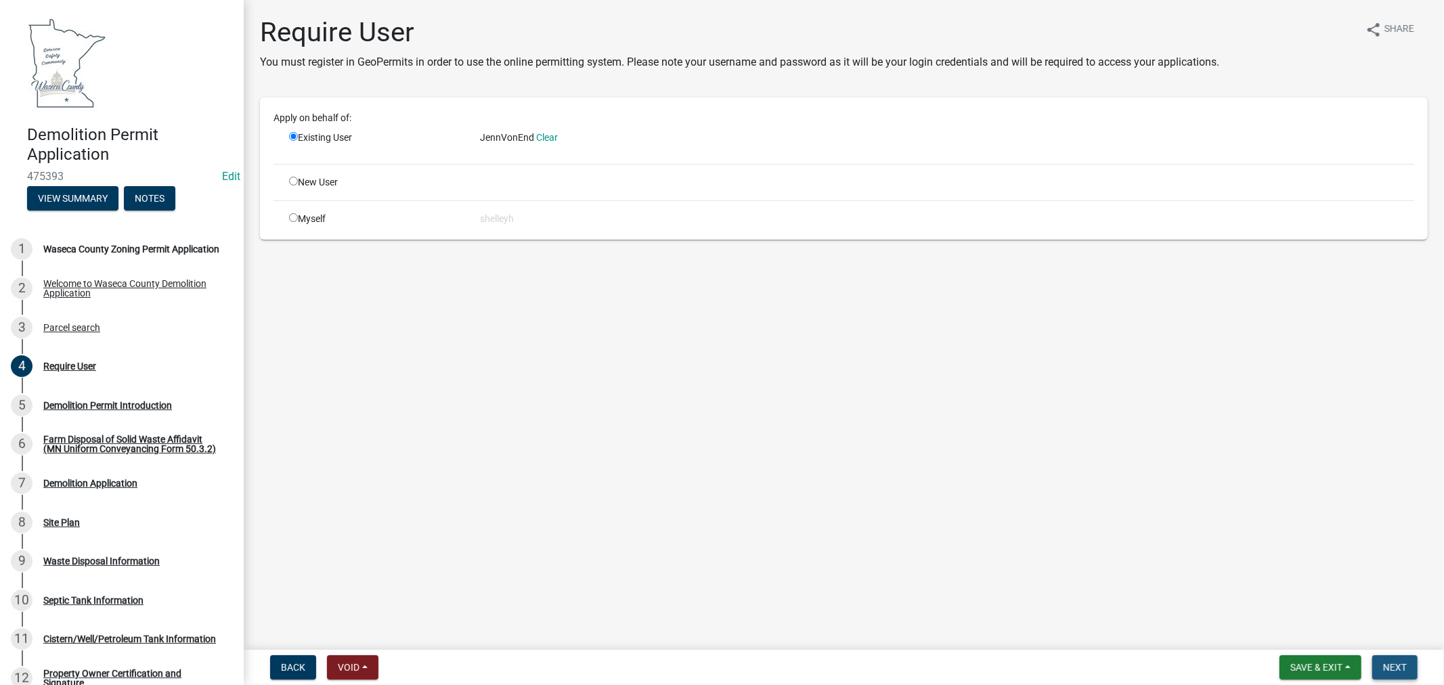
click at [1391, 665] on span "Next" at bounding box center [1395, 667] width 24 height 11
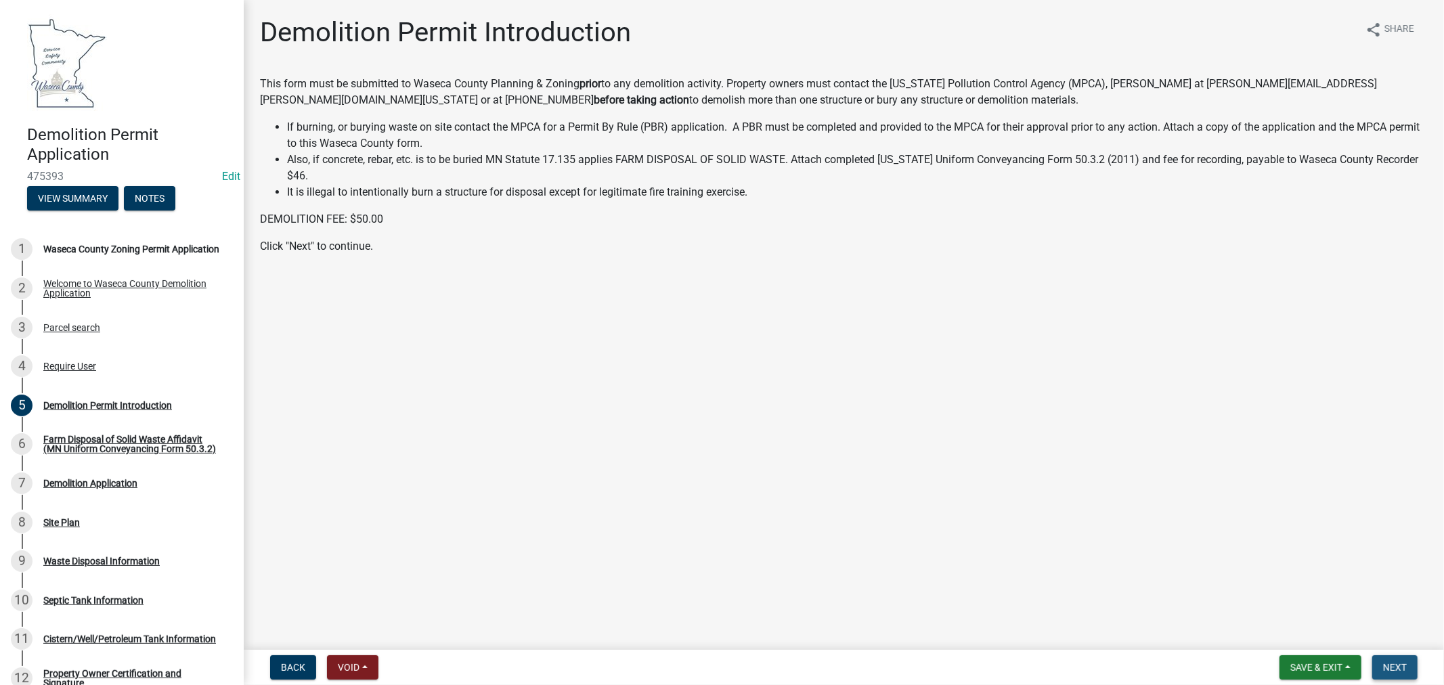
click at [1391, 665] on span "Next" at bounding box center [1395, 667] width 24 height 11
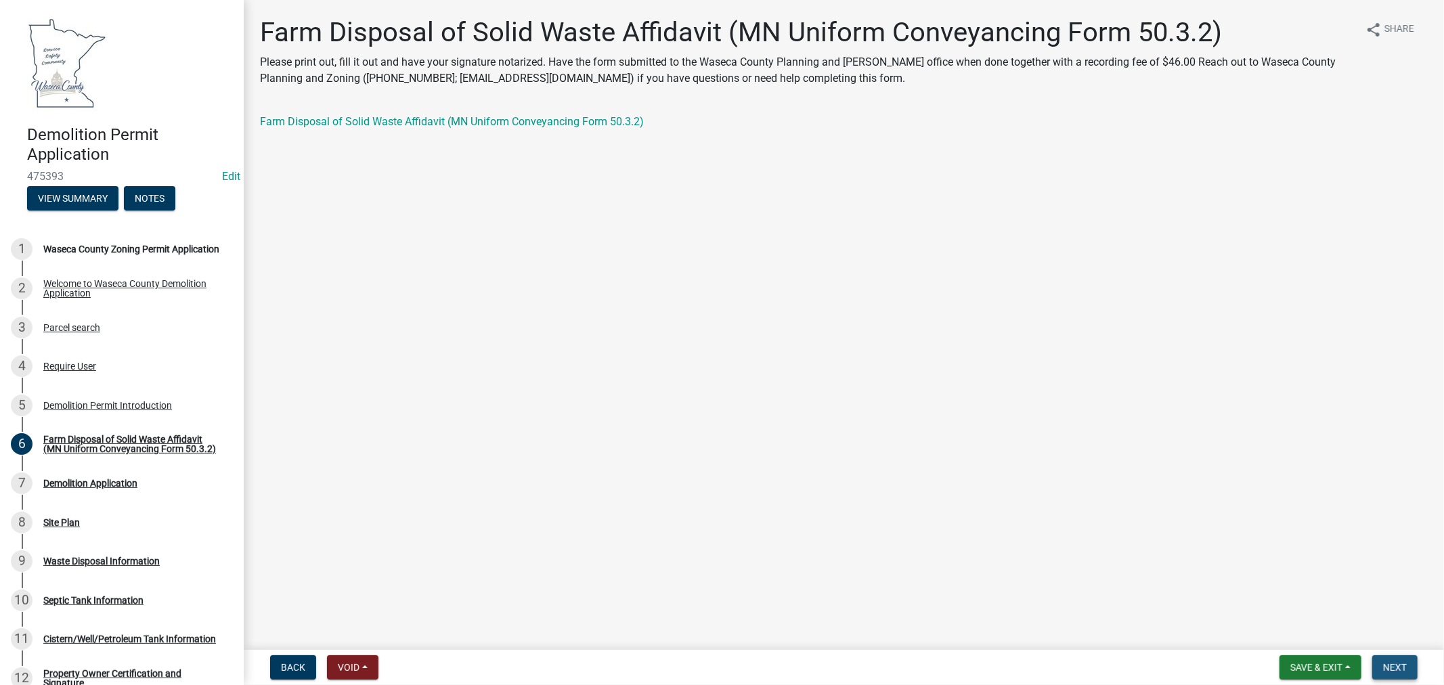
click at [1391, 665] on span "Next" at bounding box center [1395, 667] width 24 height 11
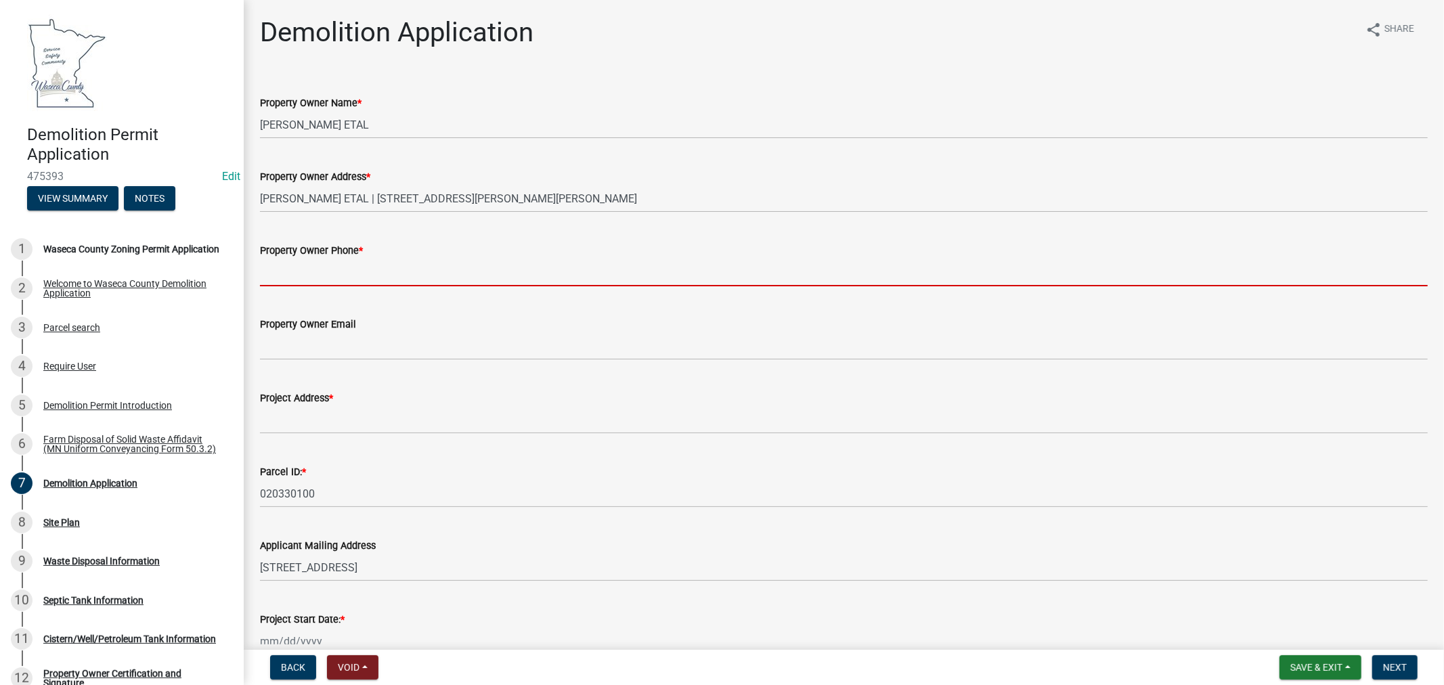
click at [319, 278] on input "Property Owner Phone *" at bounding box center [844, 273] width 1168 height 28
paste input "763-607-1575"
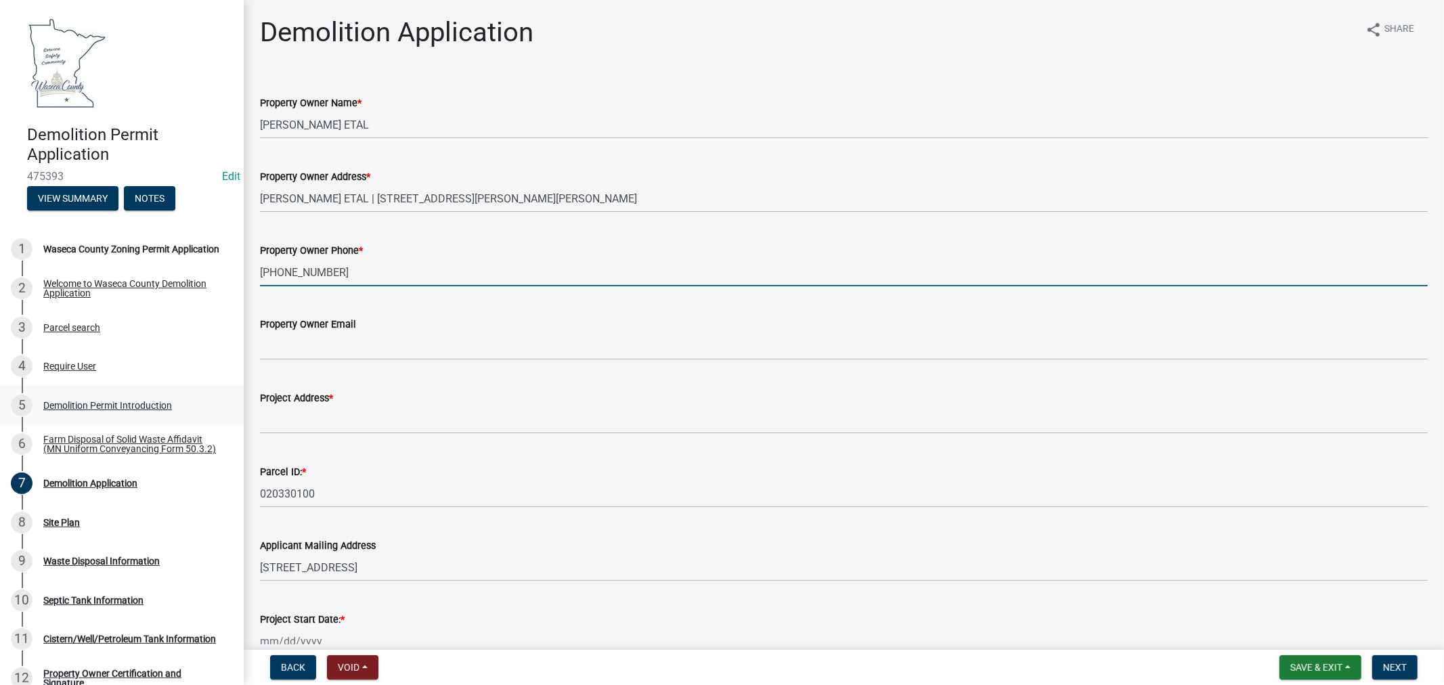
type input "763-607-1575"
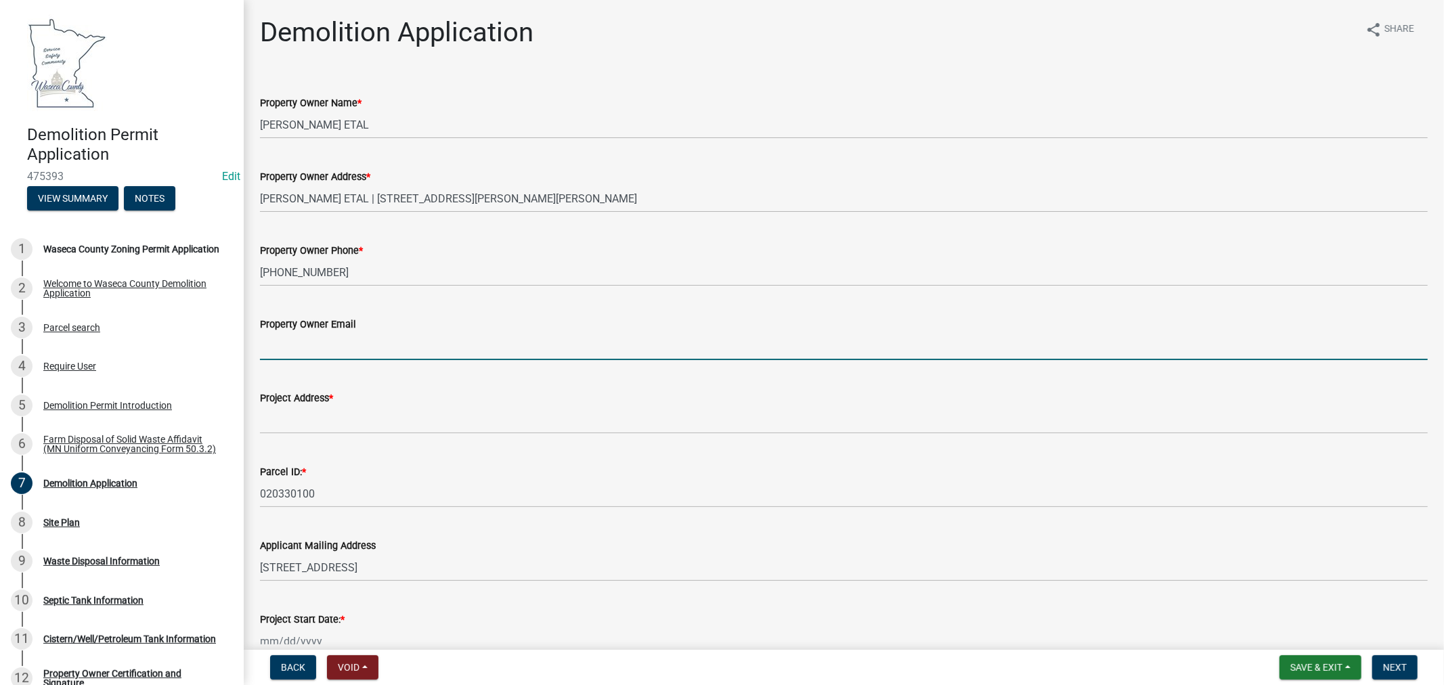
click at [313, 336] on input "Property Owner Email" at bounding box center [844, 346] width 1168 height 28
paste input "jennifervonende@yahoo.com"
type input "jennifervonende@yahoo.com"
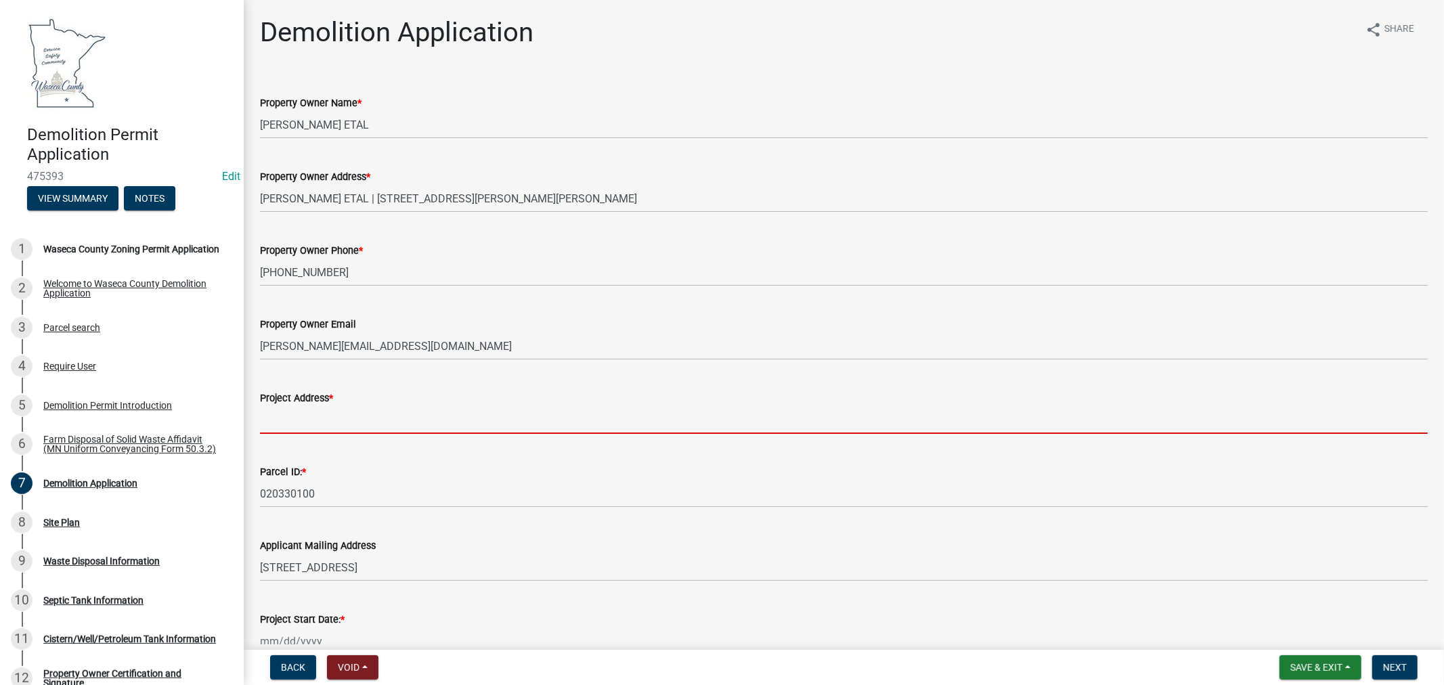
click at [305, 420] on input "Project Address *" at bounding box center [844, 420] width 1168 height 28
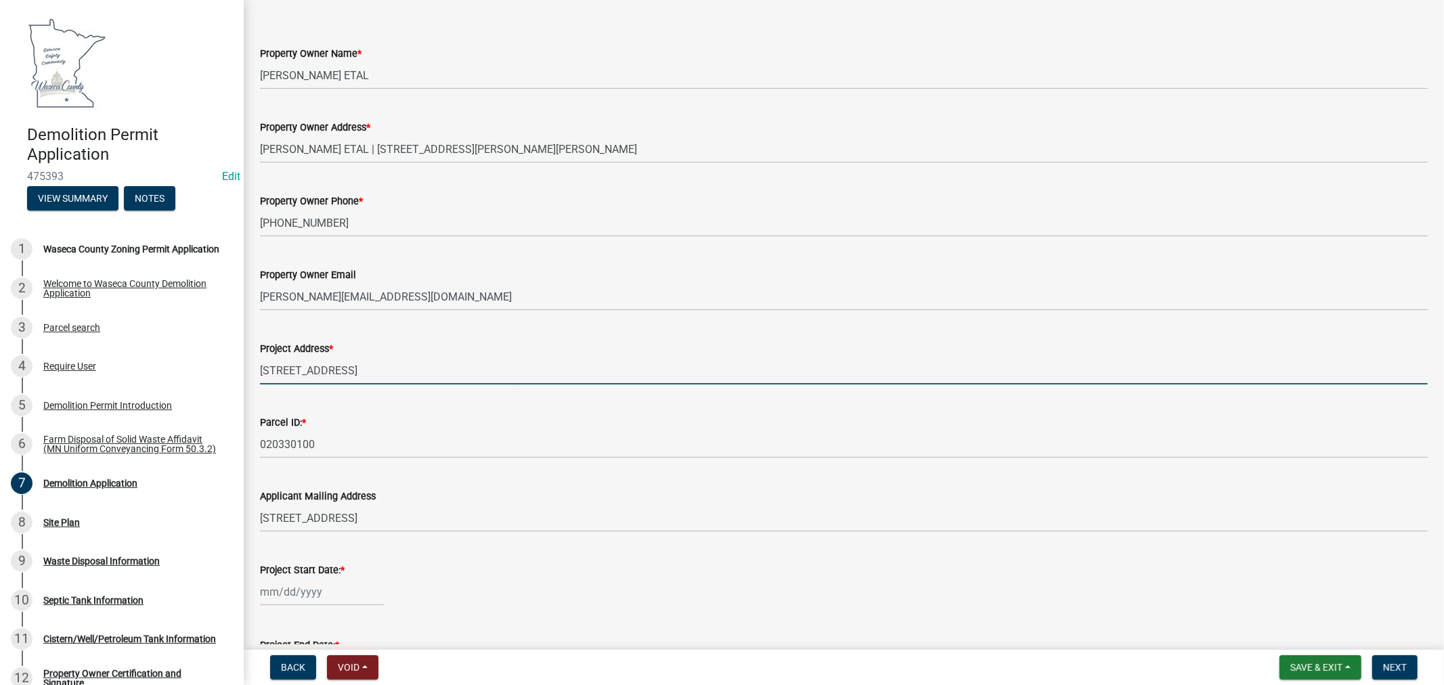
scroll to position [75, 0]
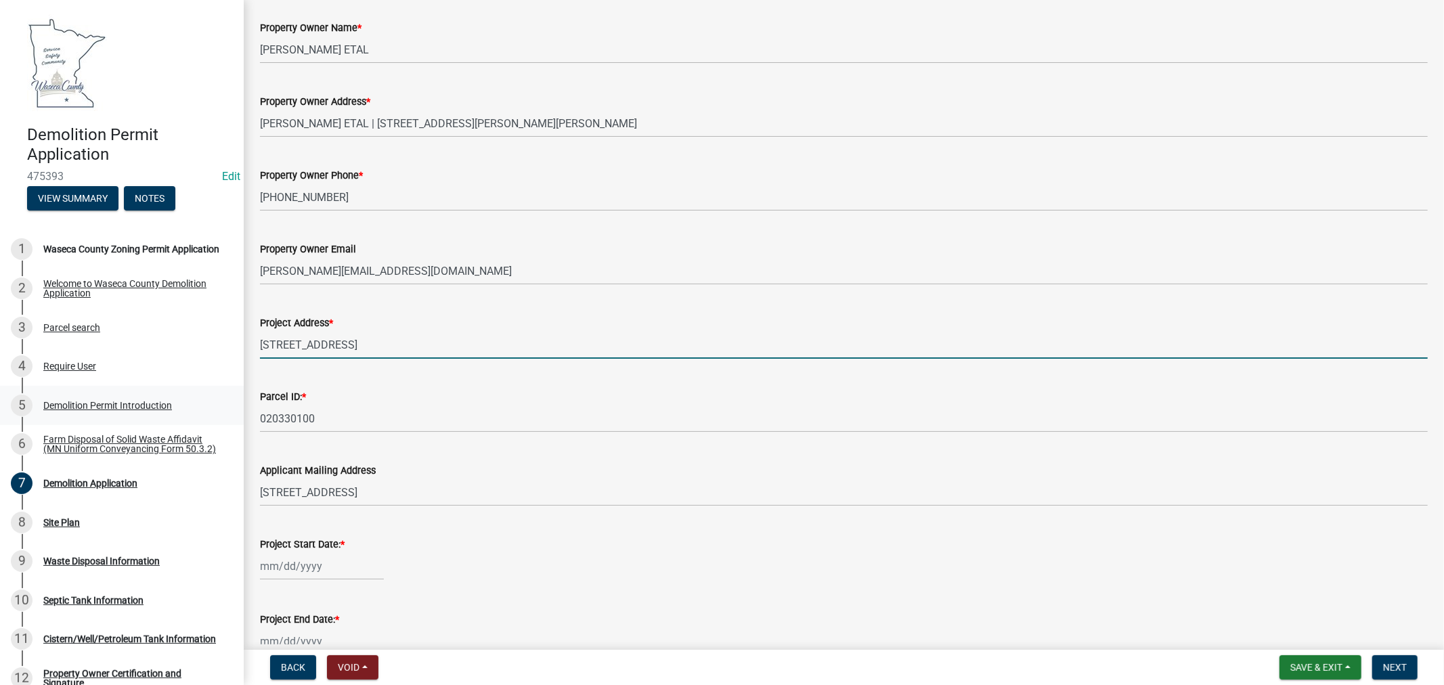
type input "38160 - 143rd St, Waseca, MN 56093"
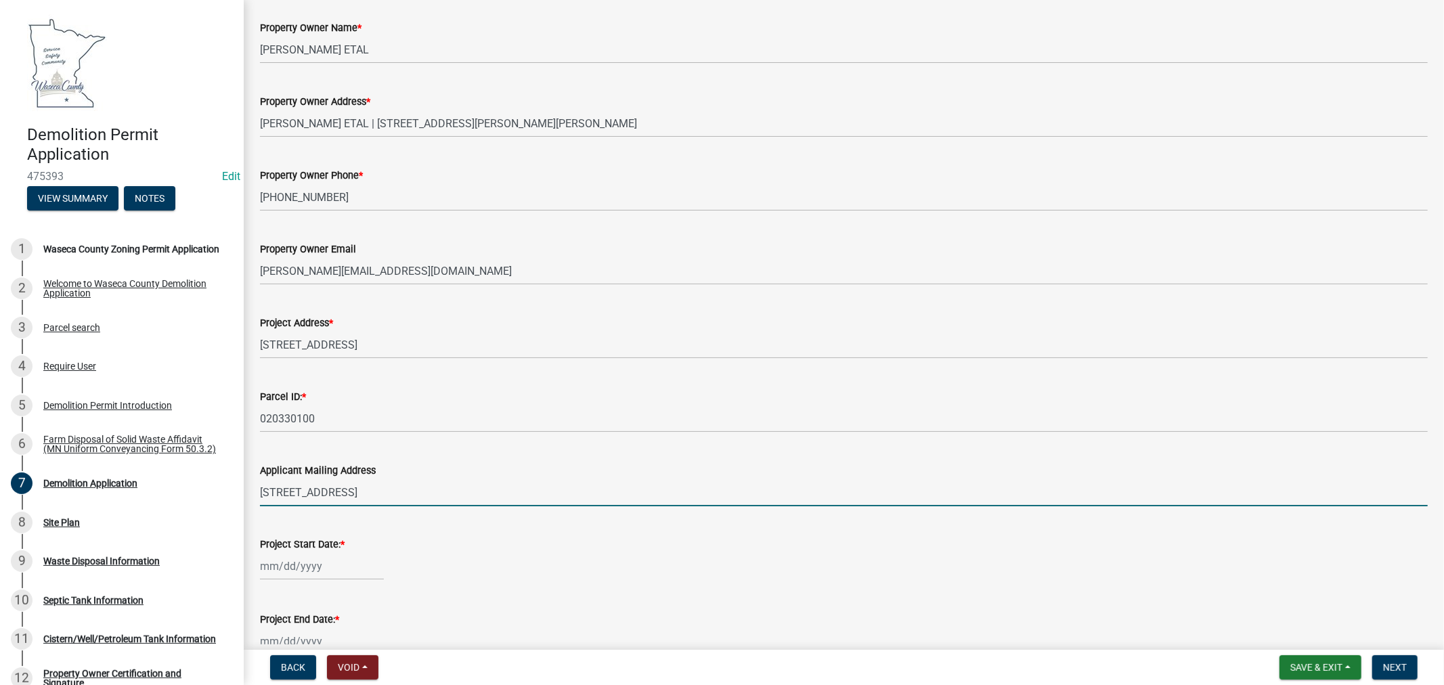
click at [396, 495] on input "38160 143RD ST" at bounding box center [844, 493] width 1168 height 28
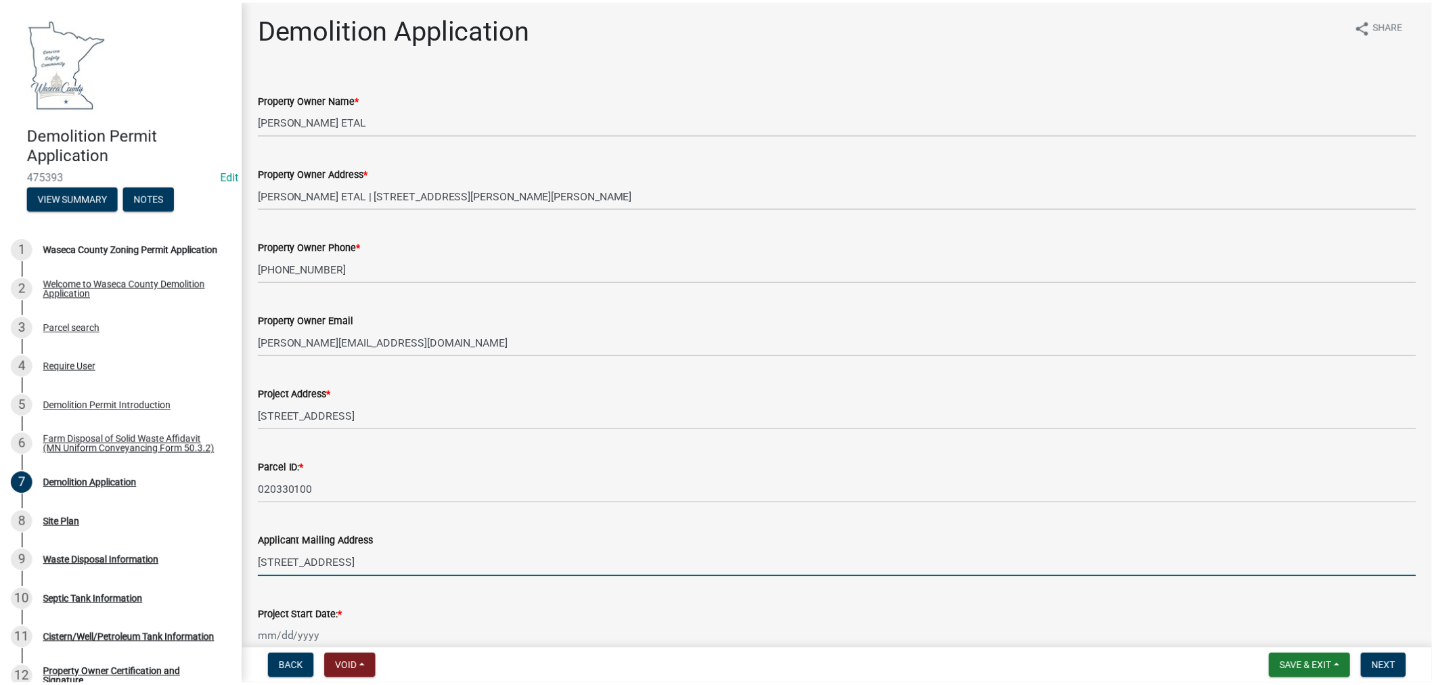
scroll to position [0, 0]
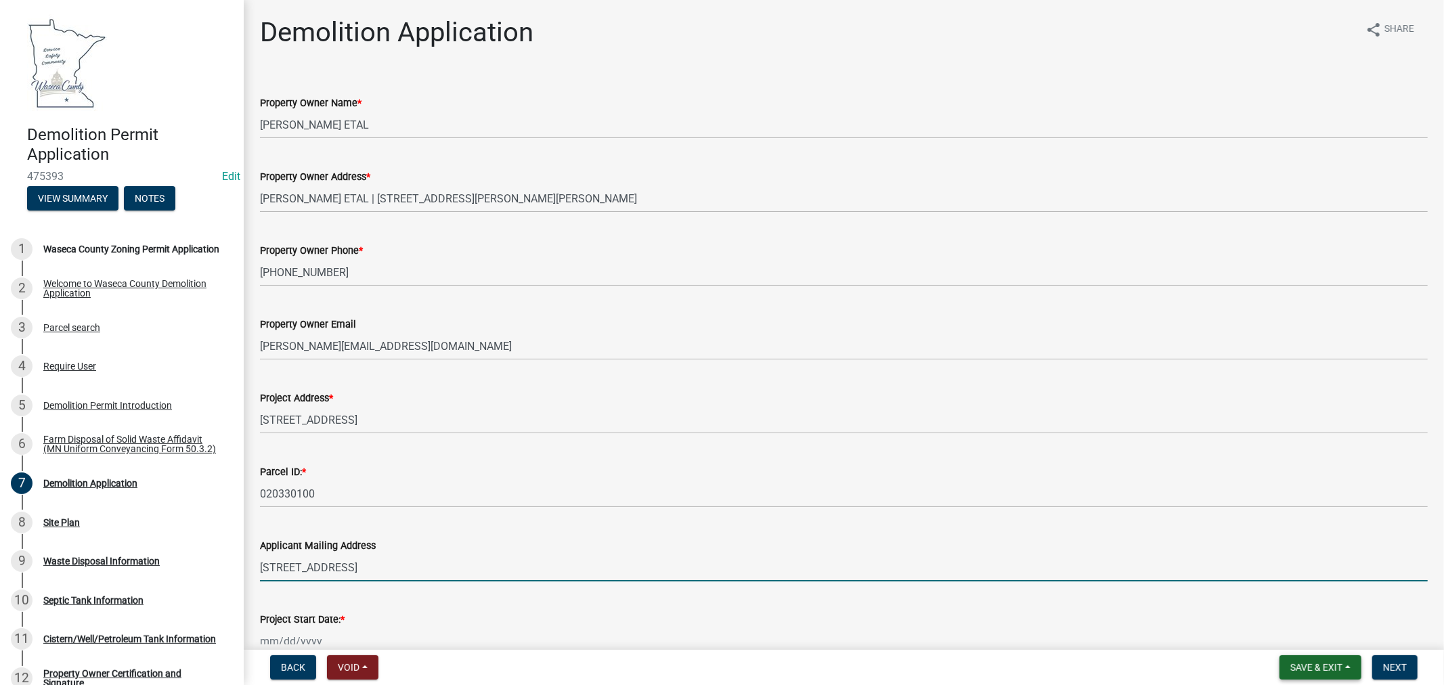
type input "38160 143RD ST, WASECA, MN 56093"
click at [1304, 662] on span "Save & Exit" at bounding box center [1316, 667] width 52 height 11
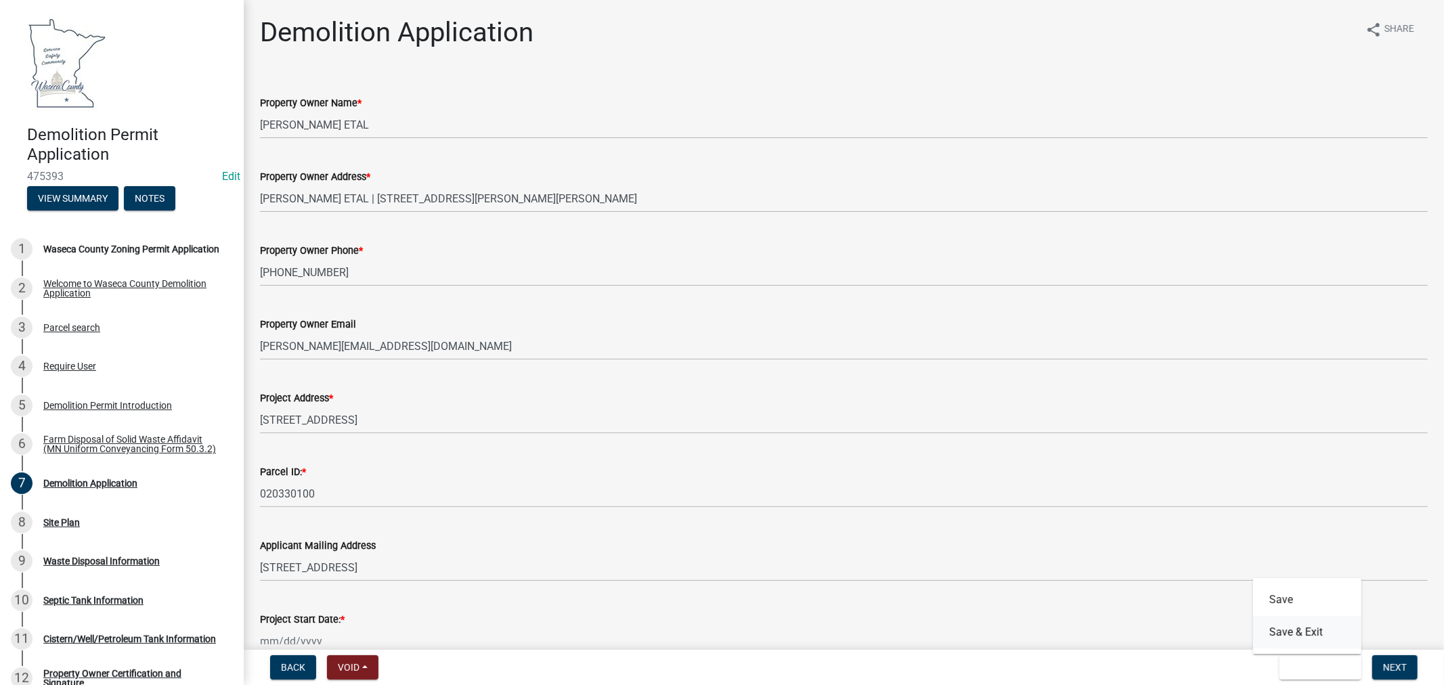
click at [1286, 633] on button "Save & Exit" at bounding box center [1307, 632] width 108 height 32
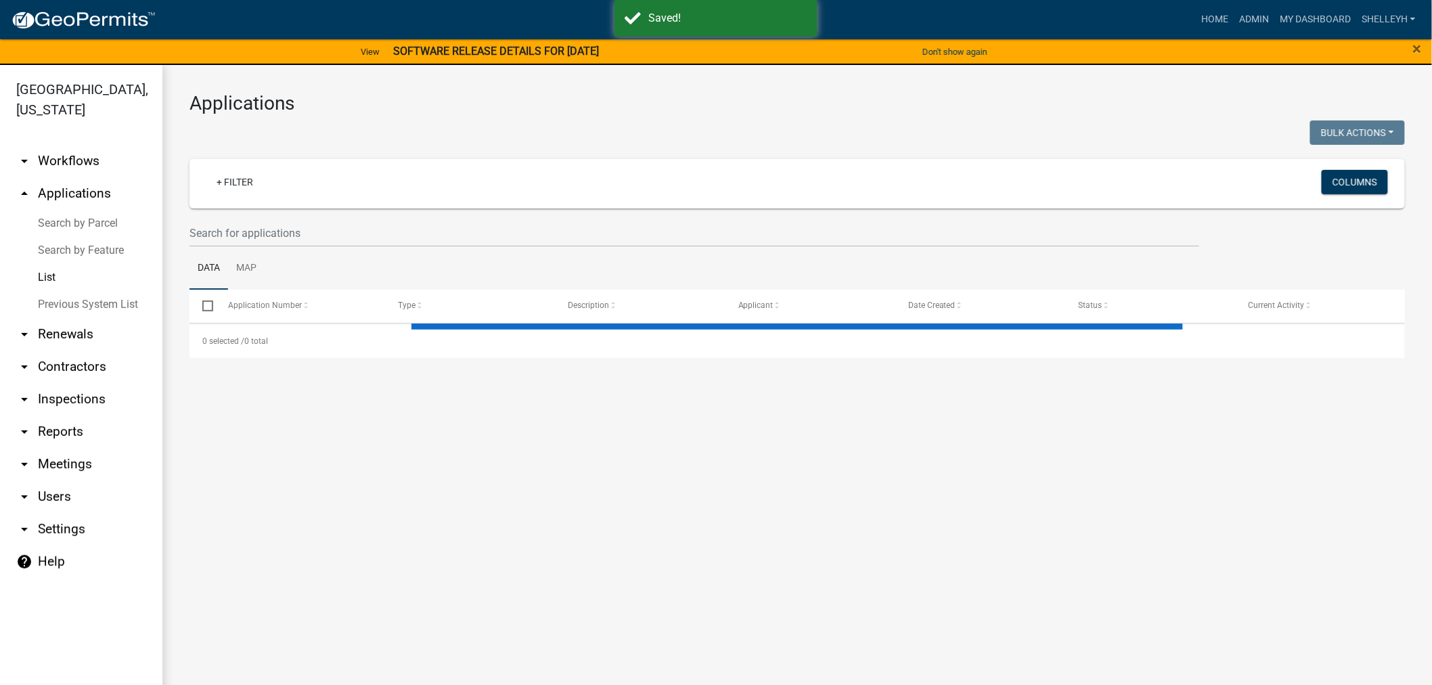
select select "1: 25"
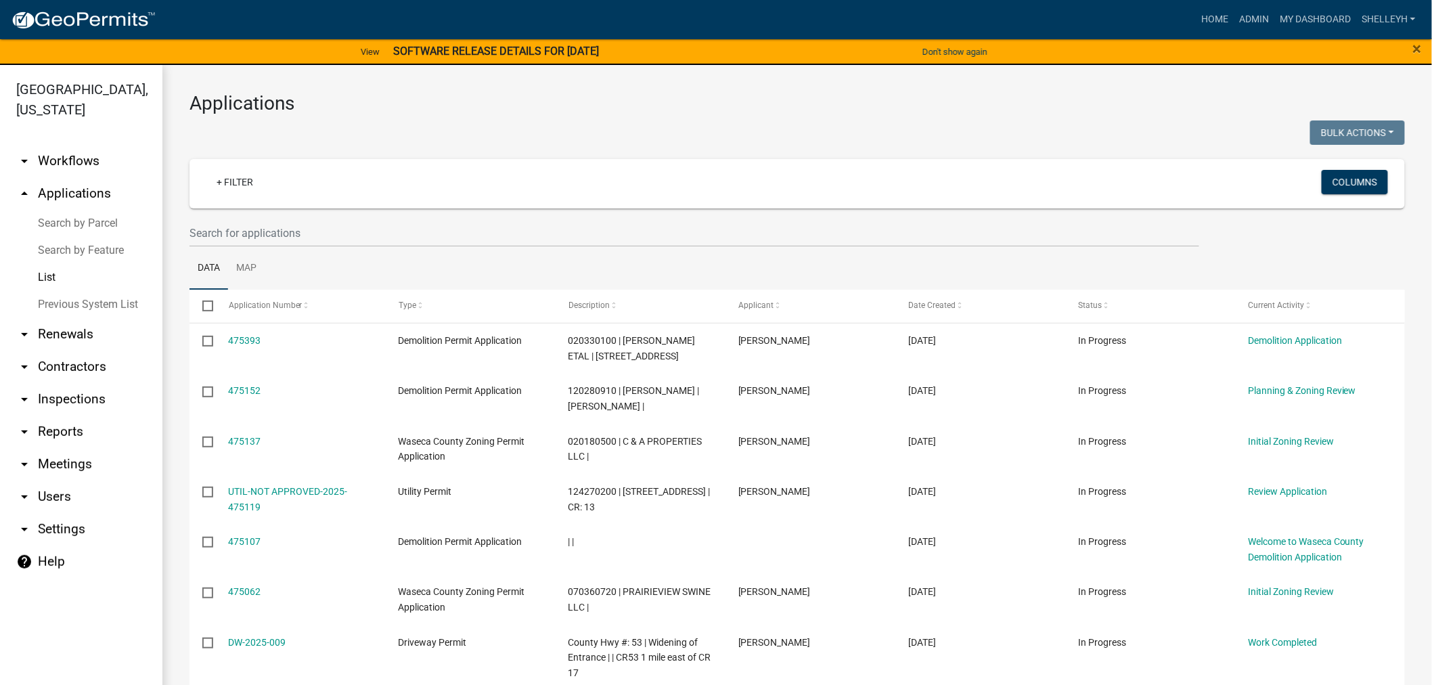
click at [615, 102] on h3 "Applications" at bounding box center [798, 103] width 1216 height 23
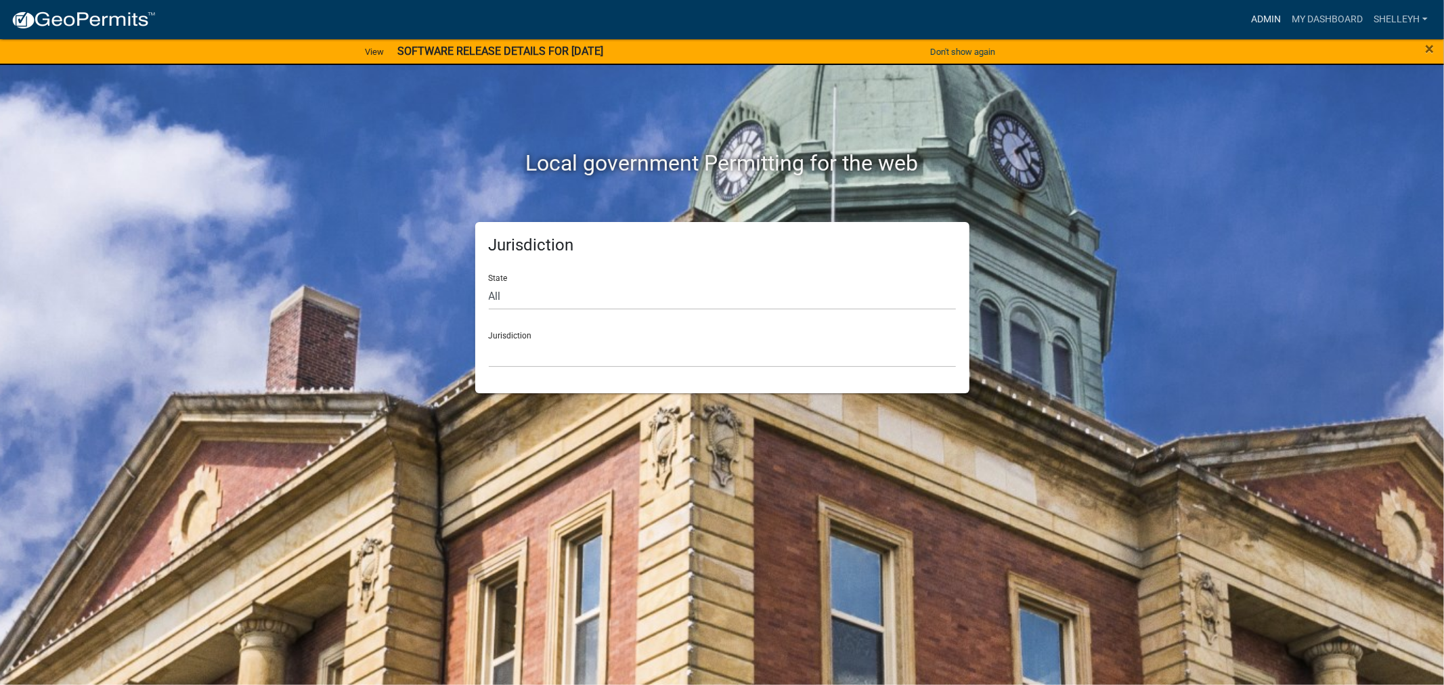
click at [1262, 14] on link "Admin" at bounding box center [1265, 20] width 41 height 26
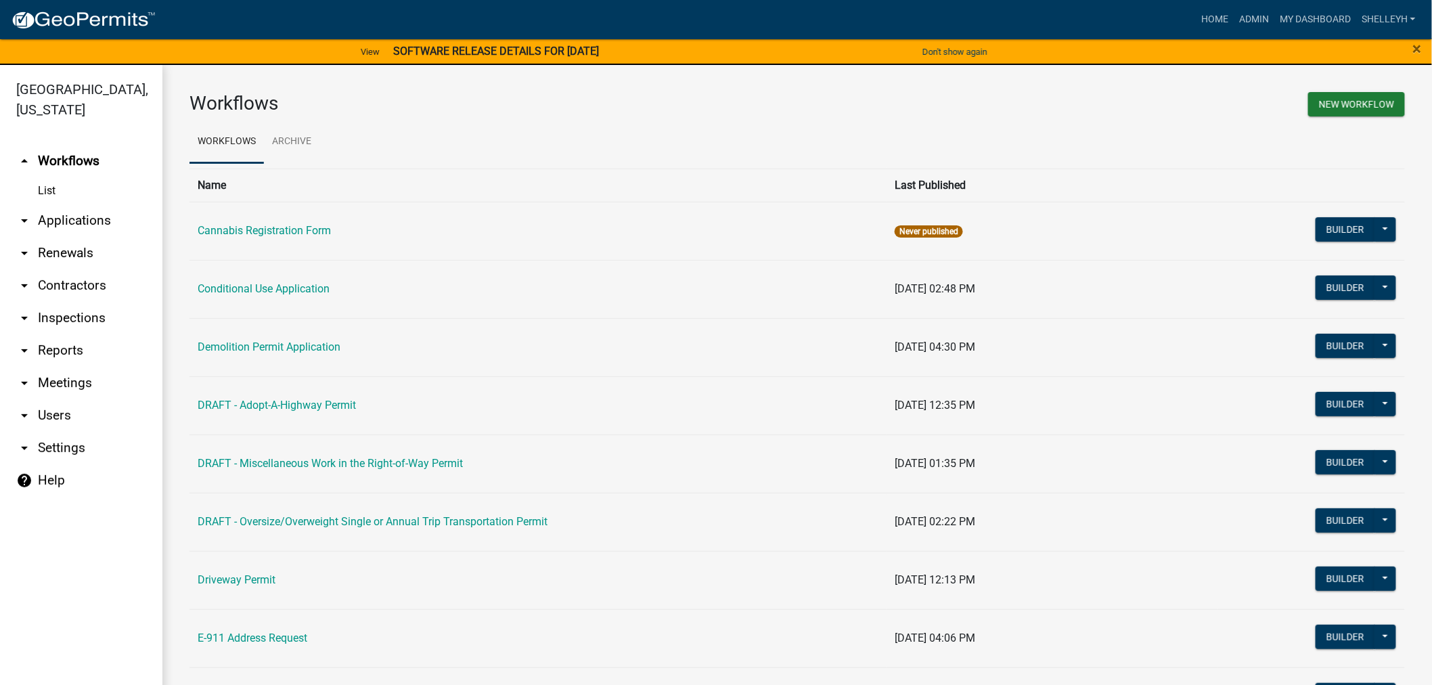
click at [90, 219] on link "arrow_drop_down Applications" at bounding box center [81, 220] width 162 height 32
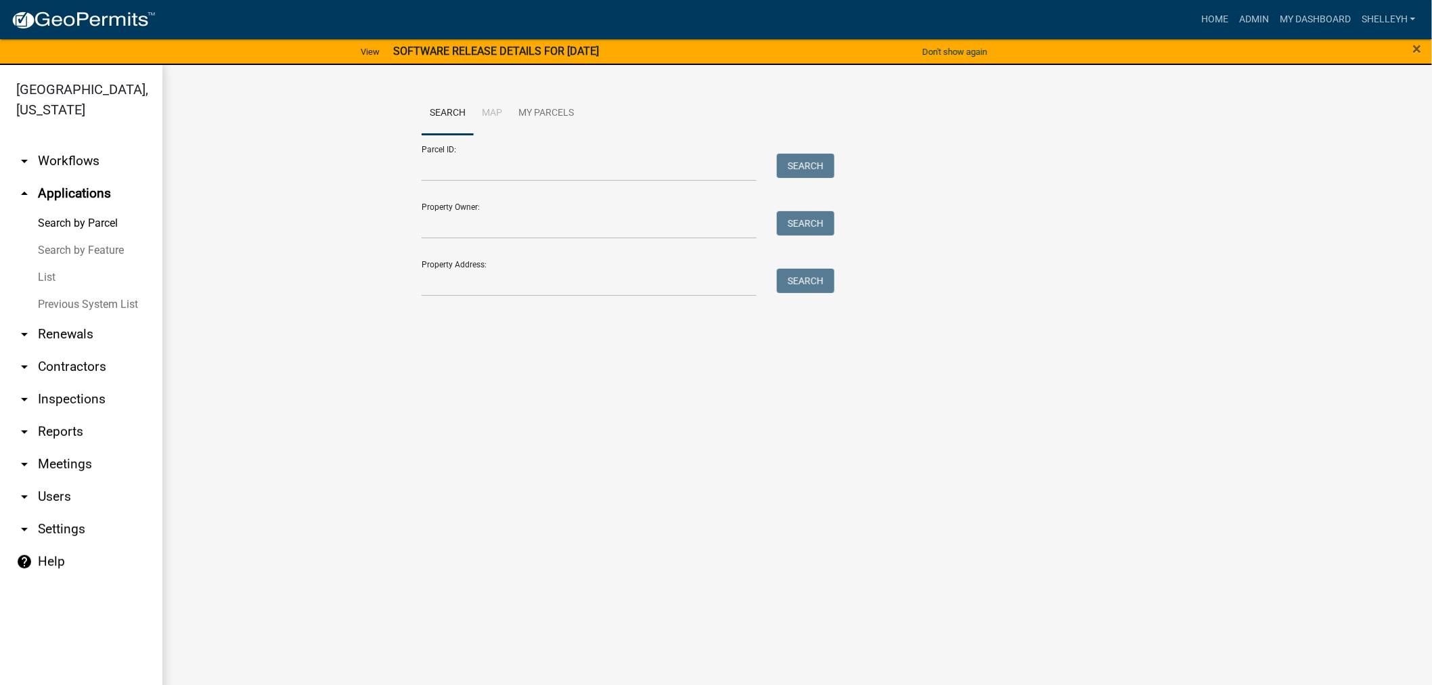
click at [55, 275] on link "List" at bounding box center [81, 277] width 162 height 27
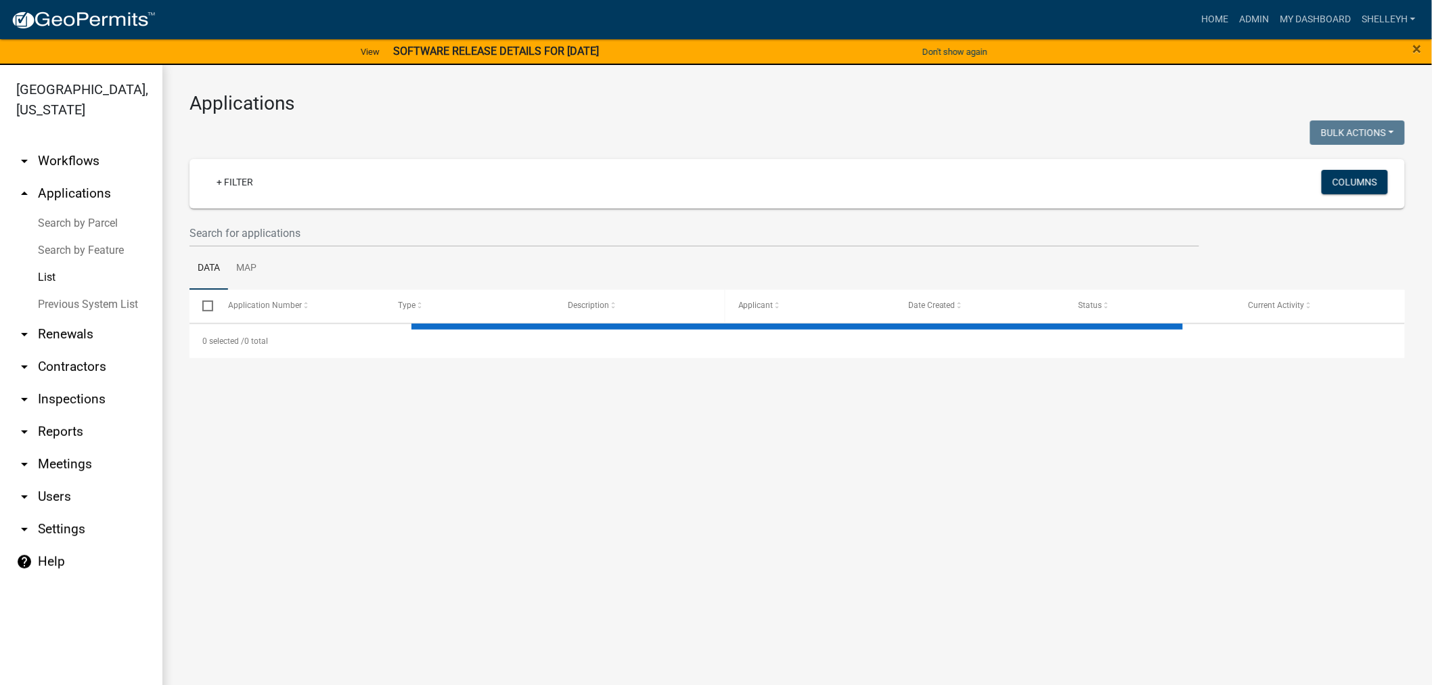
select select "1: 25"
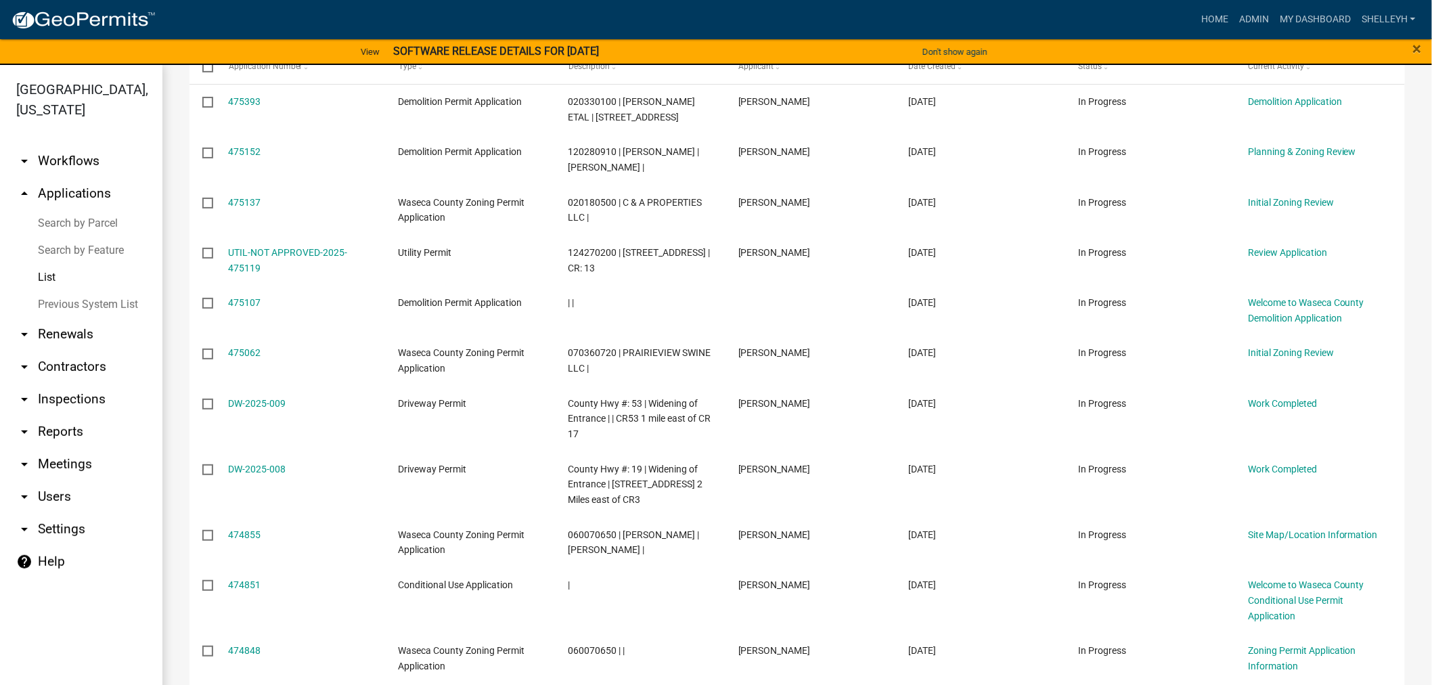
scroll to position [75, 0]
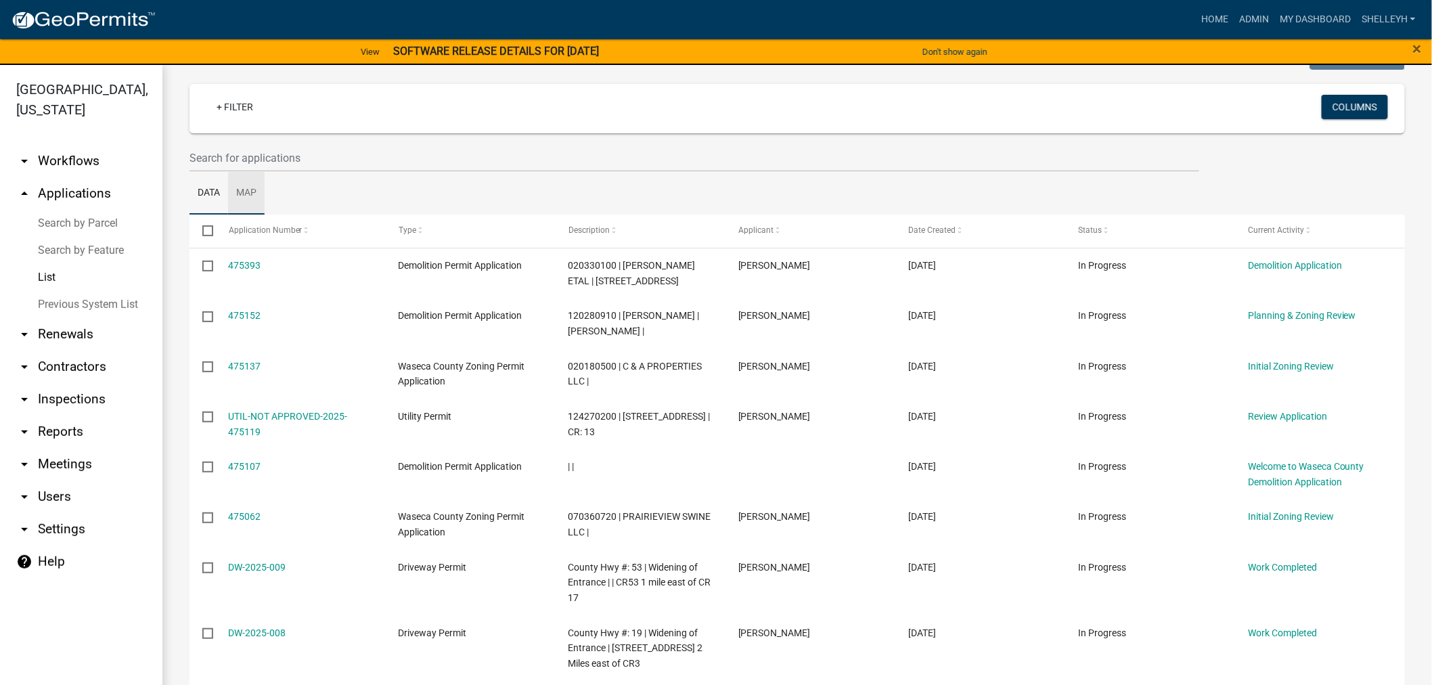
click at [235, 186] on link "Map" at bounding box center [246, 193] width 37 height 43
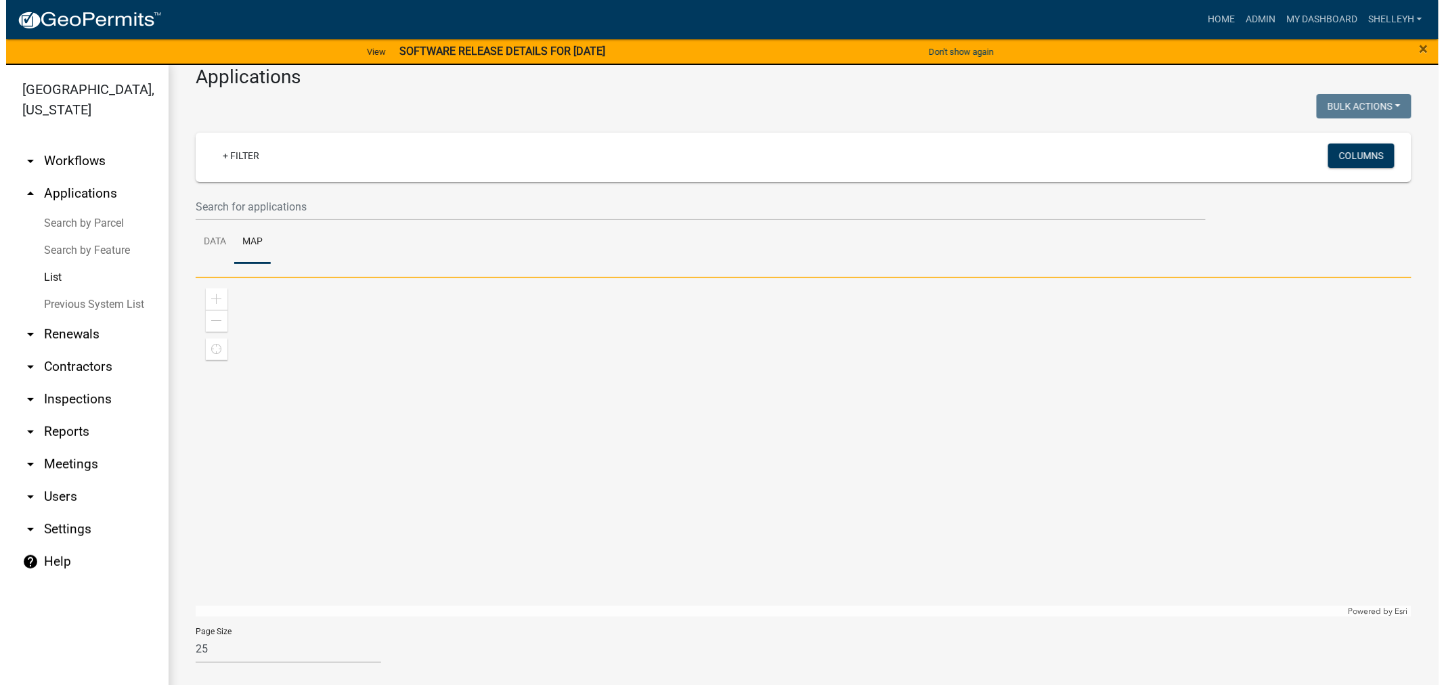
scroll to position [26, 0]
click at [215, 242] on link "Data" at bounding box center [209, 242] width 39 height 43
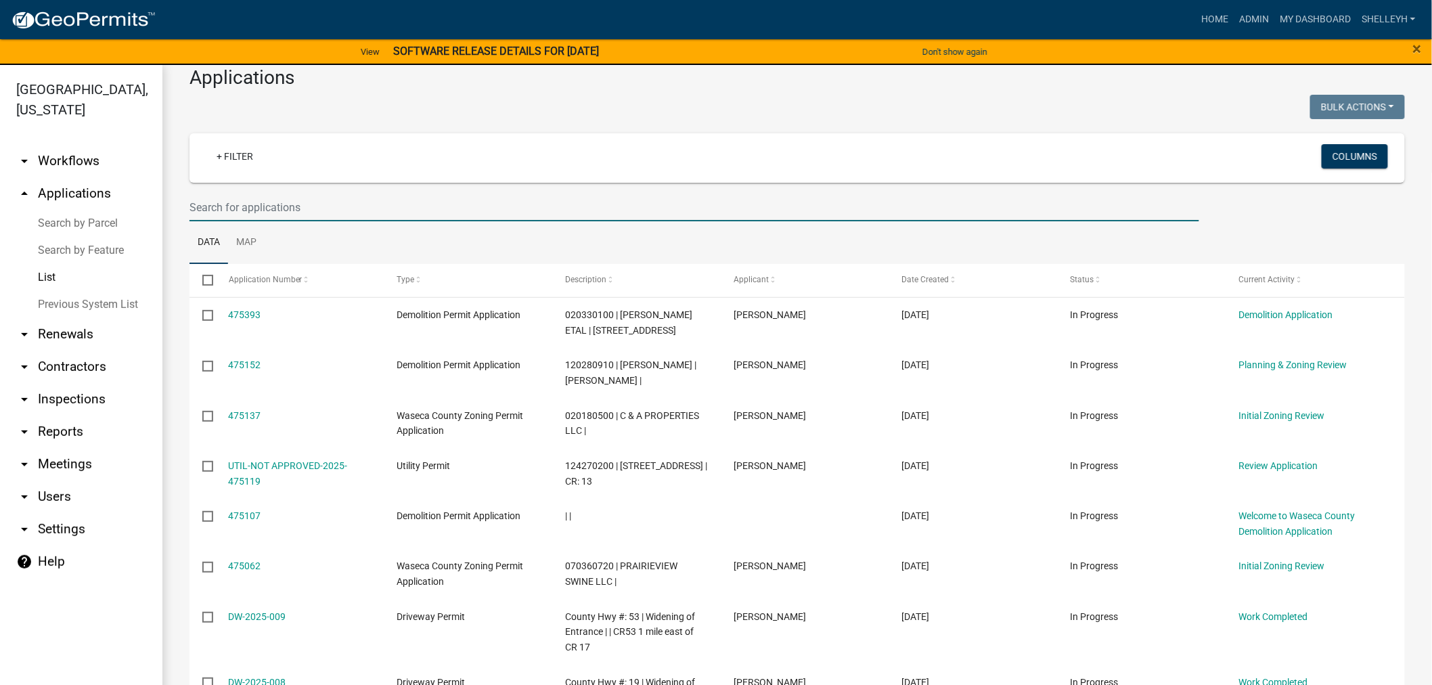
click at [221, 207] on input "text" at bounding box center [695, 208] width 1010 height 28
type input "jennifer"
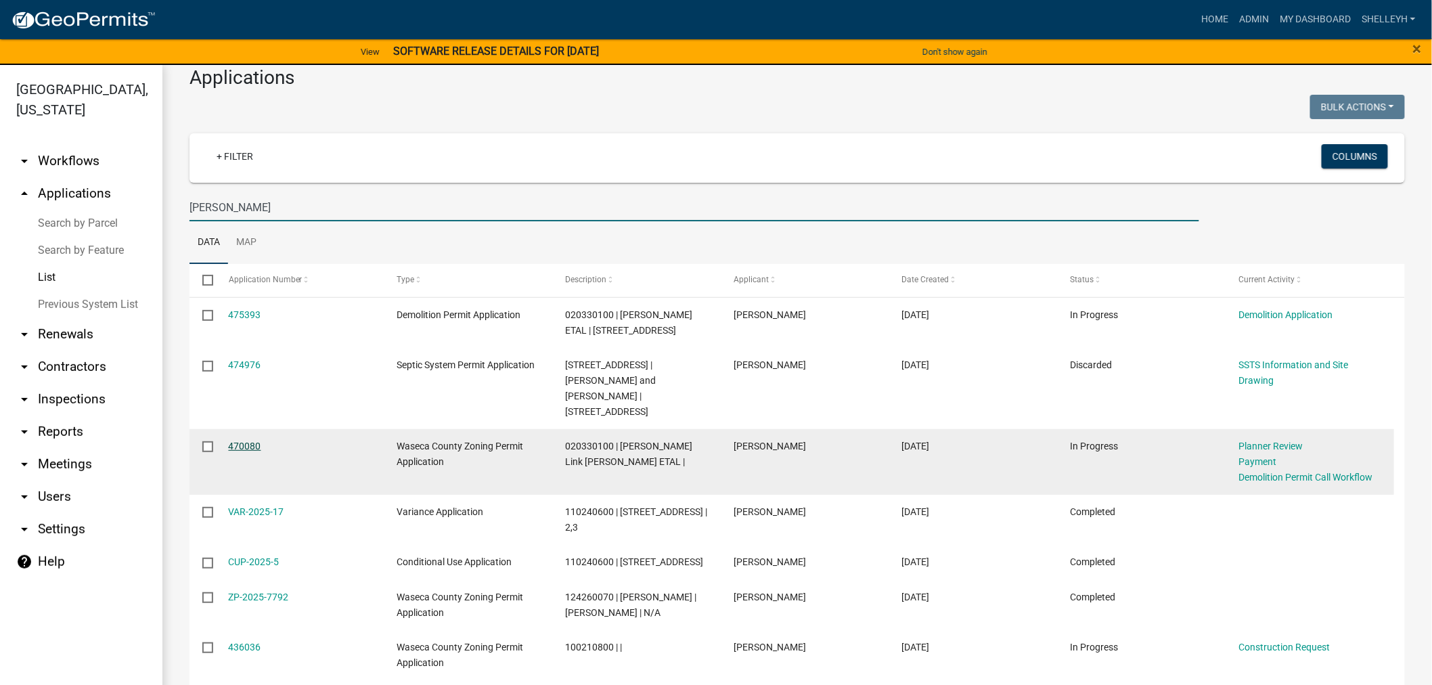
click at [245, 441] on link "470080" at bounding box center [245, 446] width 32 height 11
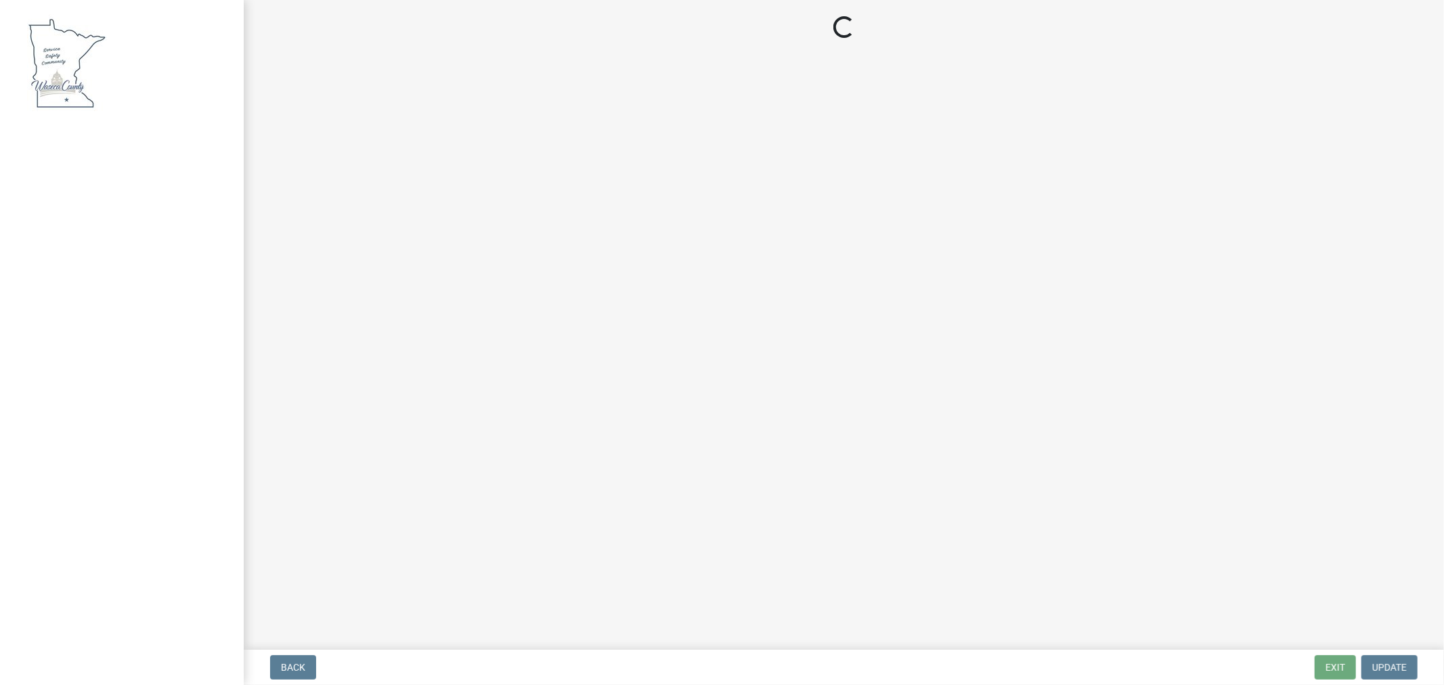
select select "3: 3"
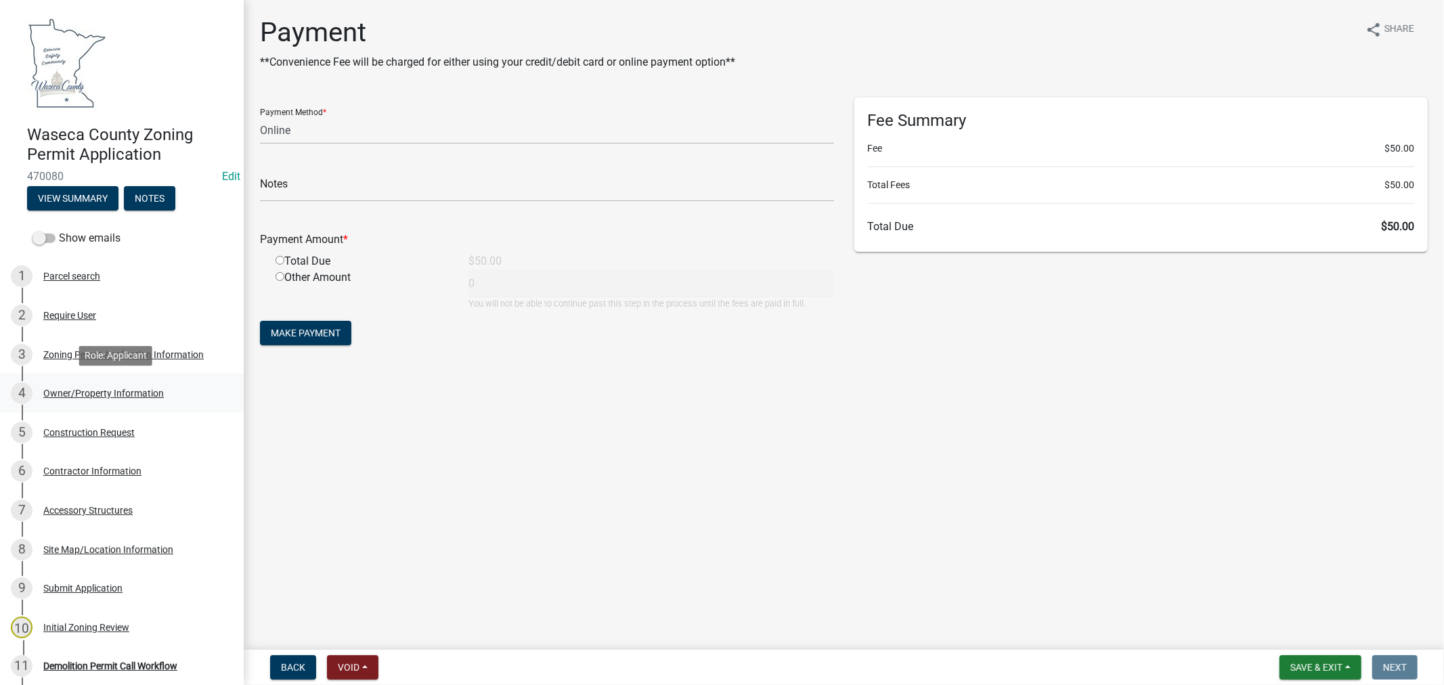
click at [62, 391] on div "Owner/Property Information" at bounding box center [103, 392] width 120 height 9
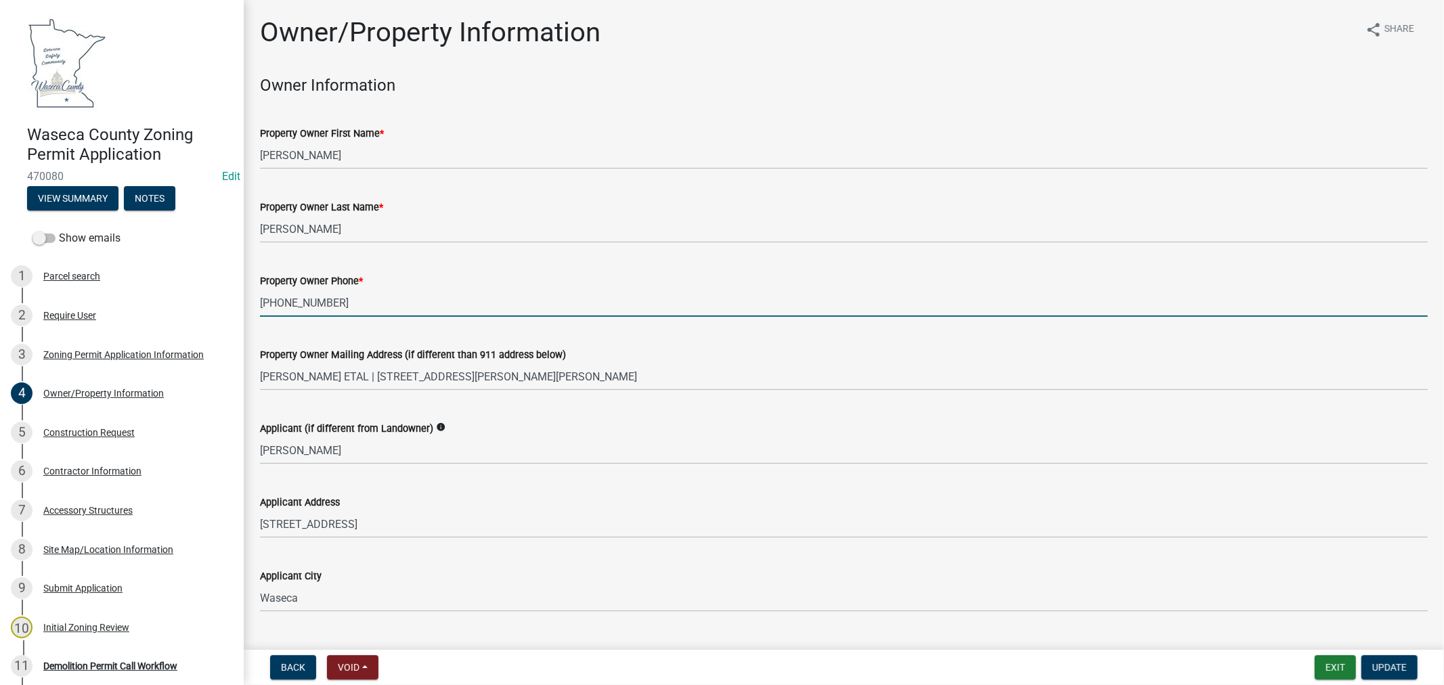
drag, startPoint x: 336, startPoint y: 305, endPoint x: 249, endPoint y: 306, distance: 87.3
click at [250, 306] on div "Property Owner Phone * 763-607-1575" at bounding box center [844, 285] width 1188 height 63
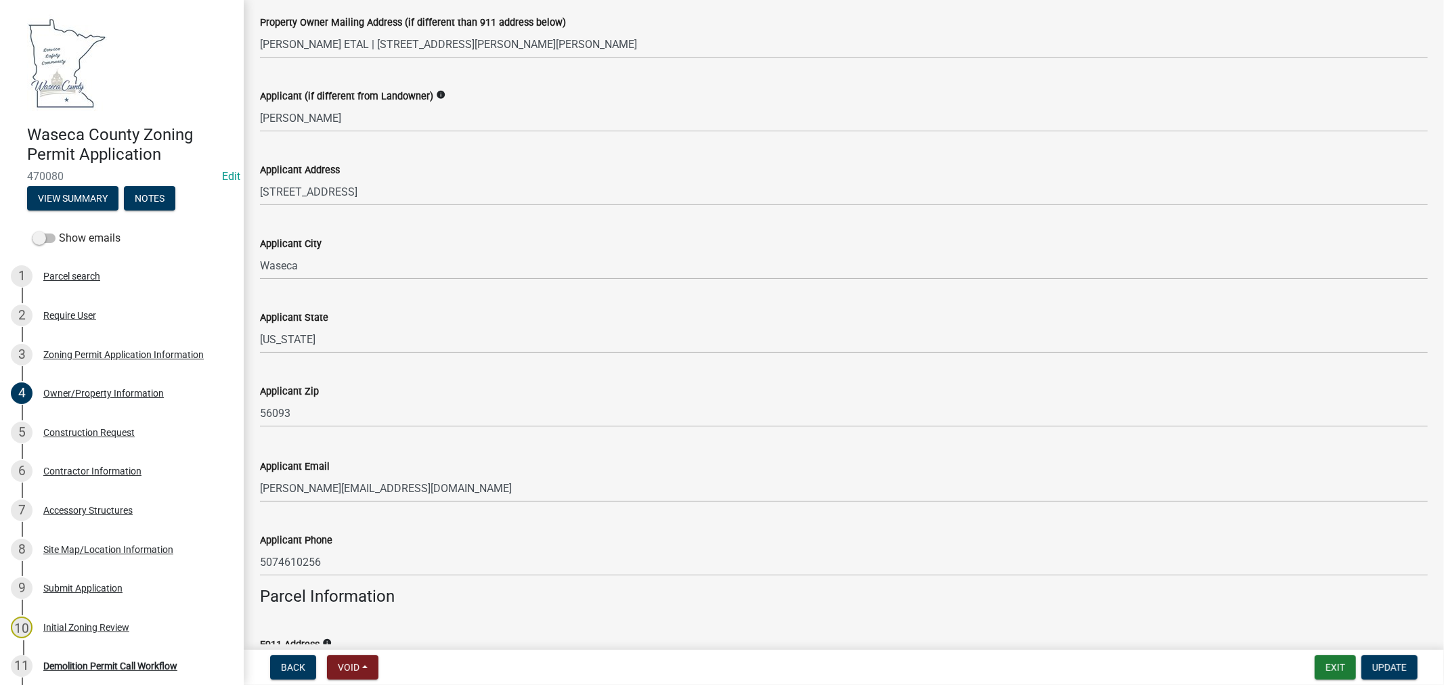
scroll to position [376, 0]
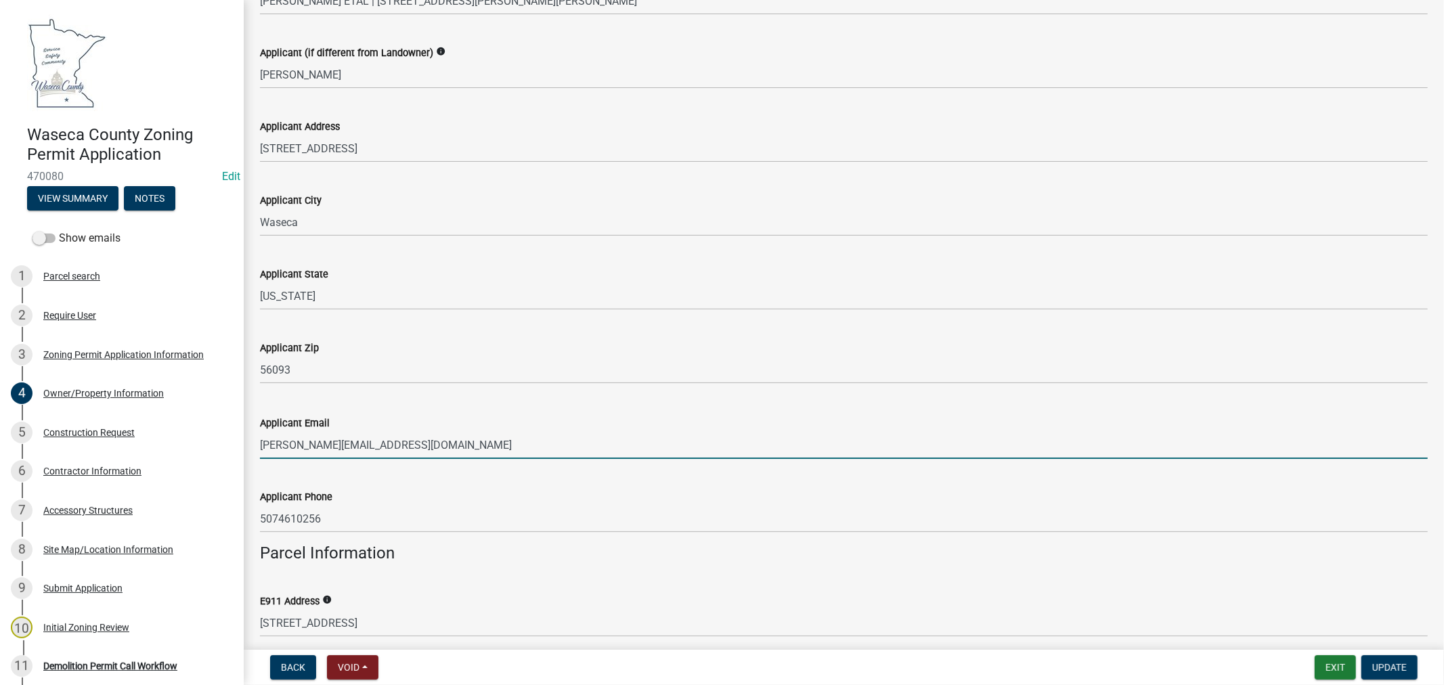
drag, startPoint x: 404, startPoint y: 445, endPoint x: 266, endPoint y: 447, distance: 138.1
click at [260, 447] on input "jennifervonende@yahoo.com" at bounding box center [844, 445] width 1168 height 28
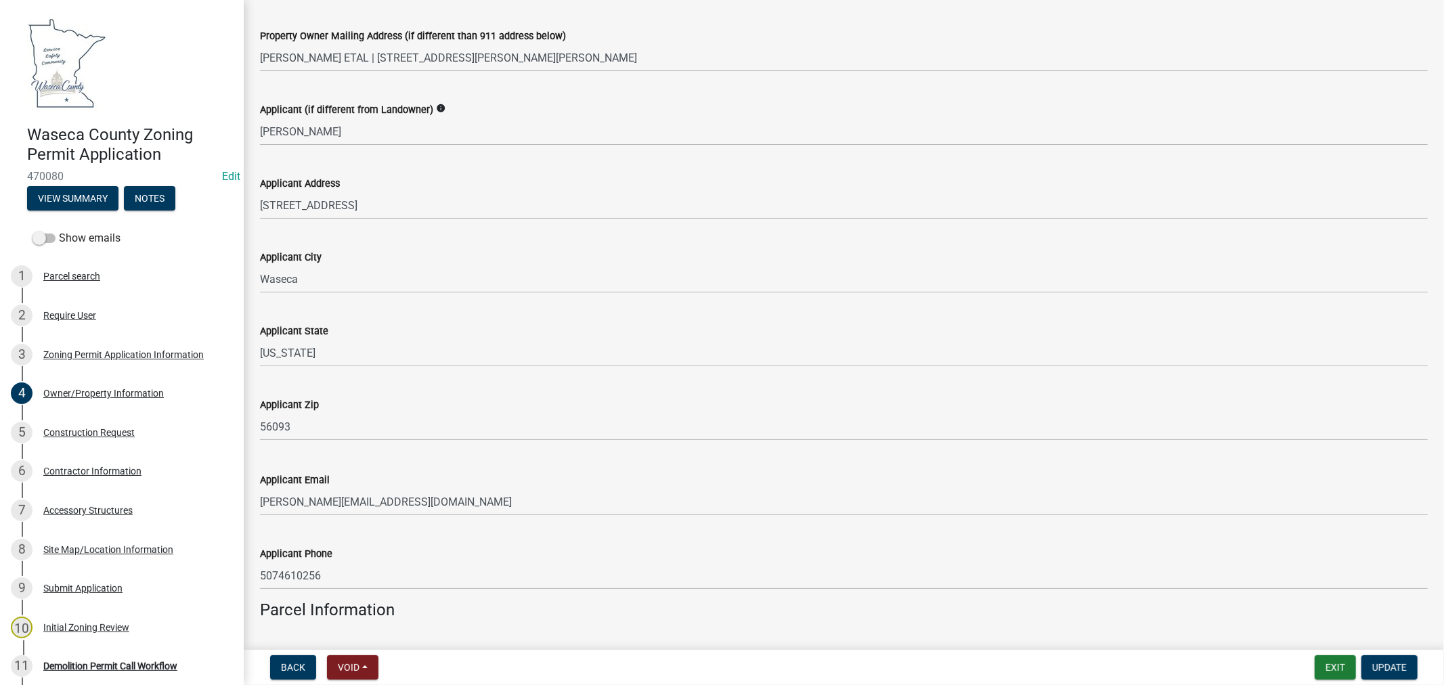
scroll to position [305, 0]
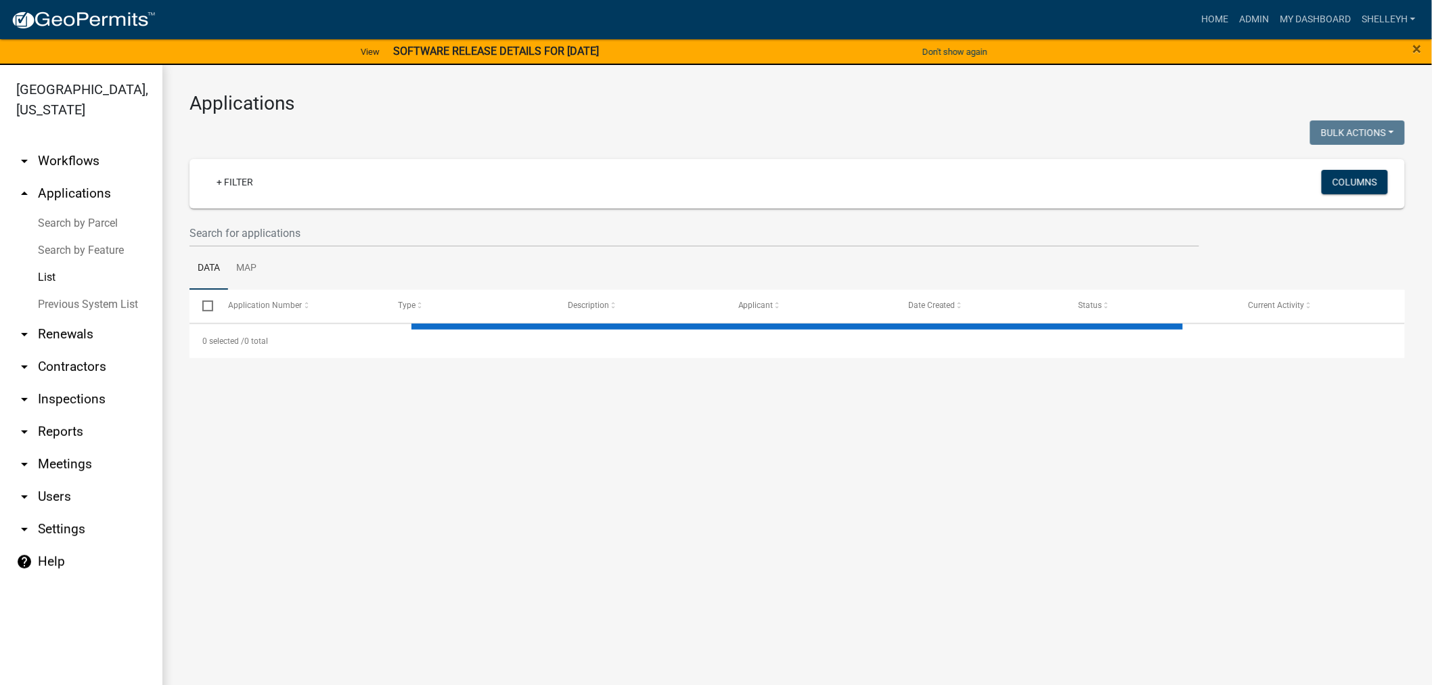
select select "1: 25"
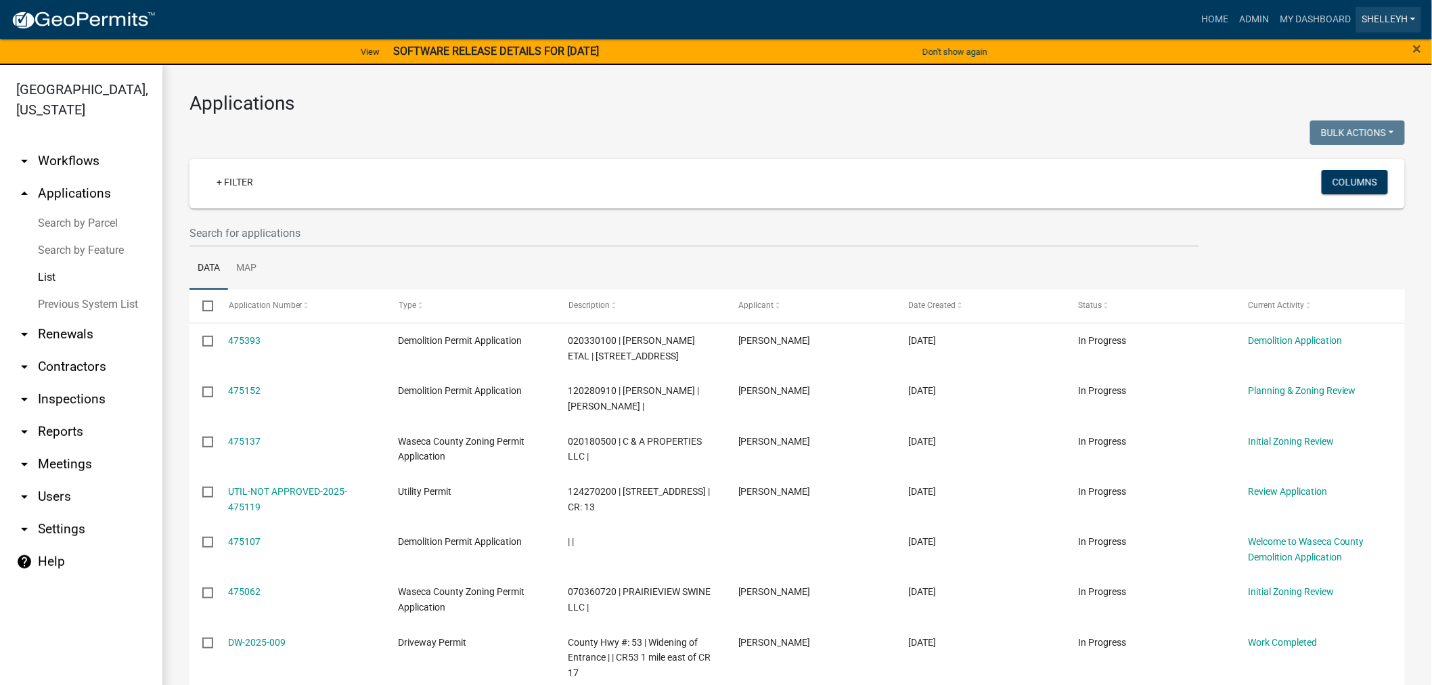
click at [1403, 19] on link "shelleyh" at bounding box center [1388, 20] width 65 height 26
click at [1346, 129] on link "Logout" at bounding box center [1367, 132] width 108 height 32
